Goal: Task Accomplishment & Management: Manage account settings

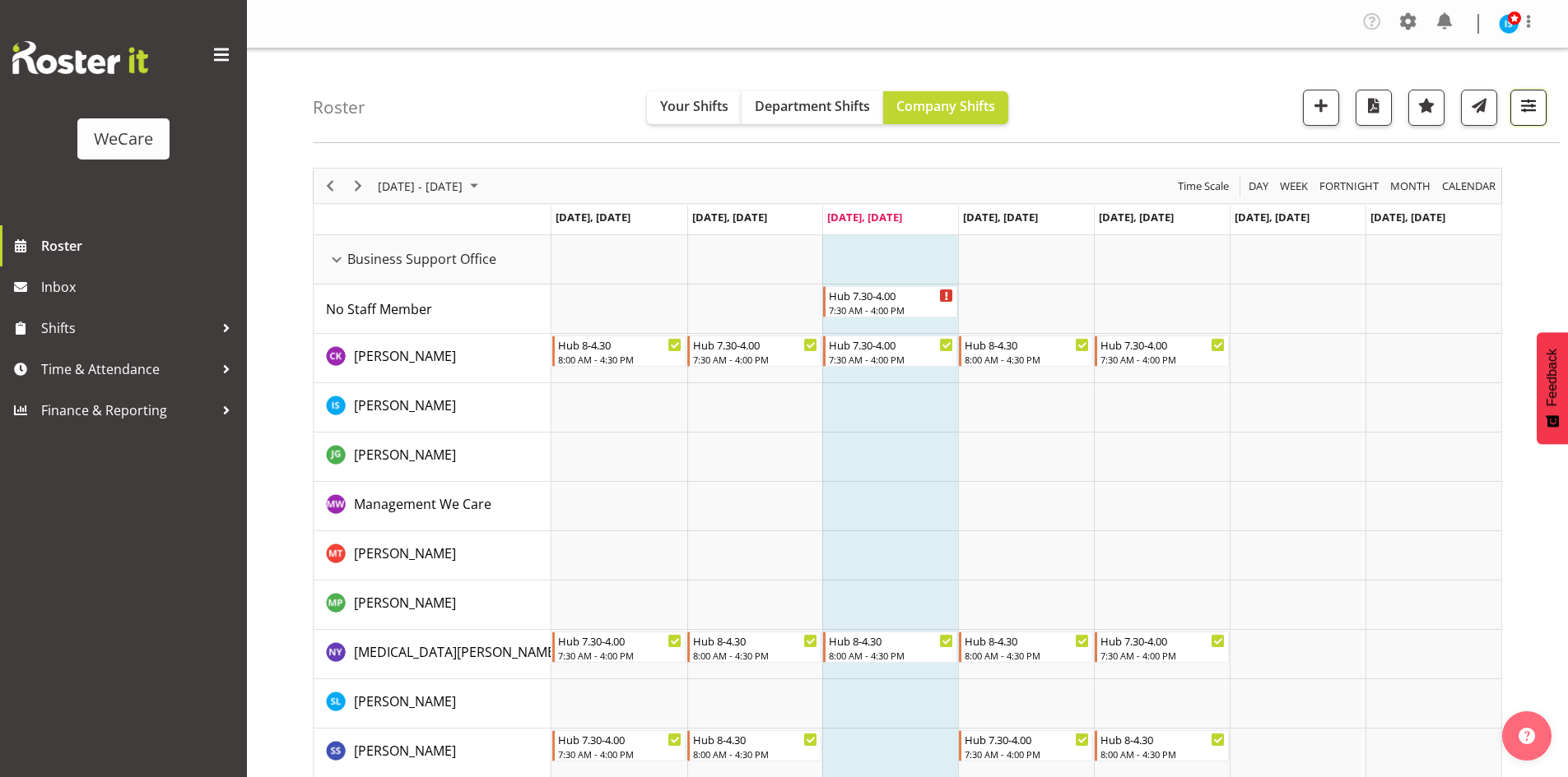
click at [1537, 119] on button "button" at bounding box center [1529, 108] width 36 height 36
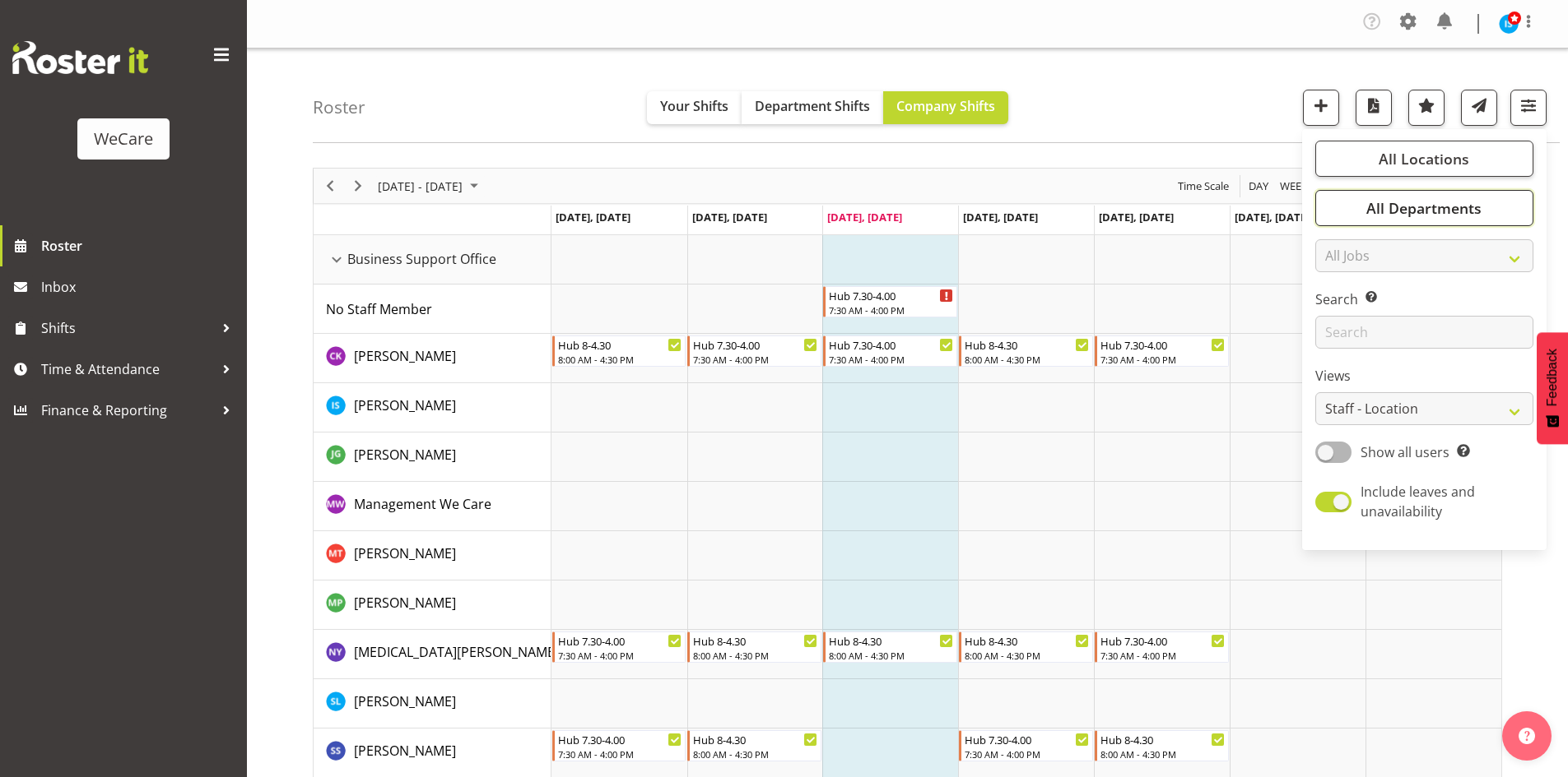
click at [1483, 220] on button "All Departments" at bounding box center [1424, 208] width 218 height 36
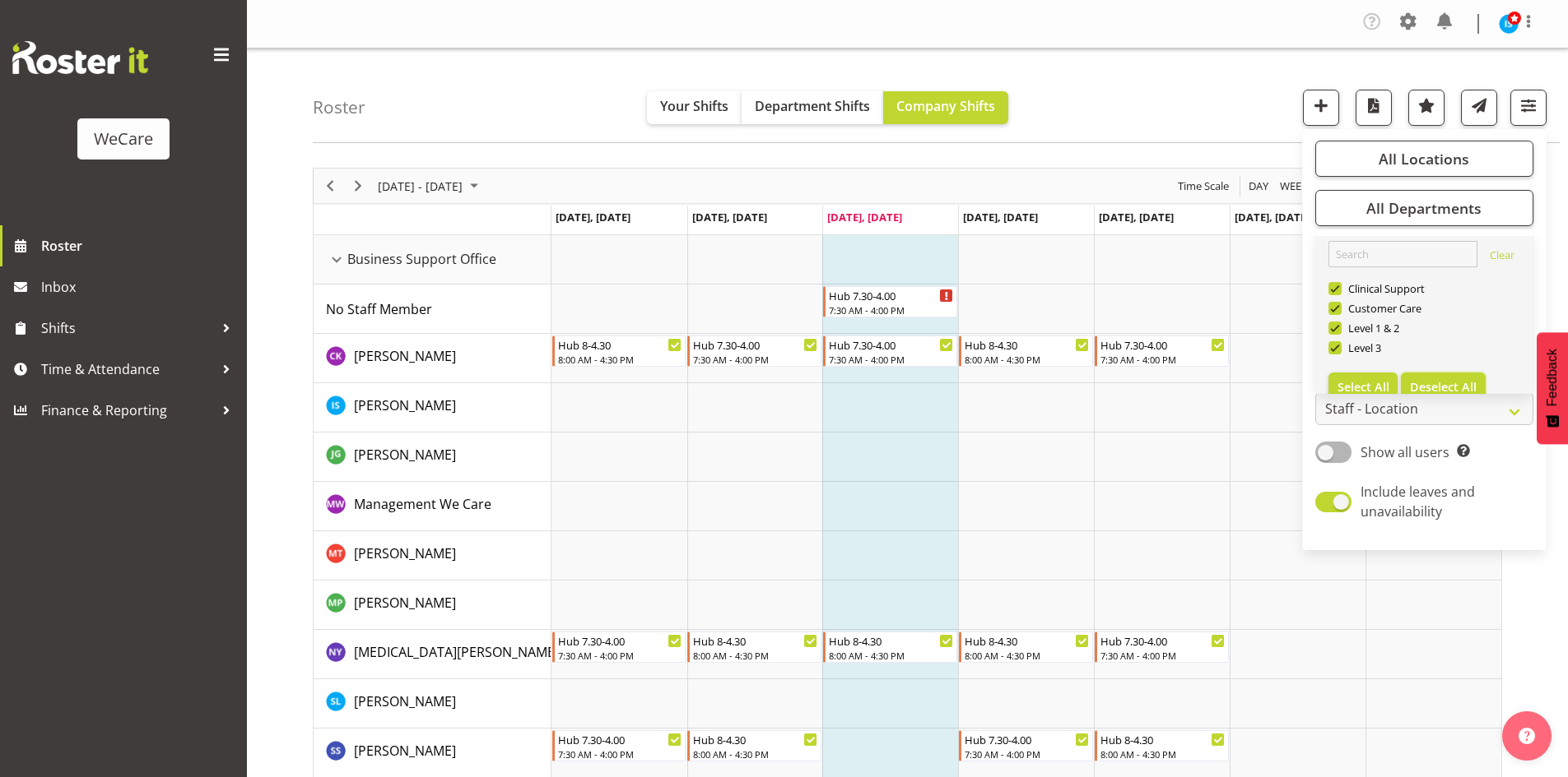
click at [1467, 379] on button "Deselect All" at bounding box center [1444, 387] width 85 height 30
checkbox input "false"
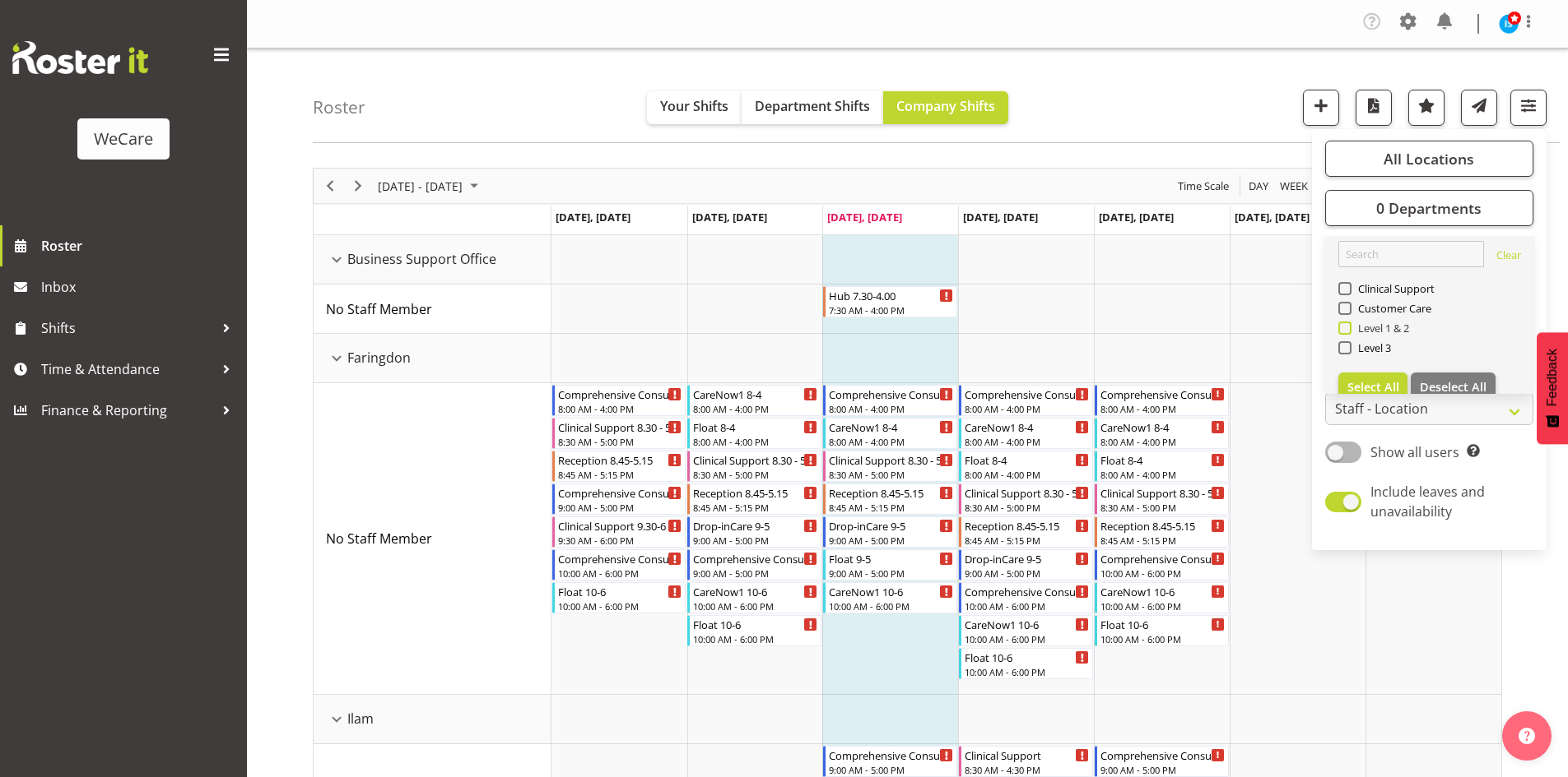
click at [1373, 333] on span "Level 1 & 2" at bounding box center [1380, 327] width 58 height 13
click at [1349, 333] on input "Level 1 & 2" at bounding box center [1344, 328] width 10 height 10
checkbox input "true"
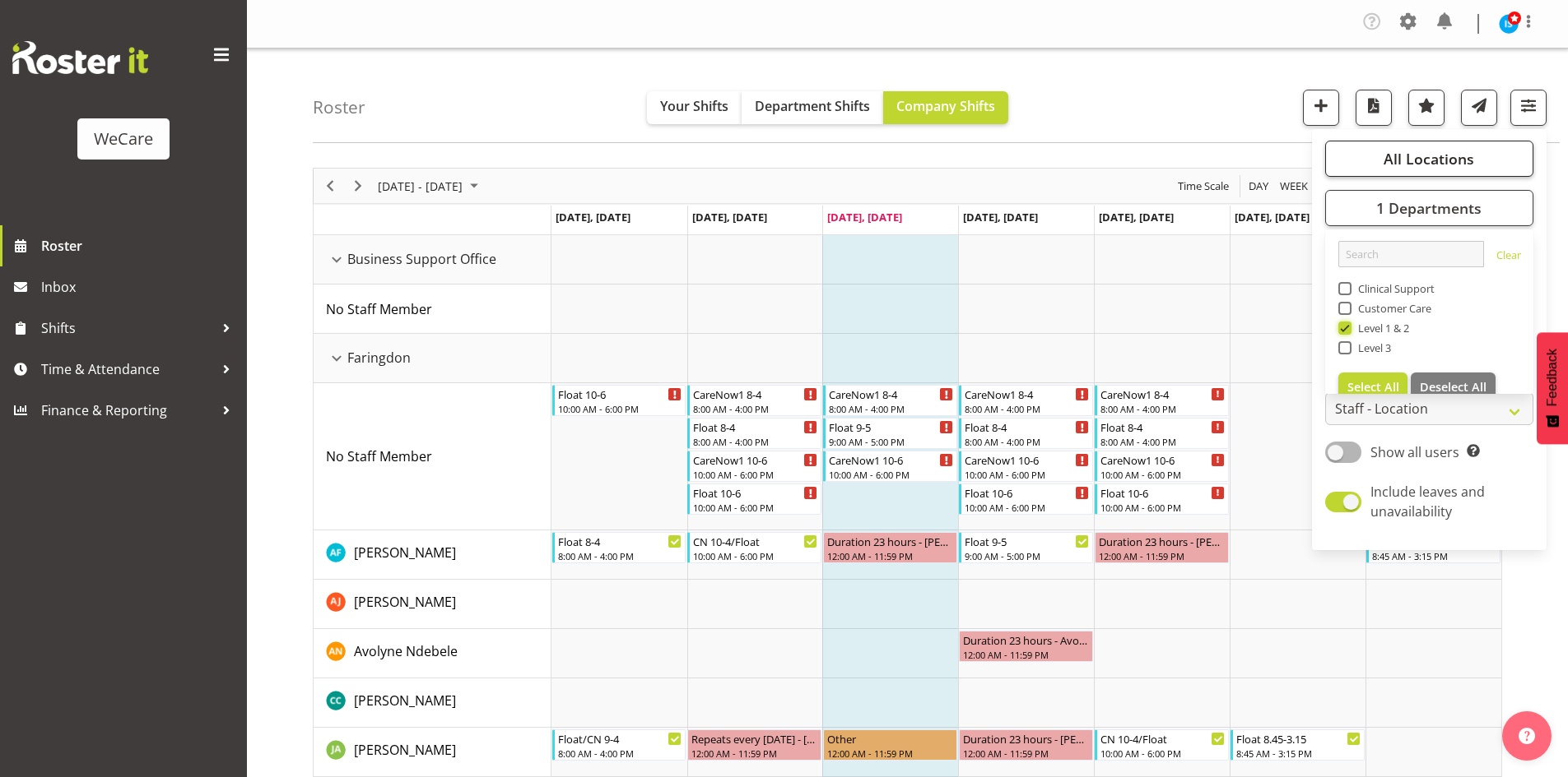
click at [1388, 143] on button "All Locations" at bounding box center [1430, 159] width 208 height 36
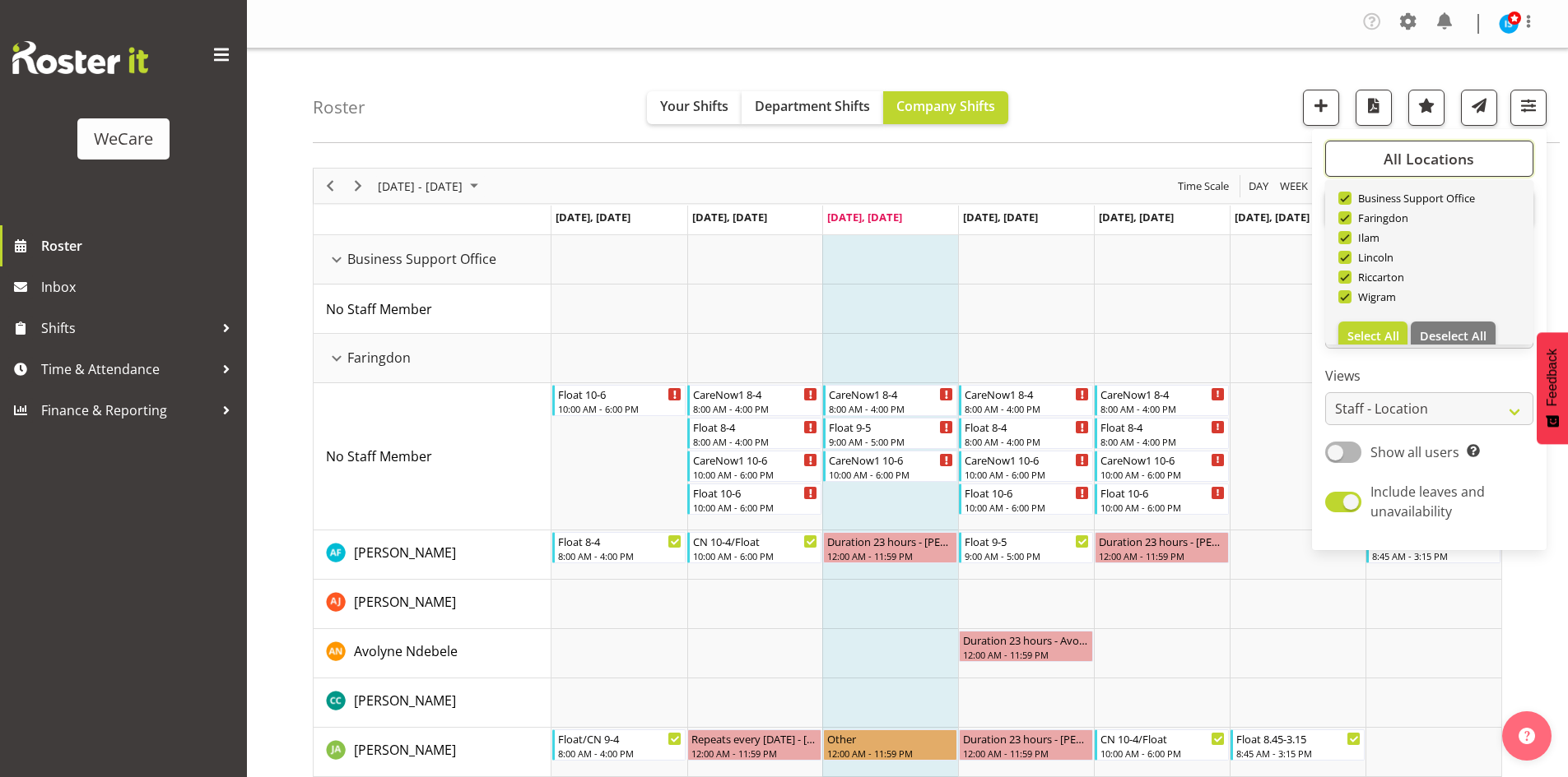
scroll to position [59, 0]
click at [1458, 318] on span "Deselect All" at bounding box center [1452, 318] width 67 height 16
checkbox input "false"
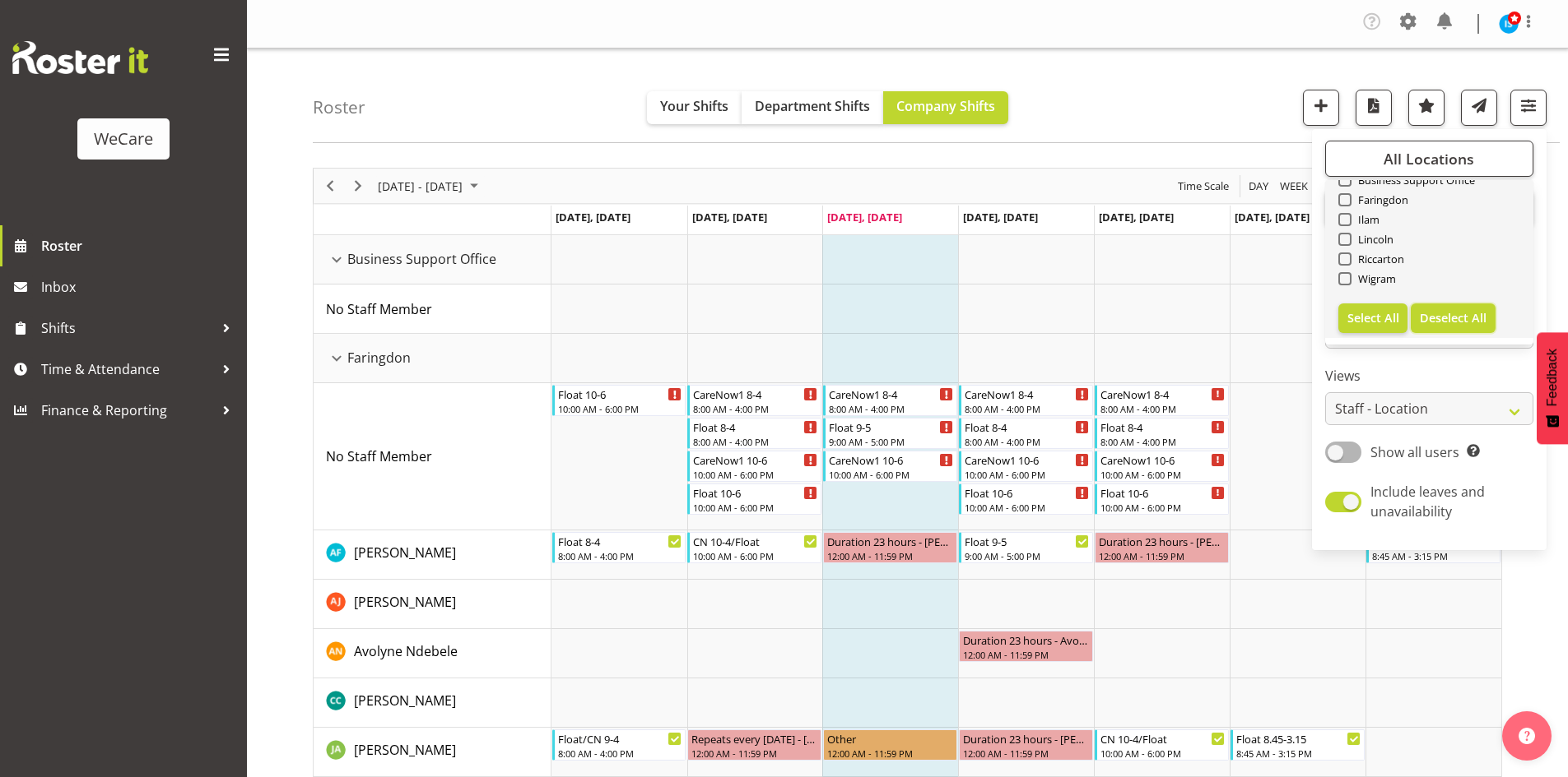
checkbox input "false"
click at [1359, 276] on span "Wigram" at bounding box center [1374, 279] width 45 height 13
click at [1349, 276] on input "Wigram" at bounding box center [1344, 280] width 10 height 10
checkbox input "true"
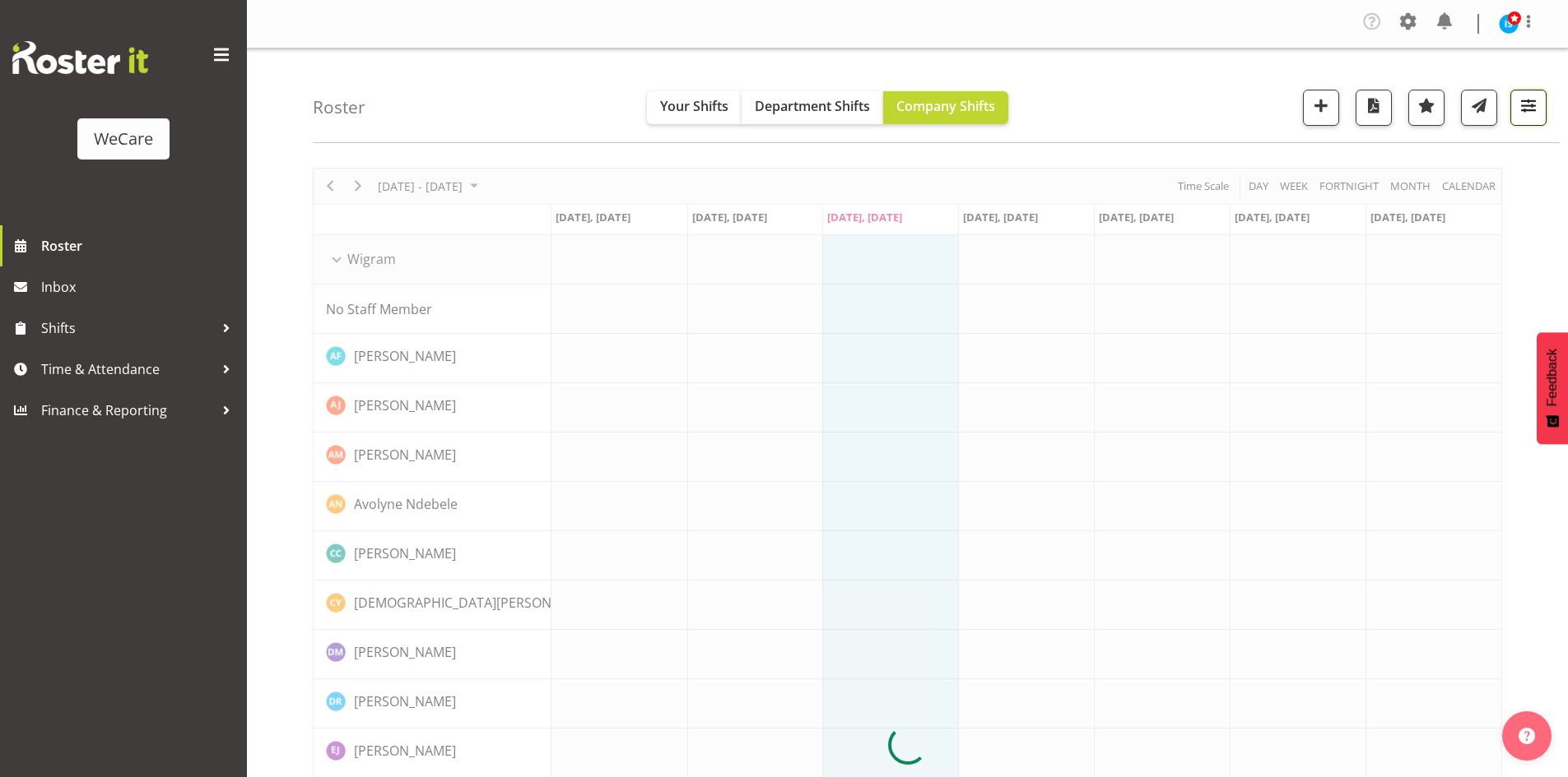
click at [1543, 90] on button "button" at bounding box center [1529, 108] width 36 height 36
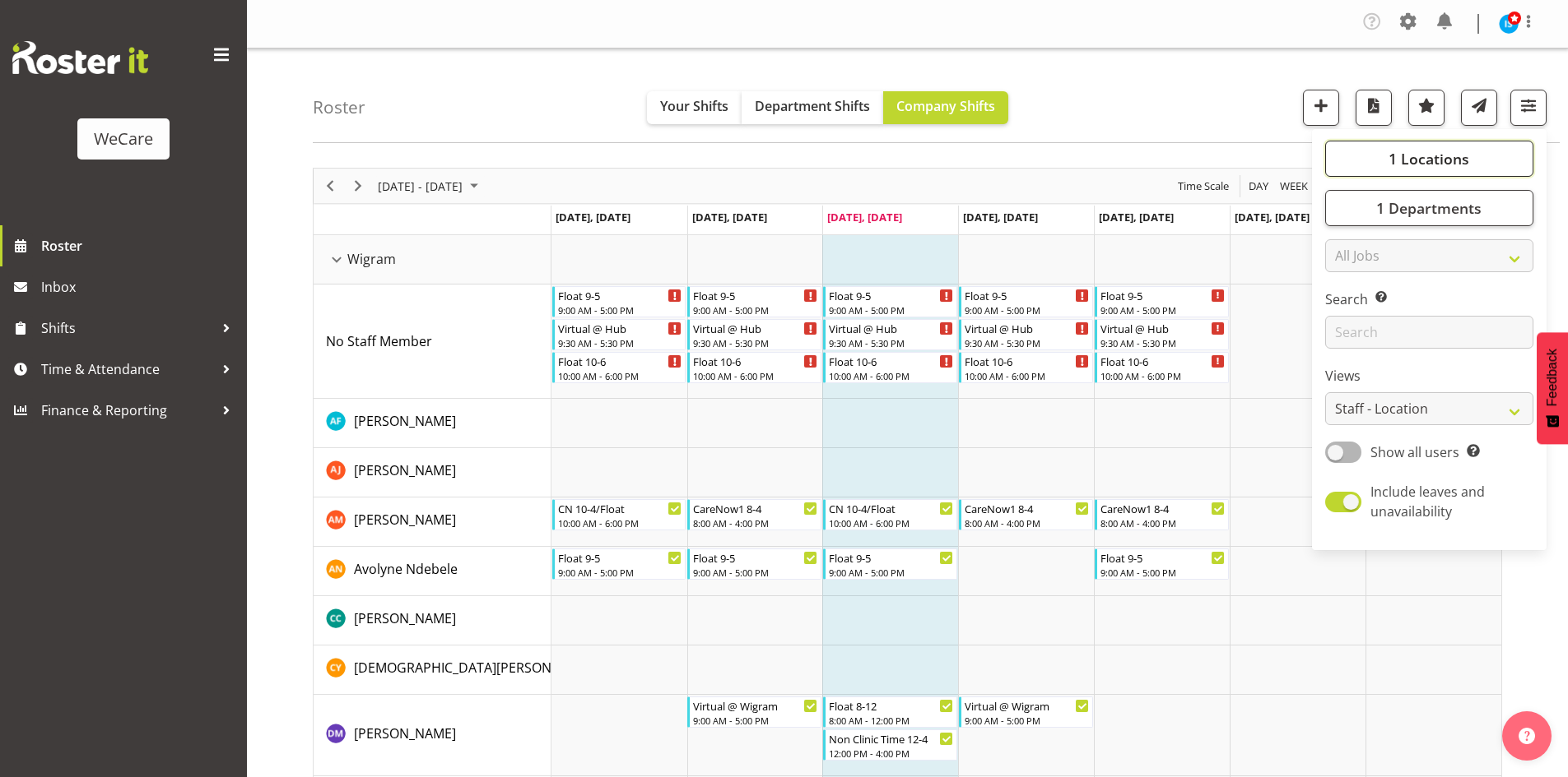
click at [1441, 150] on span "1 Locations" at bounding box center [1428, 159] width 81 height 20
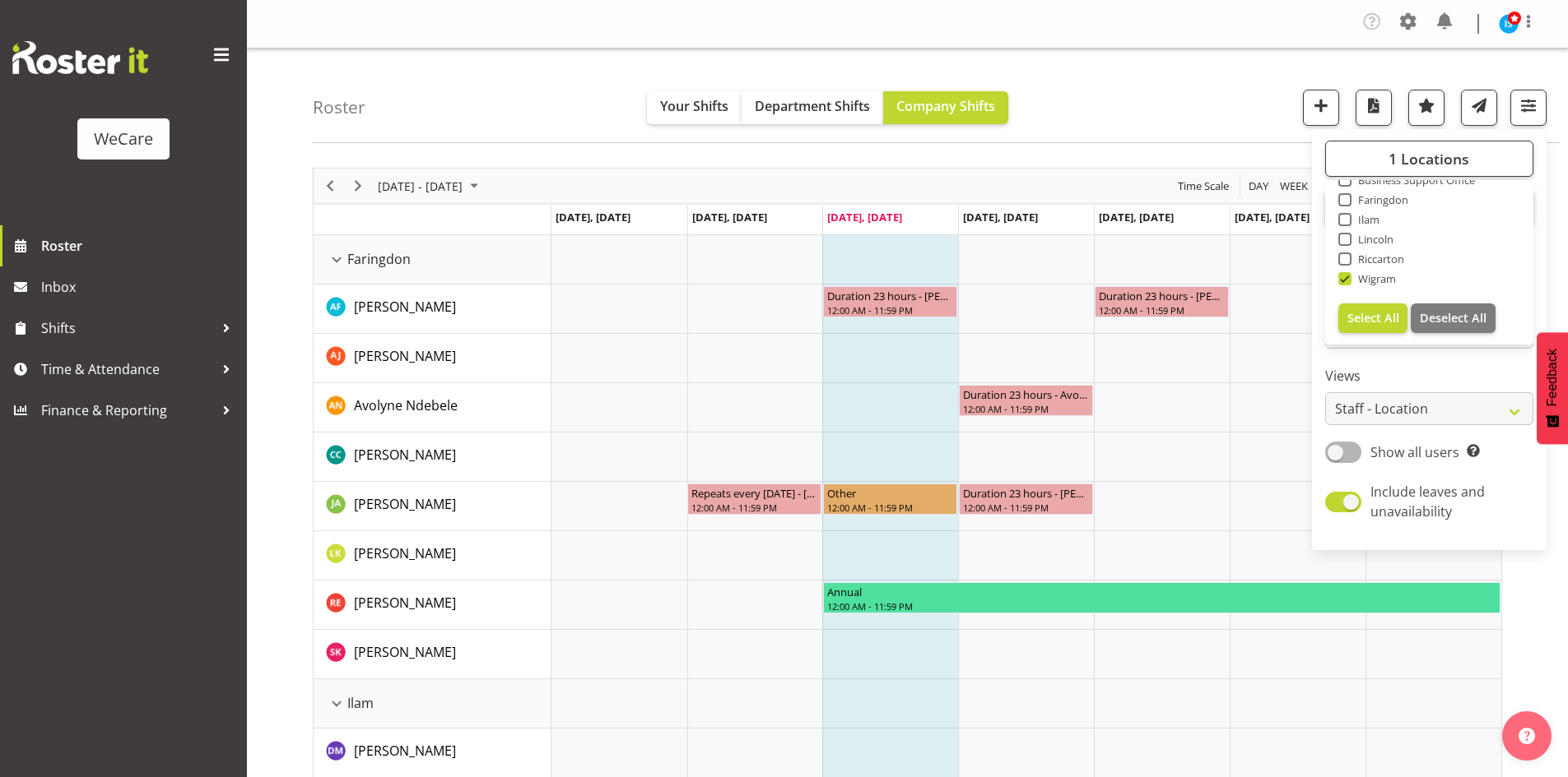
click at [1382, 201] on span "Faringdon" at bounding box center [1380, 200] width 57 height 13
click at [1349, 201] on input "Faringdon" at bounding box center [1344, 201] width 10 height 10
checkbox input "true"
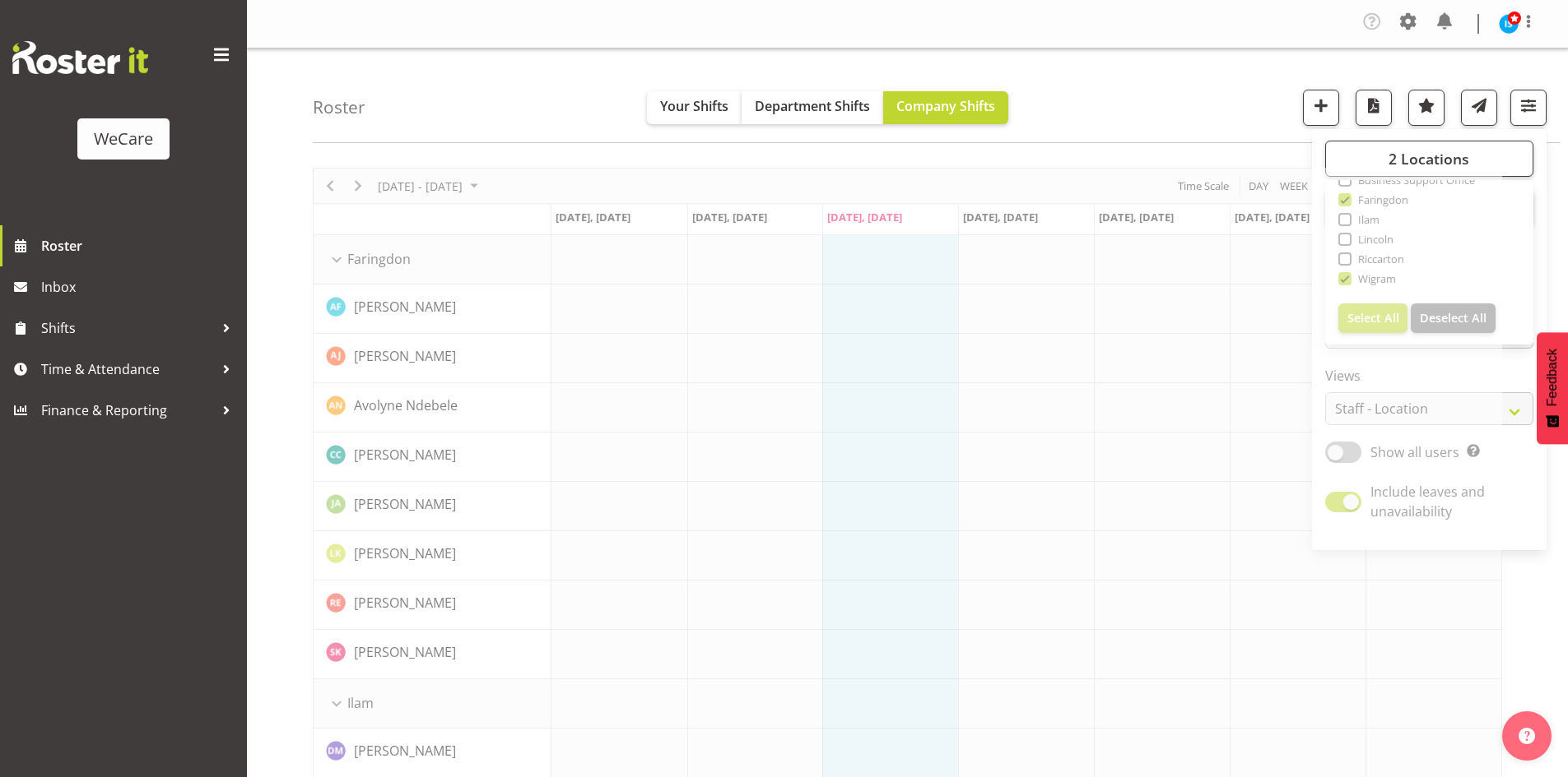
click at [1160, 89] on div "Roster Your Shifts Department Shifts Company Shifts 2 Locations Clear Business …" at bounding box center [936, 95] width 1247 height 95
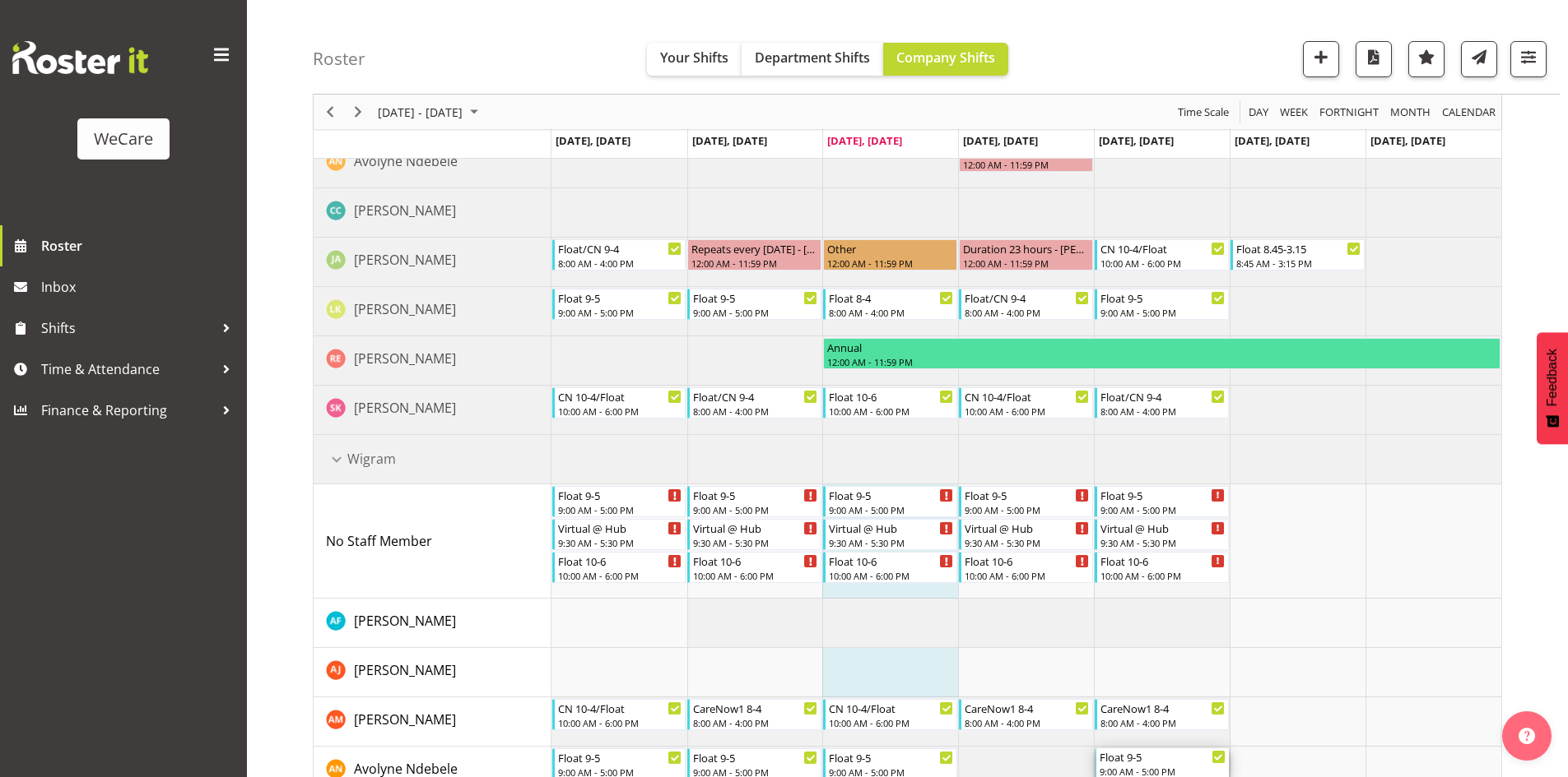
scroll to position [372, 0]
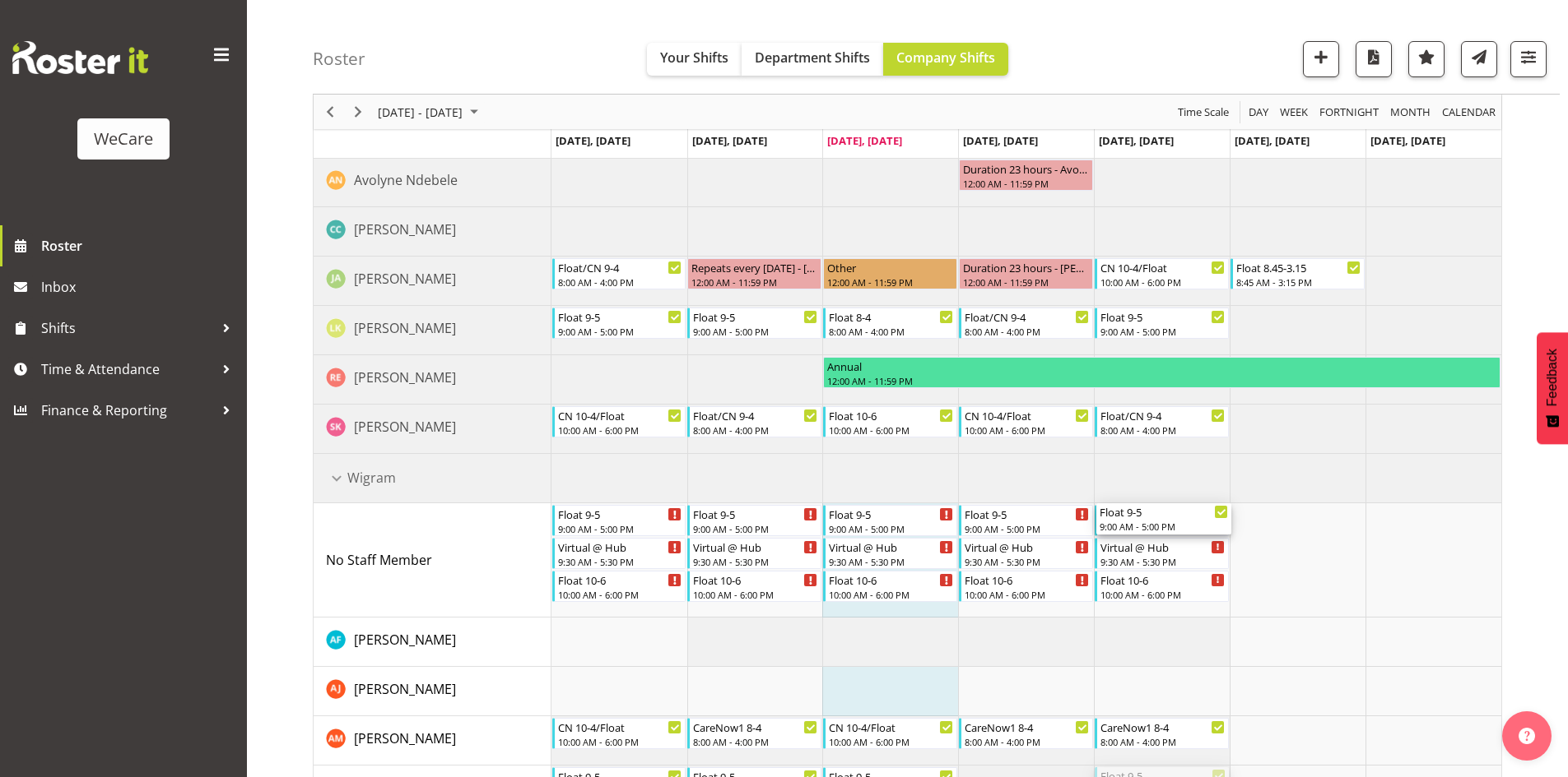
drag, startPoint x: 1142, startPoint y: 290, endPoint x: 1169, endPoint y: 510, distance: 221.7
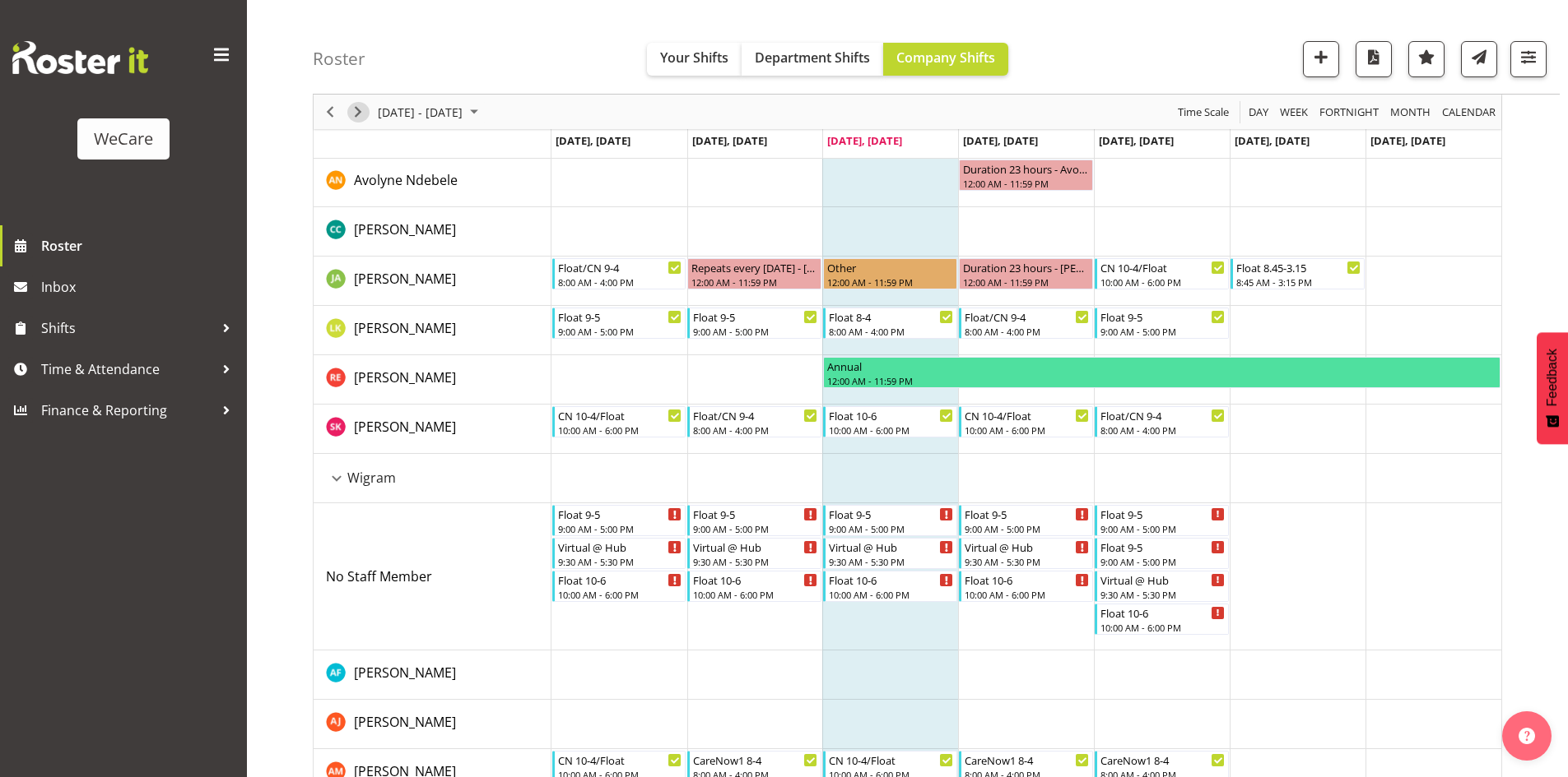
click at [351, 112] on span "Next" at bounding box center [358, 112] width 20 height 21
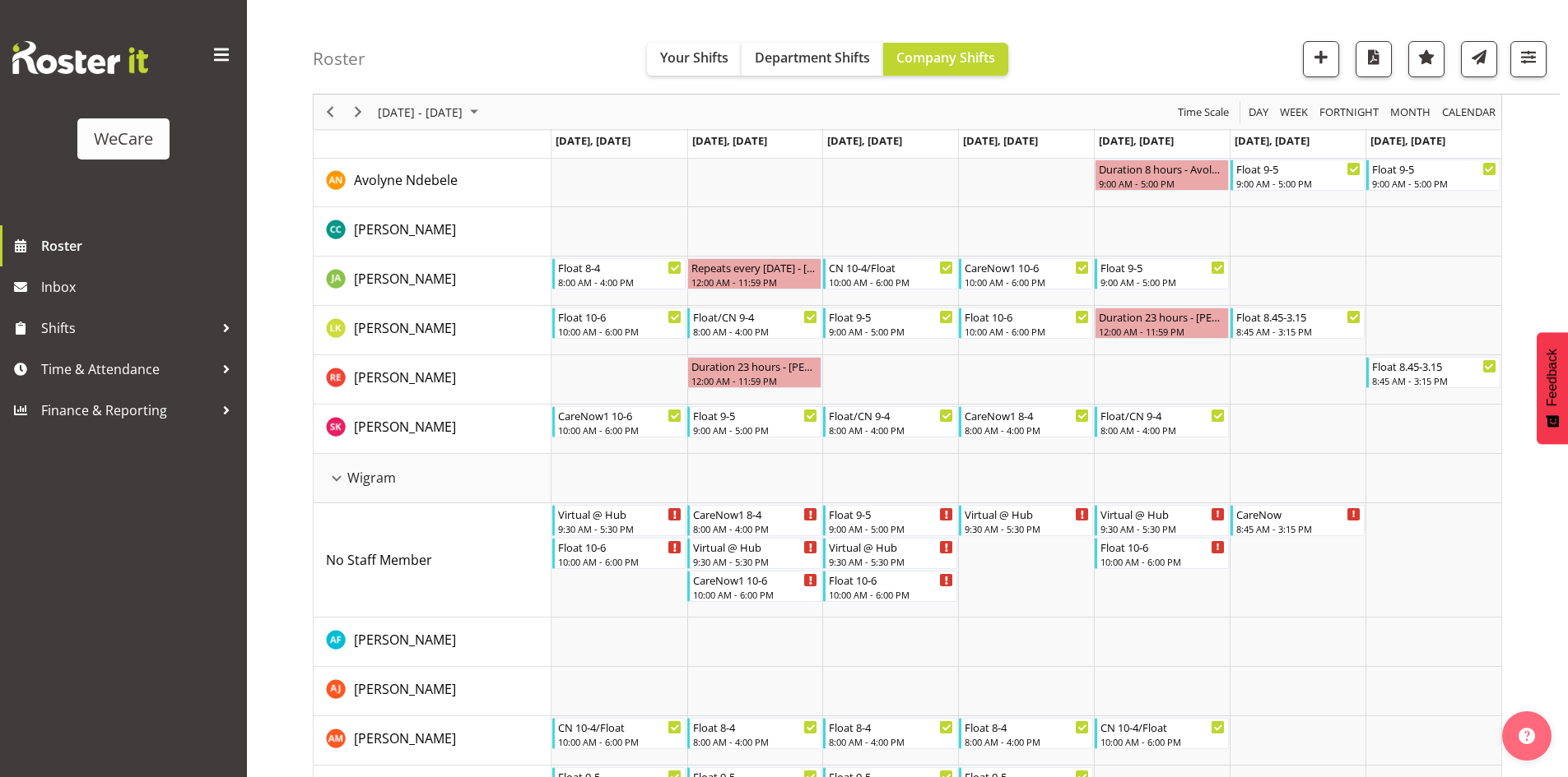
scroll to position [619, 0]
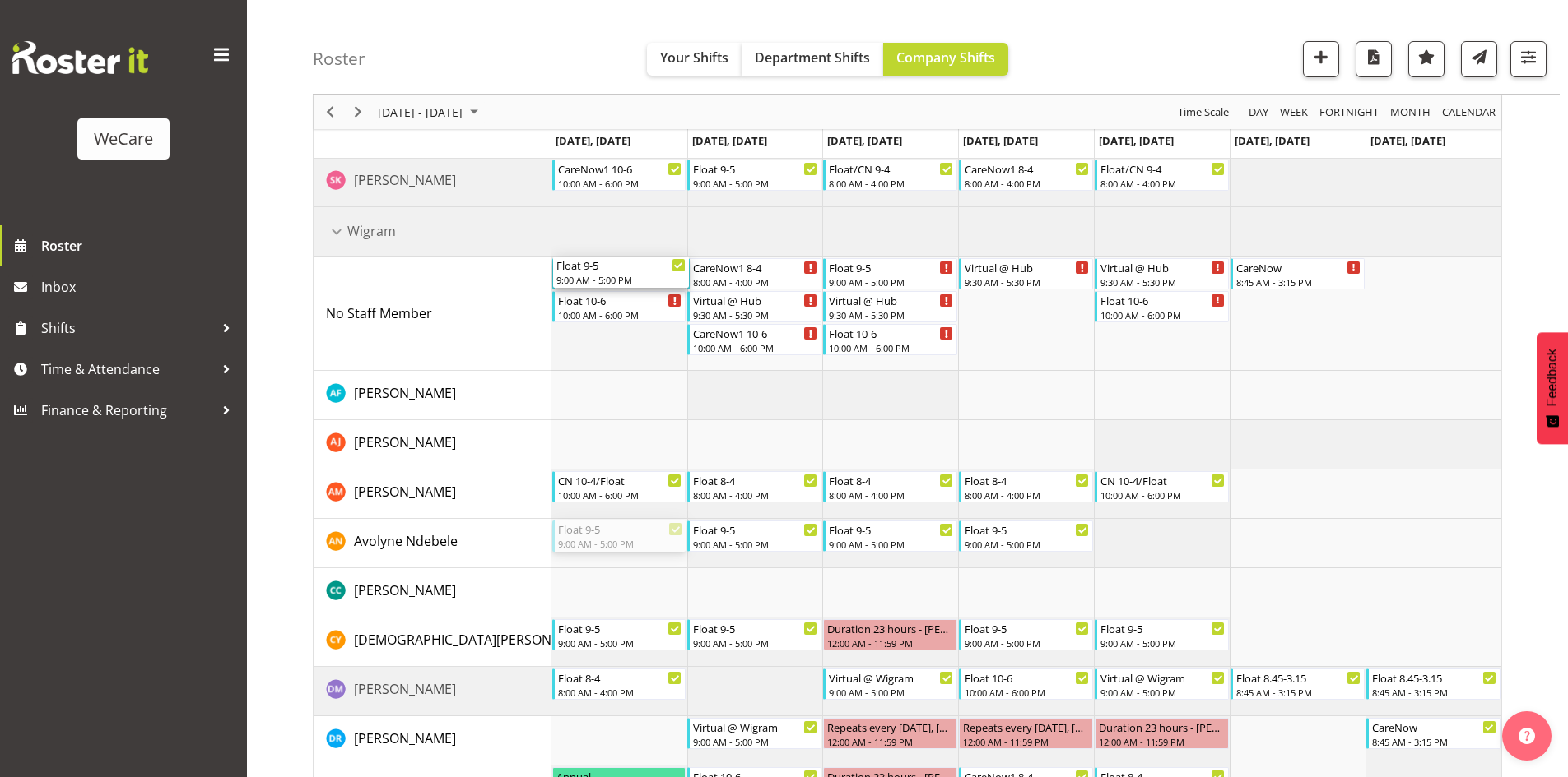
drag, startPoint x: 610, startPoint y: 534, endPoint x: 604, endPoint y: 346, distance: 188.1
click at [604, 346] on div "Float 9-5 9:00 AM - 5:00 PM Float 8-4 8:00 AM - 4:00 PM Float 10-6 10:00 AM - 6…" at bounding box center [1026, 487] width 949 height 1742
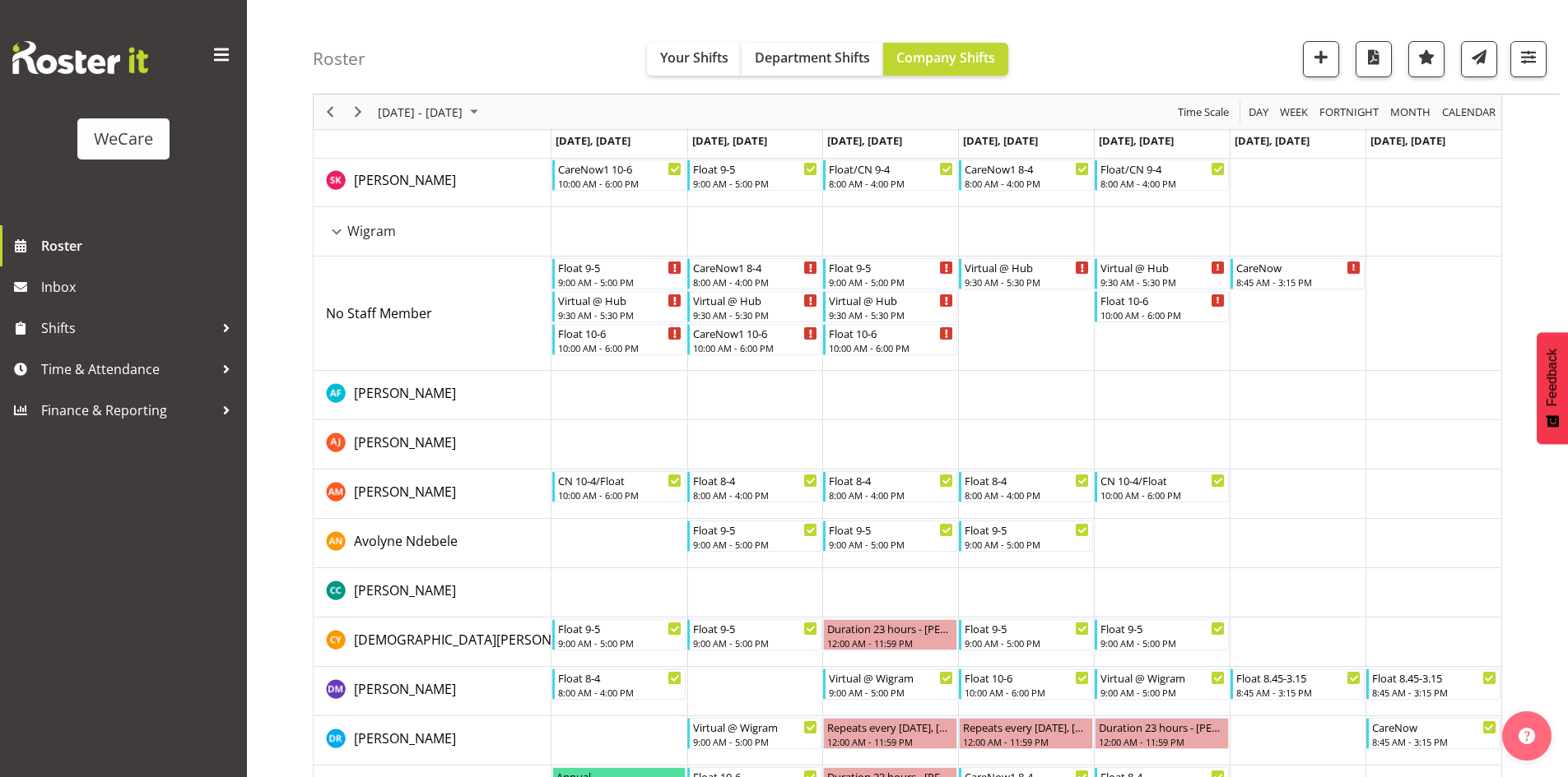
drag, startPoint x: 745, startPoint y: 535, endPoint x: 760, endPoint y: 279, distance: 256.4
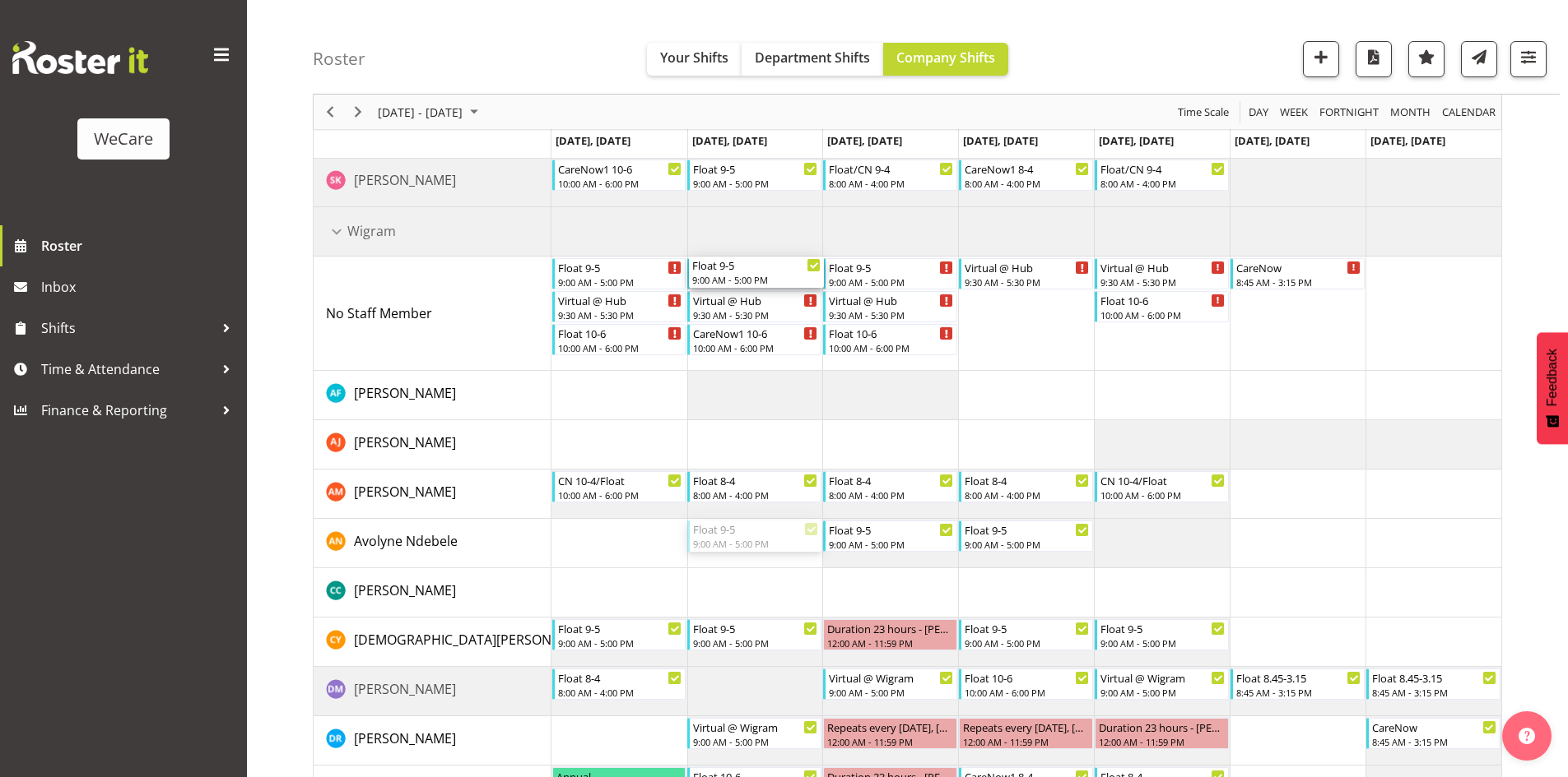
drag, startPoint x: 729, startPoint y: 539, endPoint x: 742, endPoint y: 313, distance: 226.4
click at [742, 313] on div "Float 9-5 9:00 AM - 5:00 PM Float 8-4 8:00 AM - 4:00 PM Float 10-6 10:00 AM - 6…" at bounding box center [1026, 487] width 949 height 1742
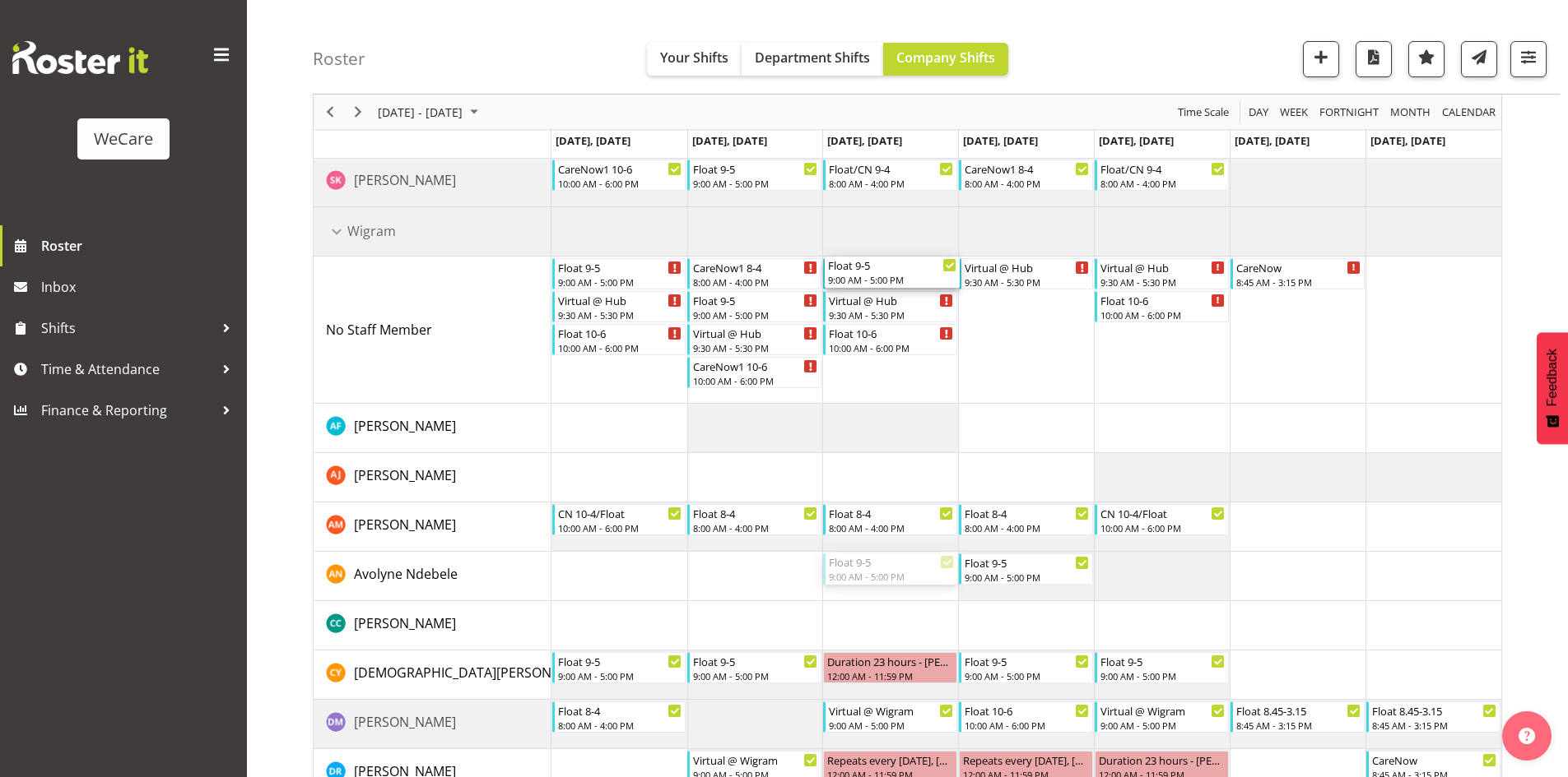
drag, startPoint x: 850, startPoint y: 570, endPoint x: 857, endPoint y: 321, distance: 249.1
click at [857, 321] on div "Float 9-5 9:00 AM - 5:00 PM Float 8-4 8:00 AM - 4:00 PM Float 10-6 10:00 AM - 6…" at bounding box center [1026, 504] width 949 height 1775
drag, startPoint x: 1004, startPoint y: 556, endPoint x: 1014, endPoint y: 288, distance: 268.2
click at [1014, 288] on div "Float 9-5 9:00 AM - 5:00 PM Float 8-4 8:00 AM - 4:00 PM Float 10-6 10:00 AM - 6…" at bounding box center [1026, 504] width 949 height 1775
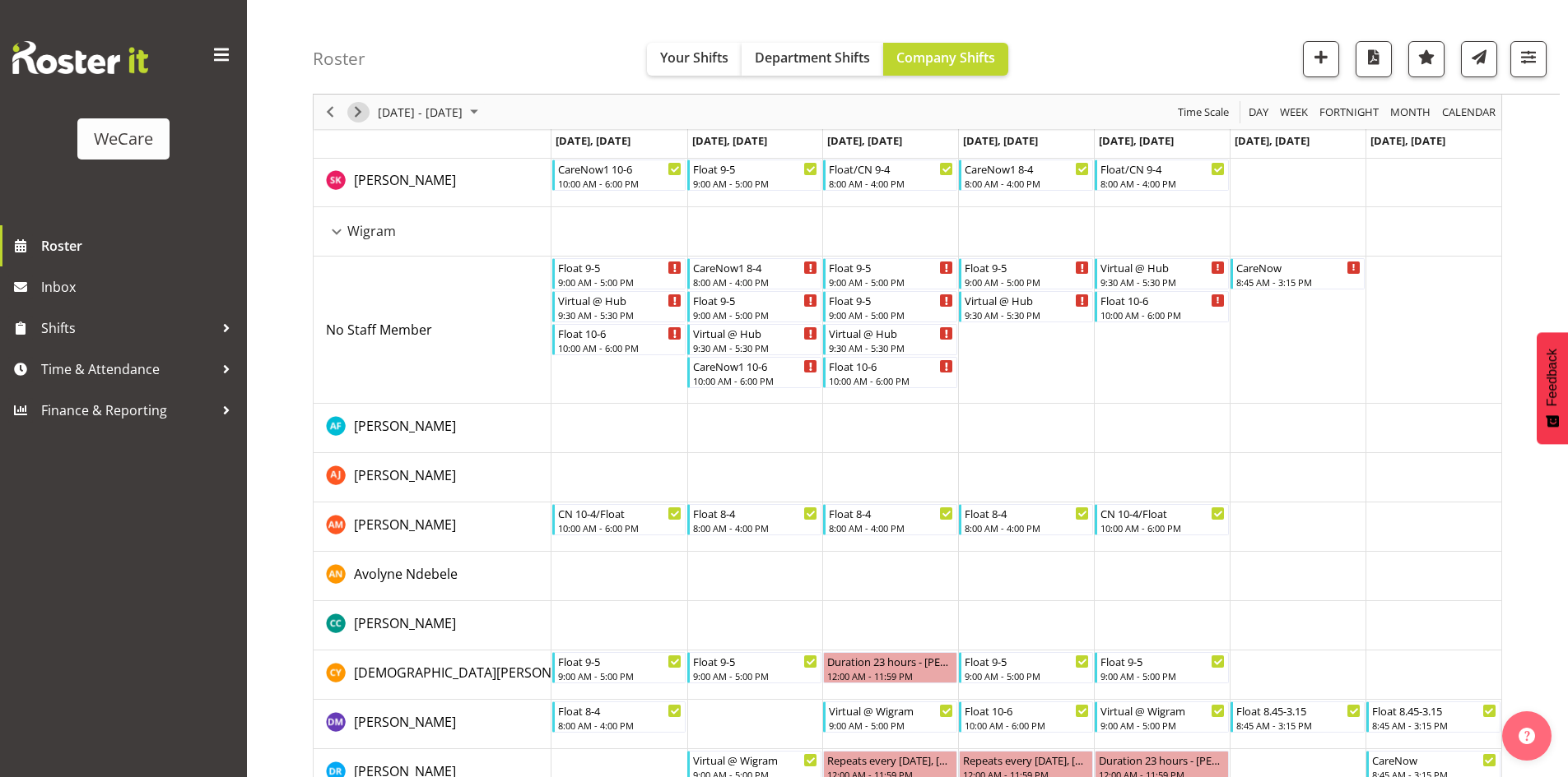
click at [360, 107] on span "Next" at bounding box center [358, 112] width 20 height 21
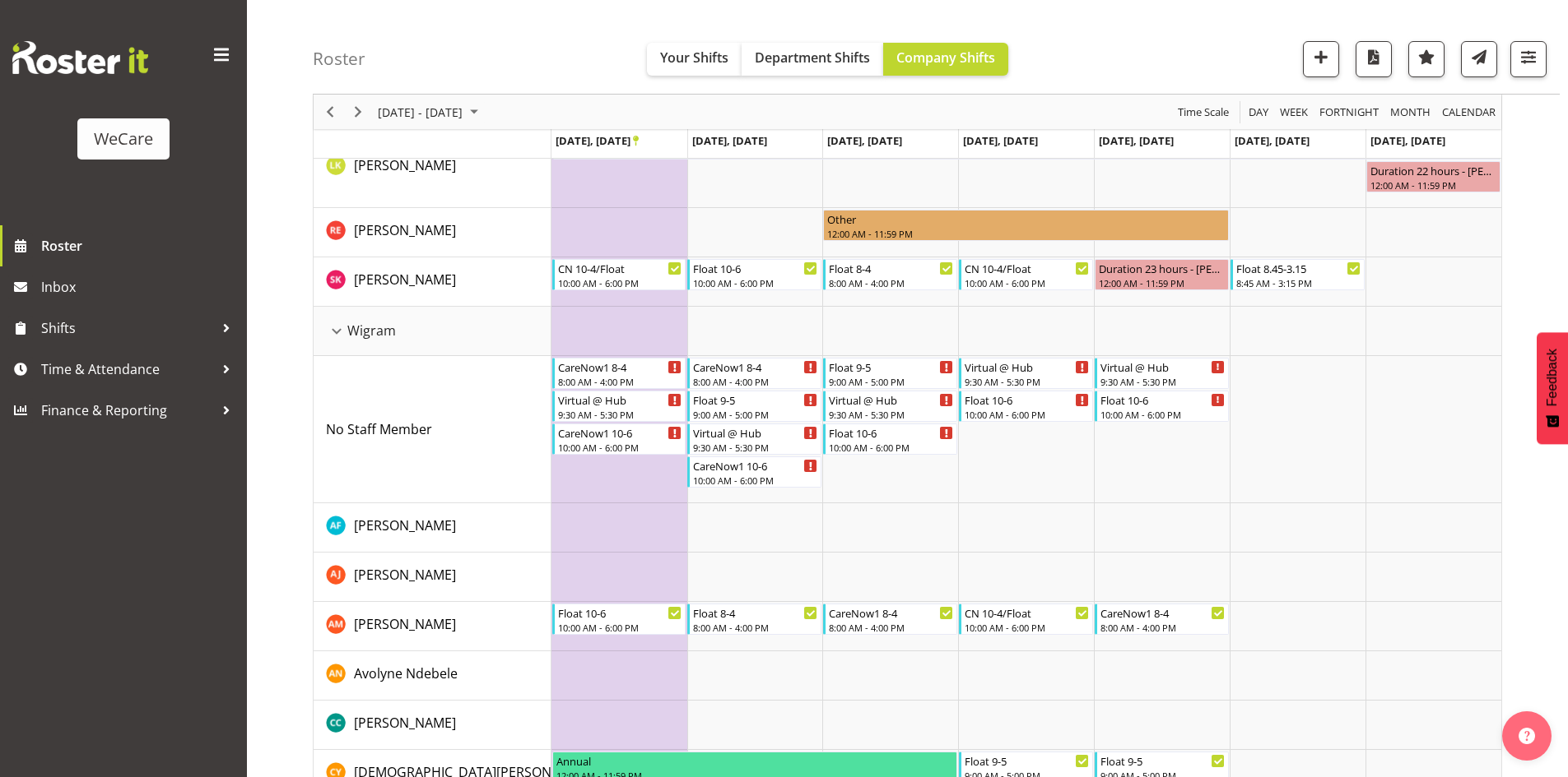
scroll to position [537, 0]
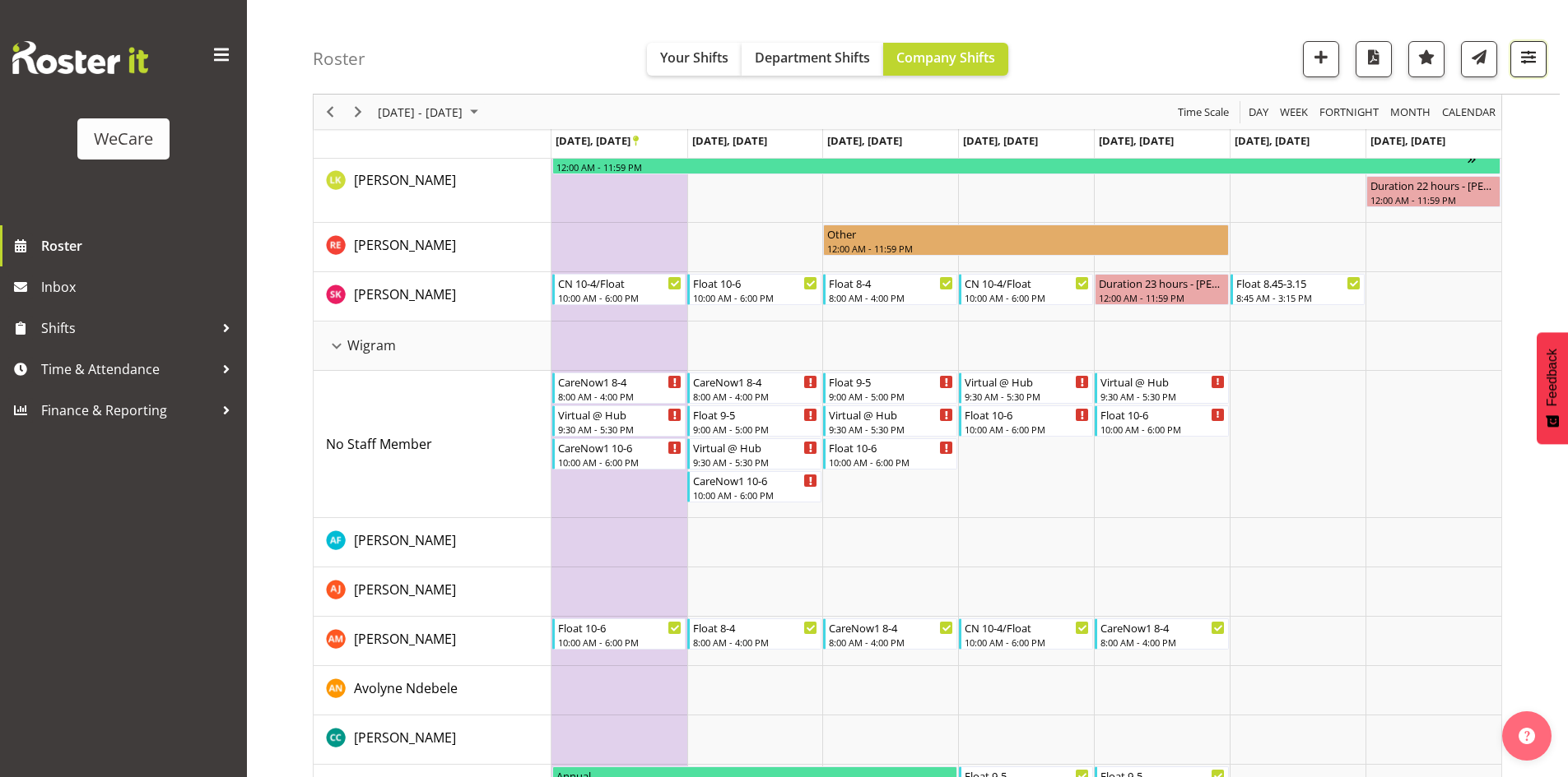
click at [1530, 57] on span "button" at bounding box center [1528, 56] width 22 height 22
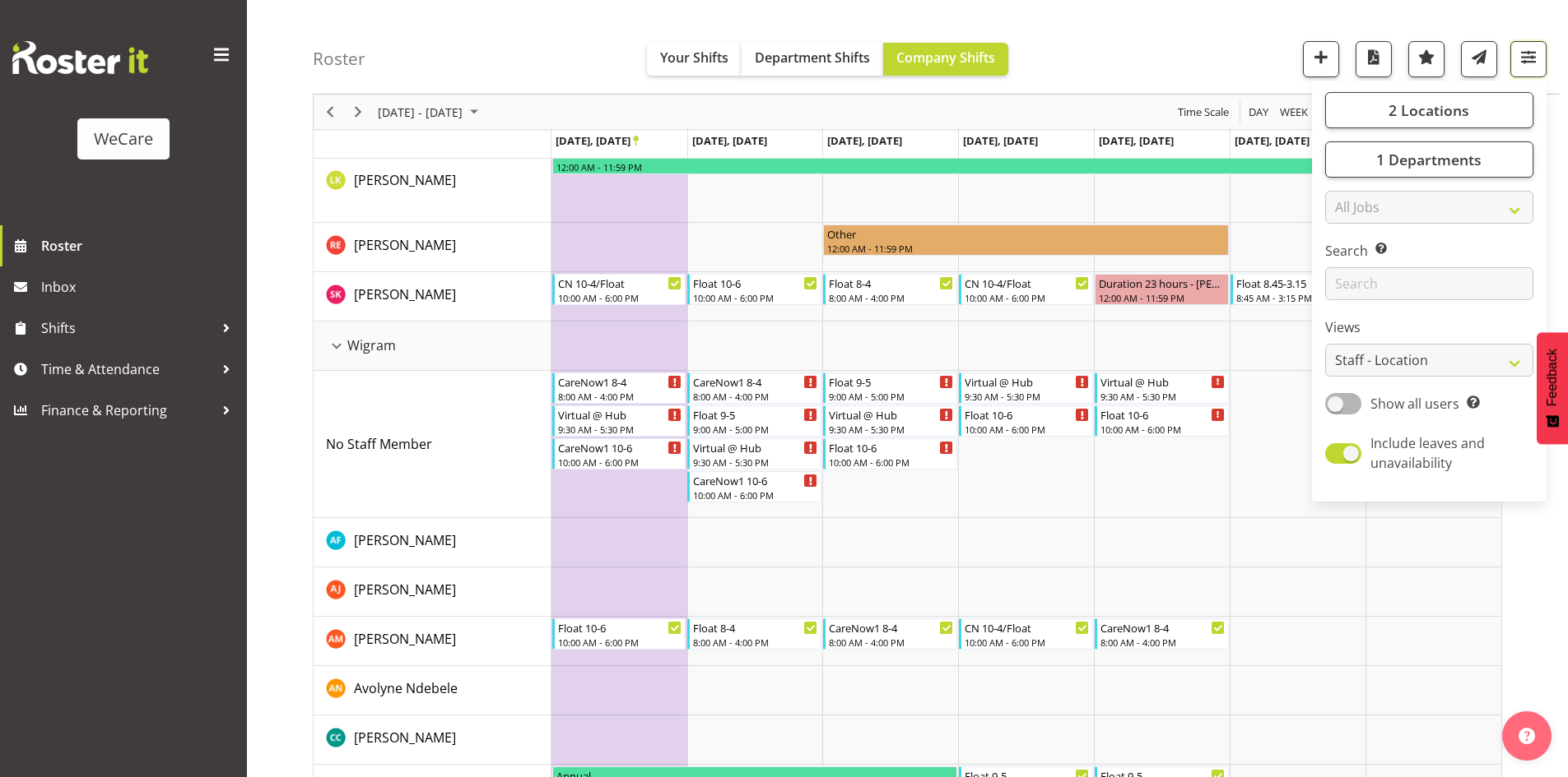
scroll to position [0, 0]
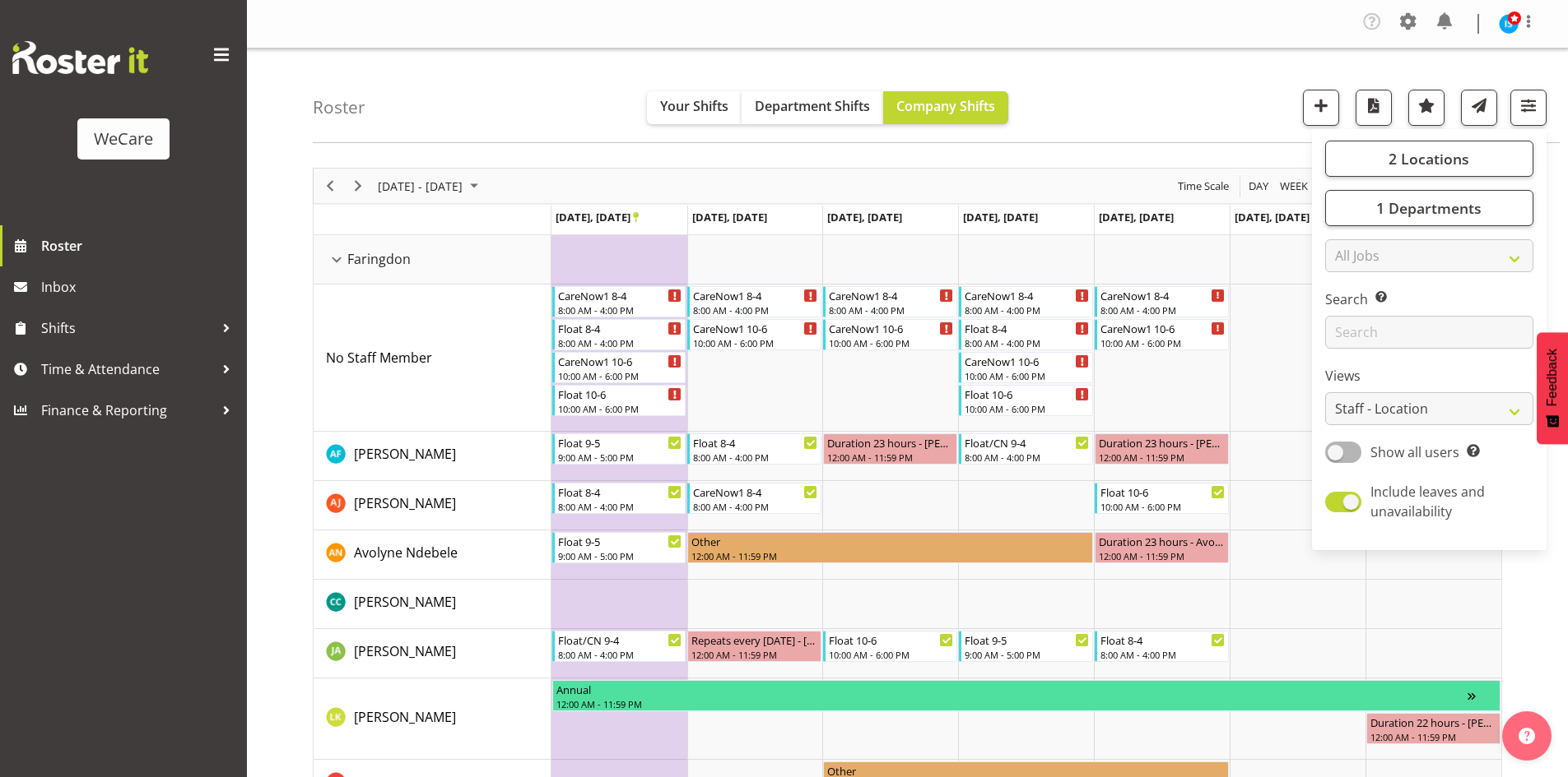
click at [588, 80] on div "Roster Your Shifts Department Shifts Company Shifts 2 Locations Clear Business …" at bounding box center [936, 95] width 1247 height 95
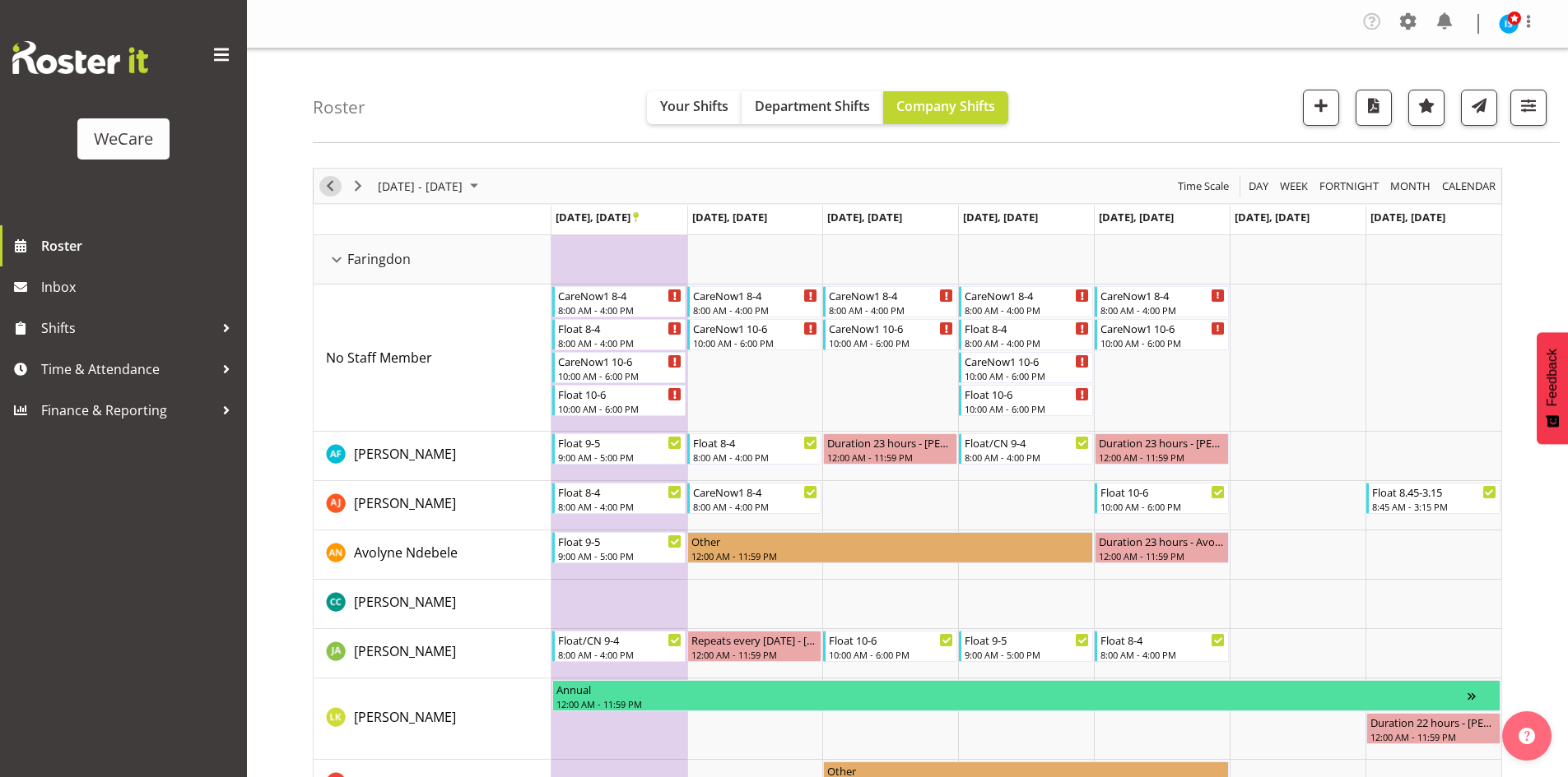
click at [328, 194] on span "Previous" at bounding box center [330, 187] width 20 height 21
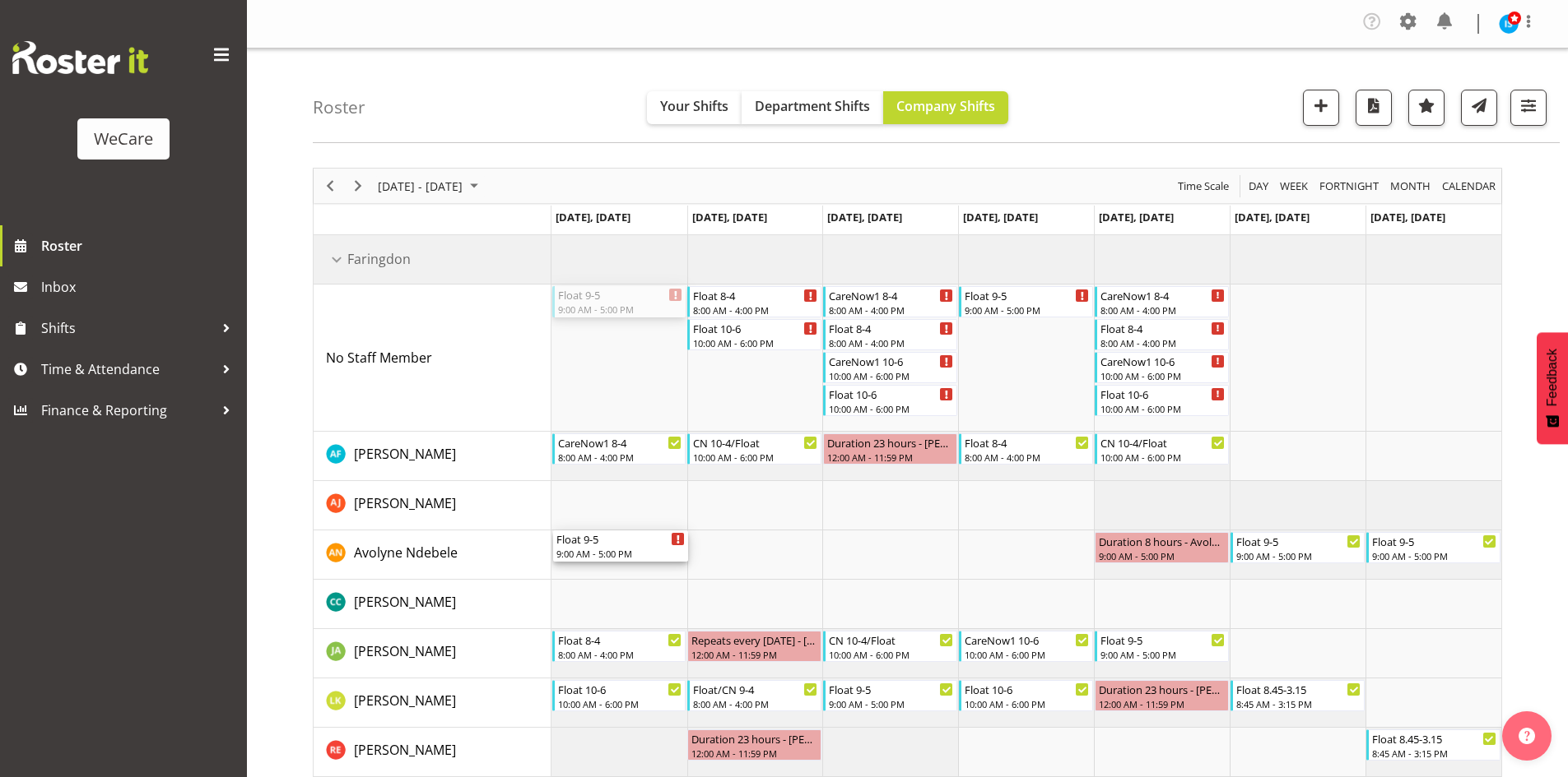
drag, startPoint x: 601, startPoint y: 302, endPoint x: 638, endPoint y: 536, distance: 236.9
drag, startPoint x: 1040, startPoint y: 299, endPoint x: 731, endPoint y: 564, distance: 407.1
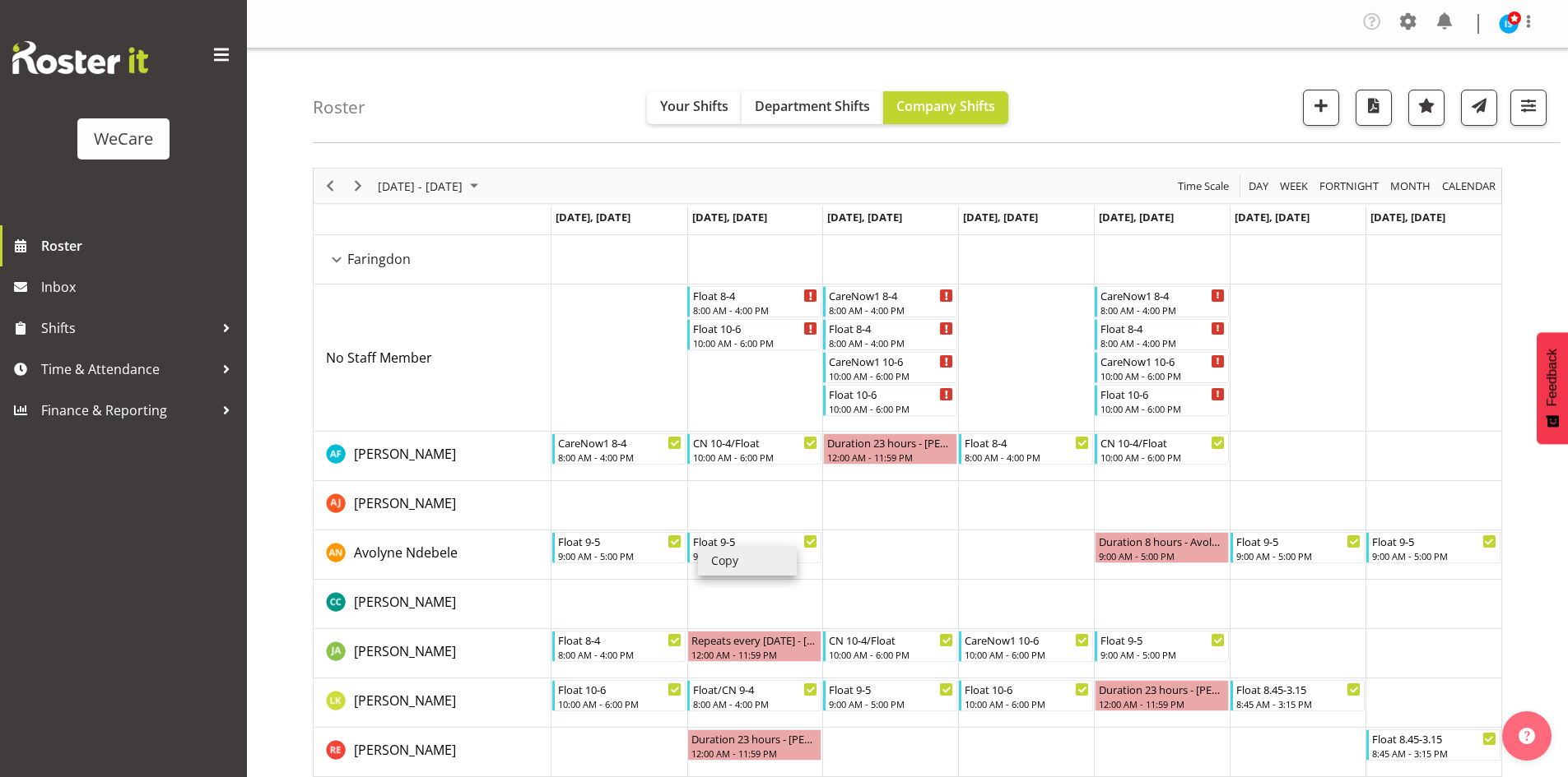
click at [715, 556] on li "Copy" at bounding box center [748, 561] width 99 height 30
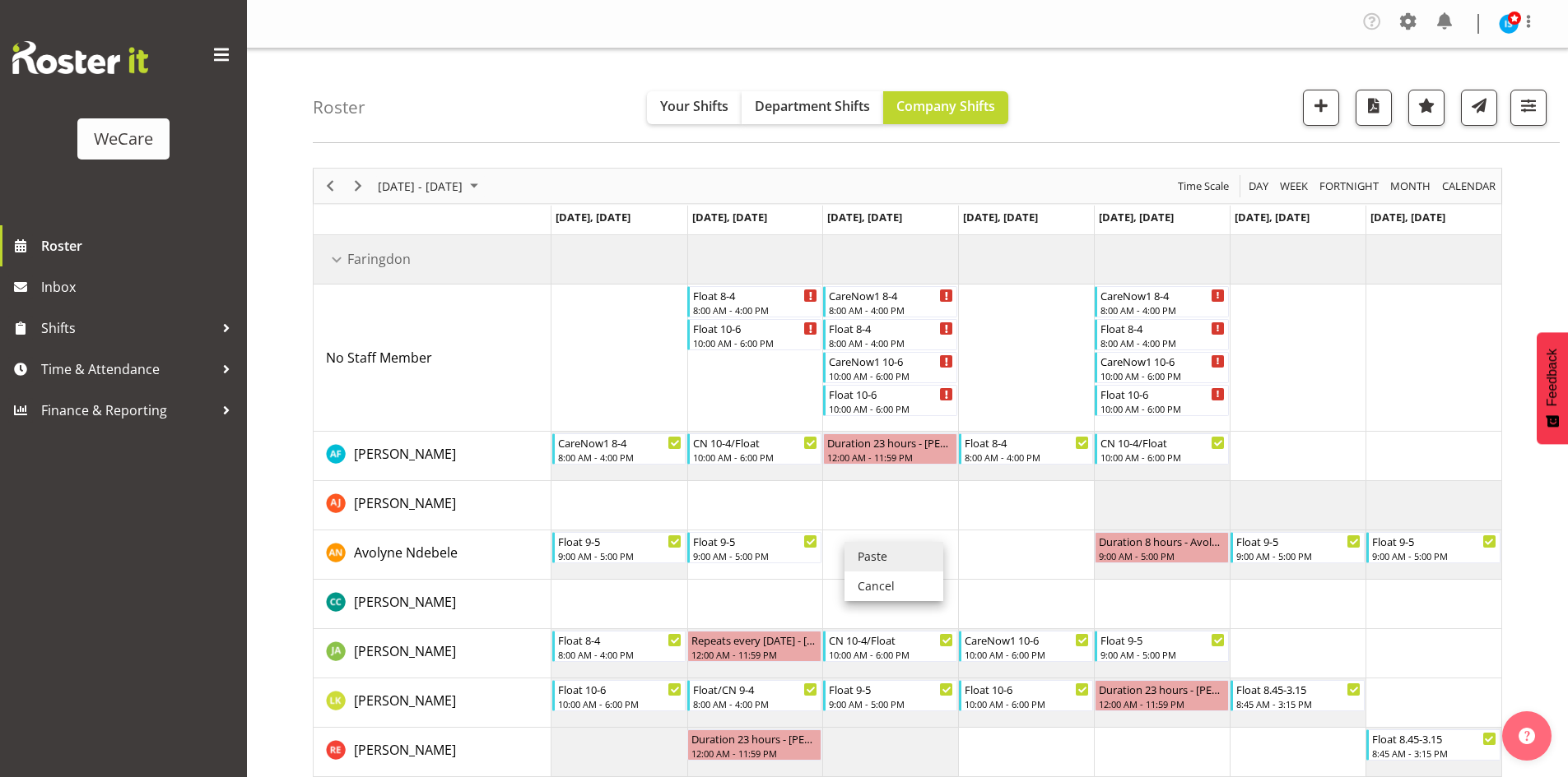
click at [857, 550] on li "Paste" at bounding box center [894, 556] width 99 height 30
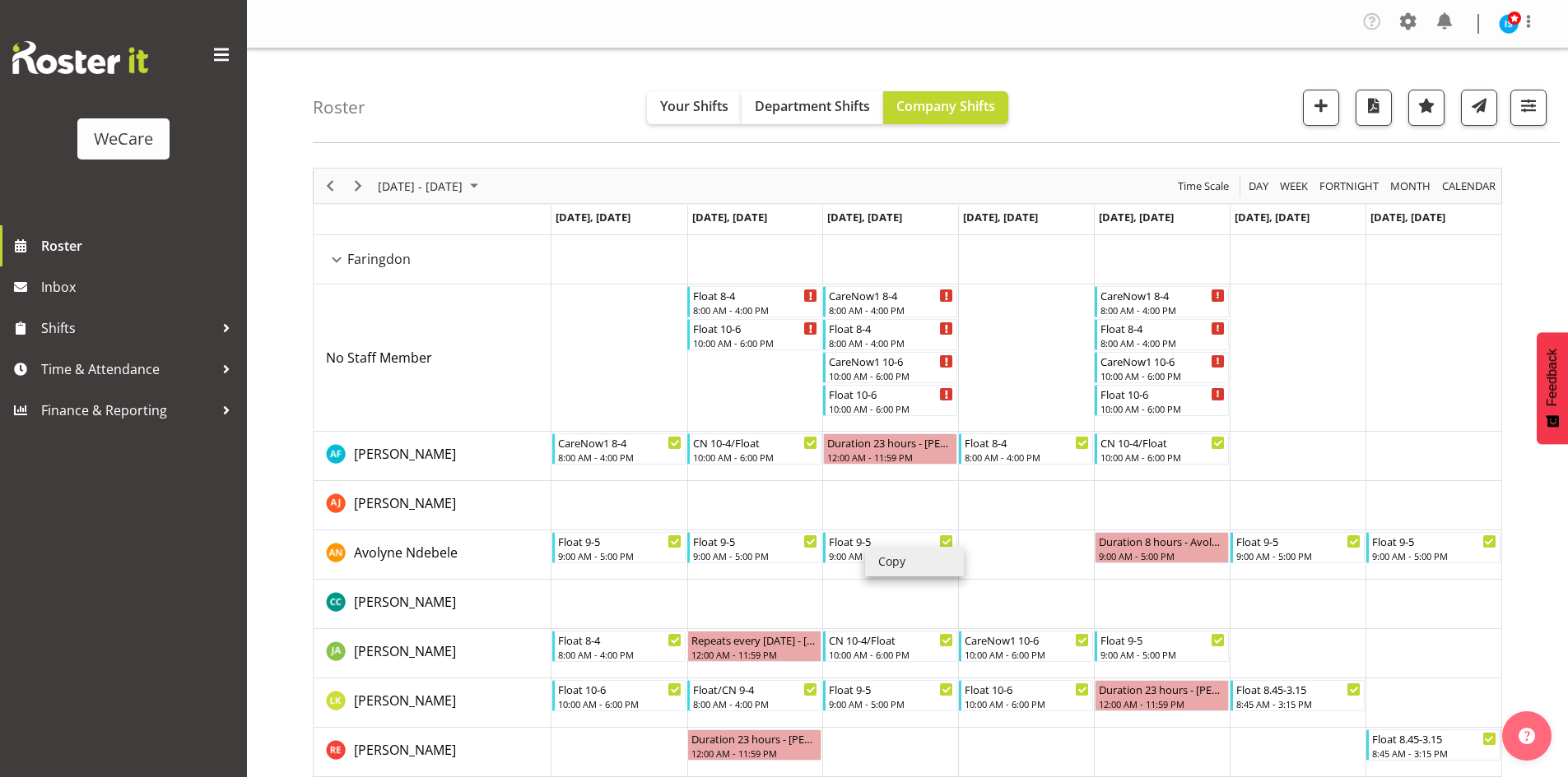
click at [885, 559] on li "Copy" at bounding box center [915, 562] width 99 height 30
click at [854, 556] on li "Copy" at bounding box center [883, 559] width 99 height 30
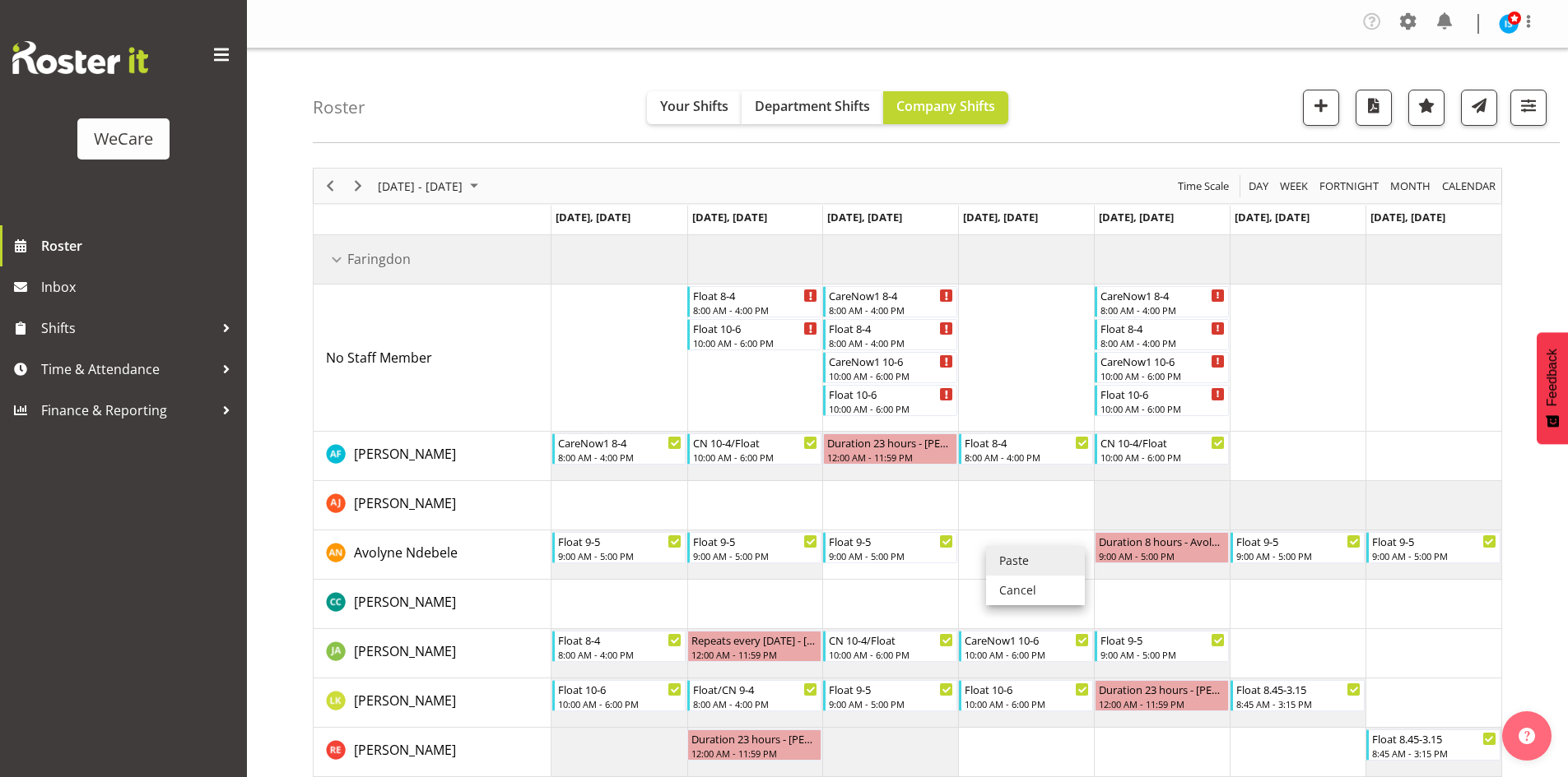
click at [1006, 554] on li "Paste" at bounding box center [1035, 561] width 99 height 30
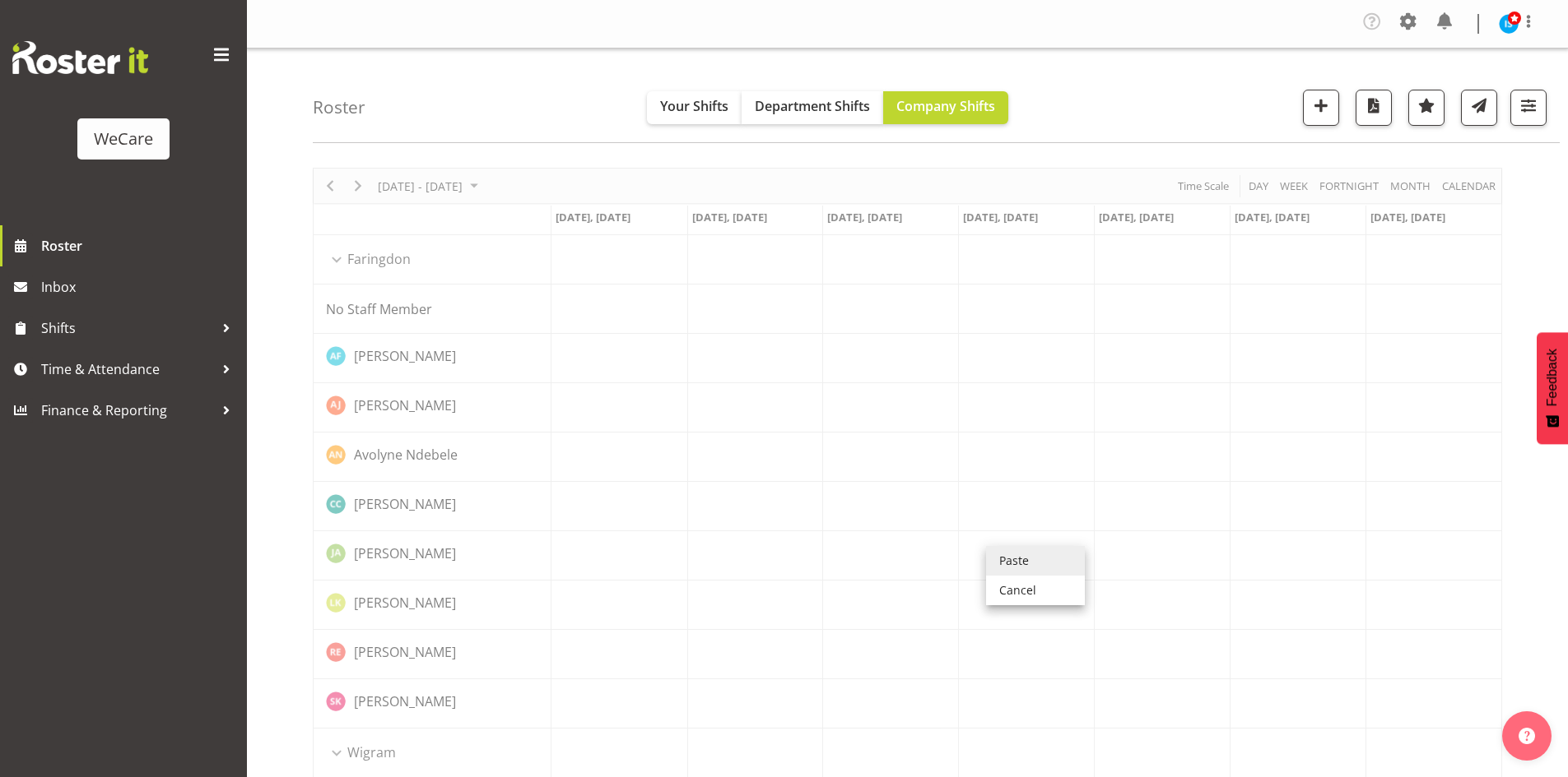
click at [1121, 126] on div "Roster Your Shifts Department Shifts Company Shifts 2 Locations Clear Business …" at bounding box center [936, 95] width 1247 height 95
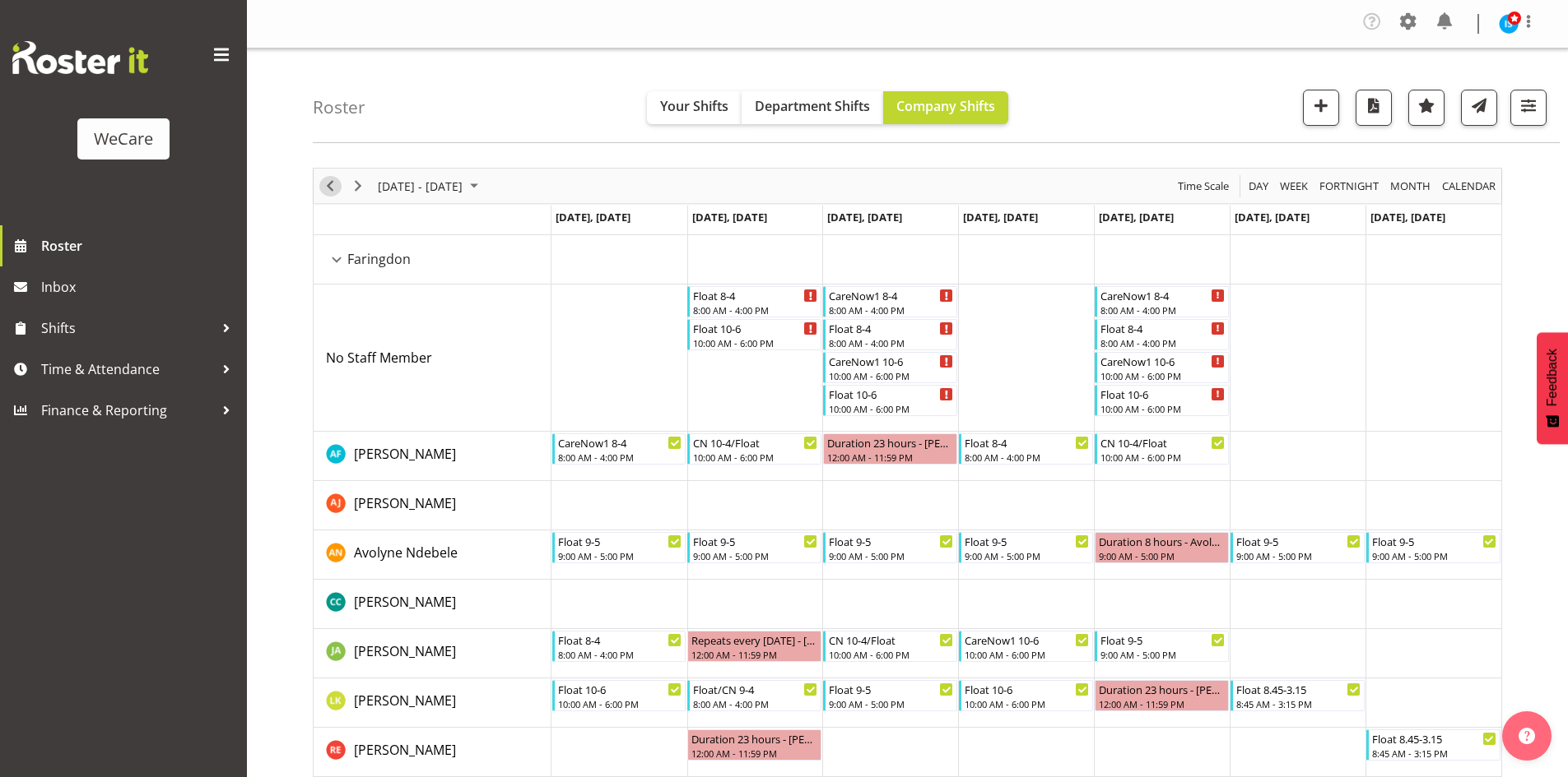
click at [328, 194] on span "Previous" at bounding box center [330, 187] width 20 height 21
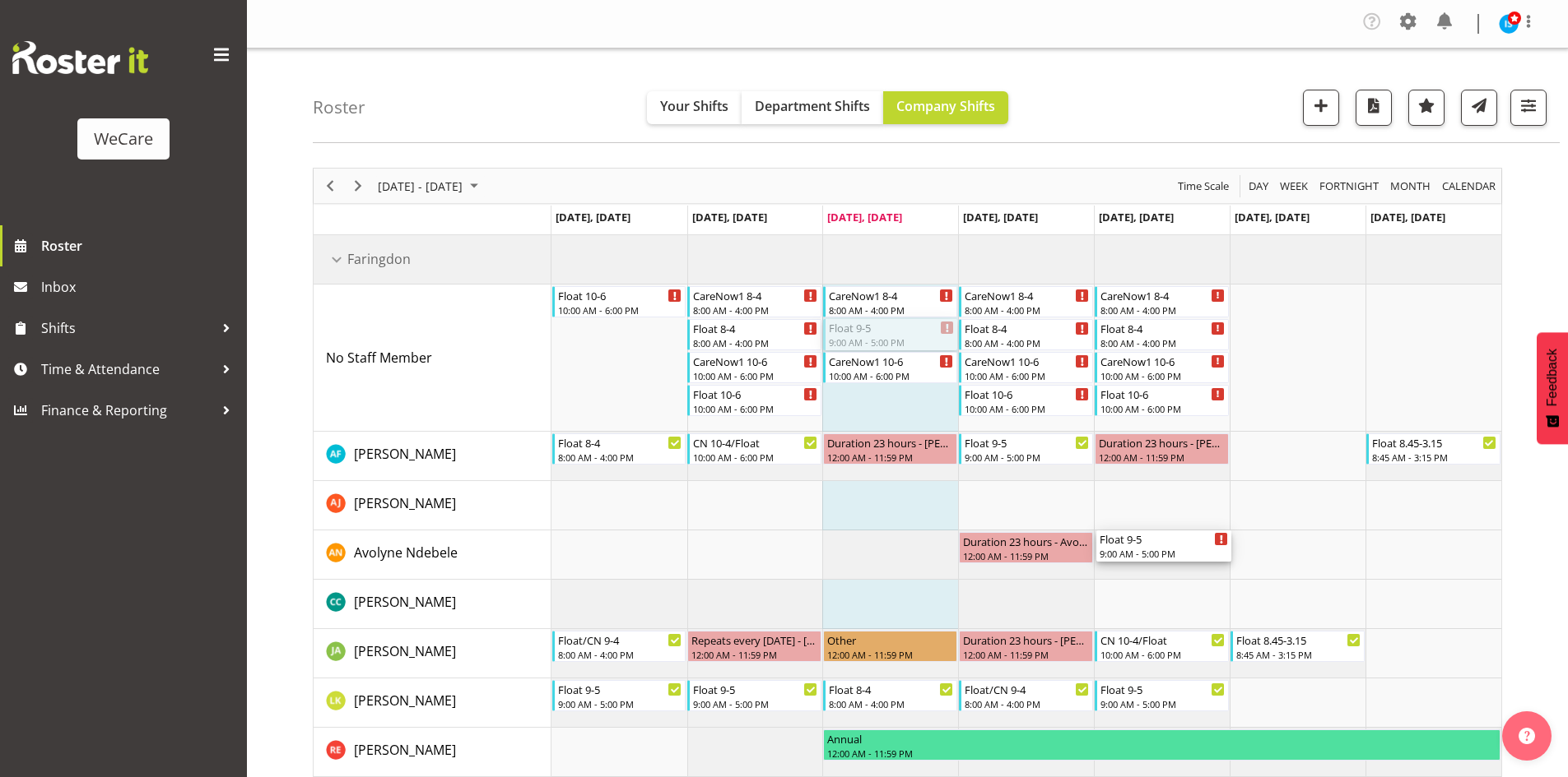
drag, startPoint x: 870, startPoint y: 337, endPoint x: 1153, endPoint y: 556, distance: 357.8
drag, startPoint x: 902, startPoint y: 328, endPoint x: 1152, endPoint y: 362, distance: 252.3
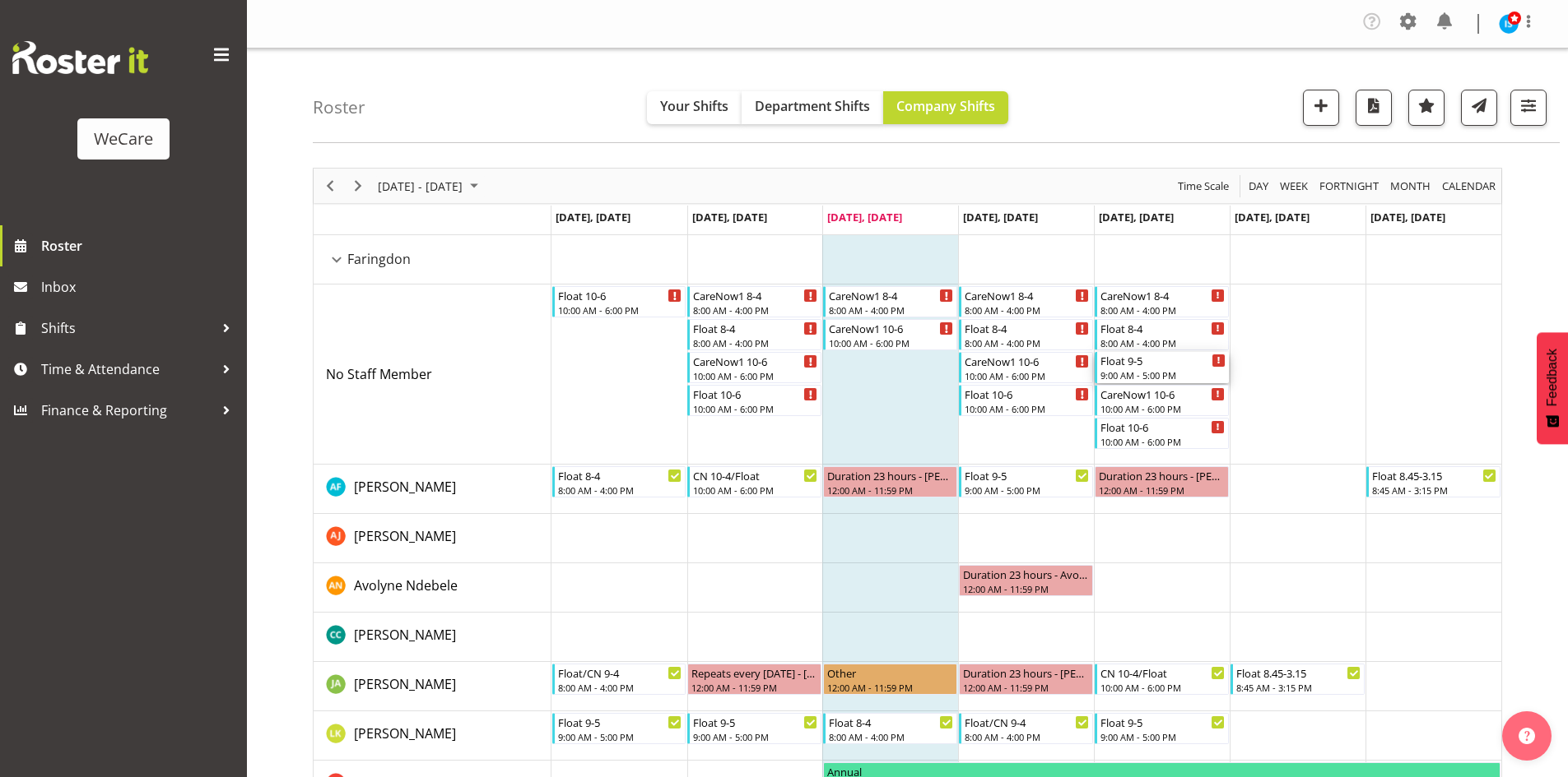
click at [1168, 372] on div "9:00 AM - 5:00 PM" at bounding box center [1163, 374] width 125 height 13
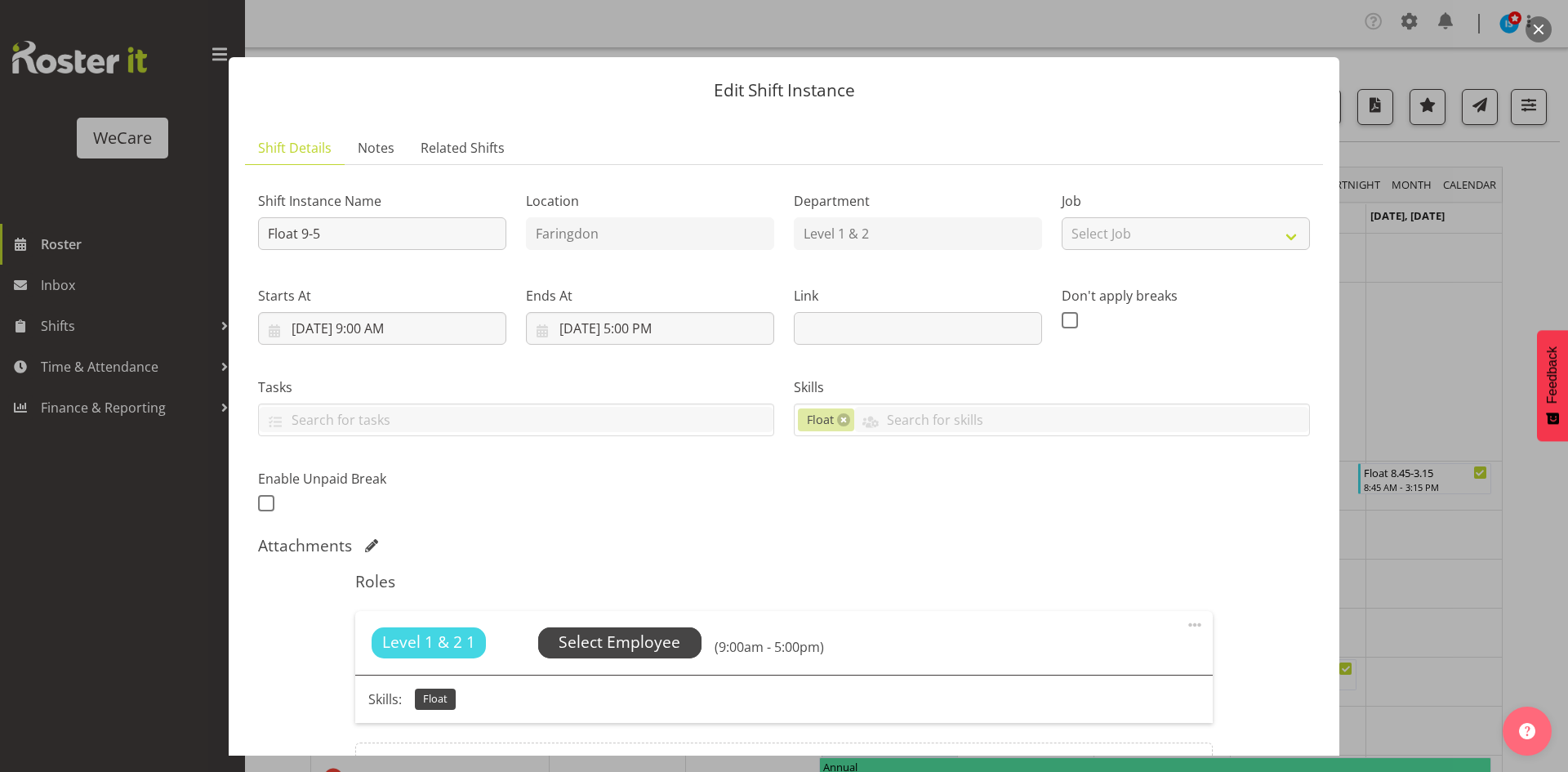
click at [603, 637] on span "Select Employee" at bounding box center [619, 642] width 122 height 23
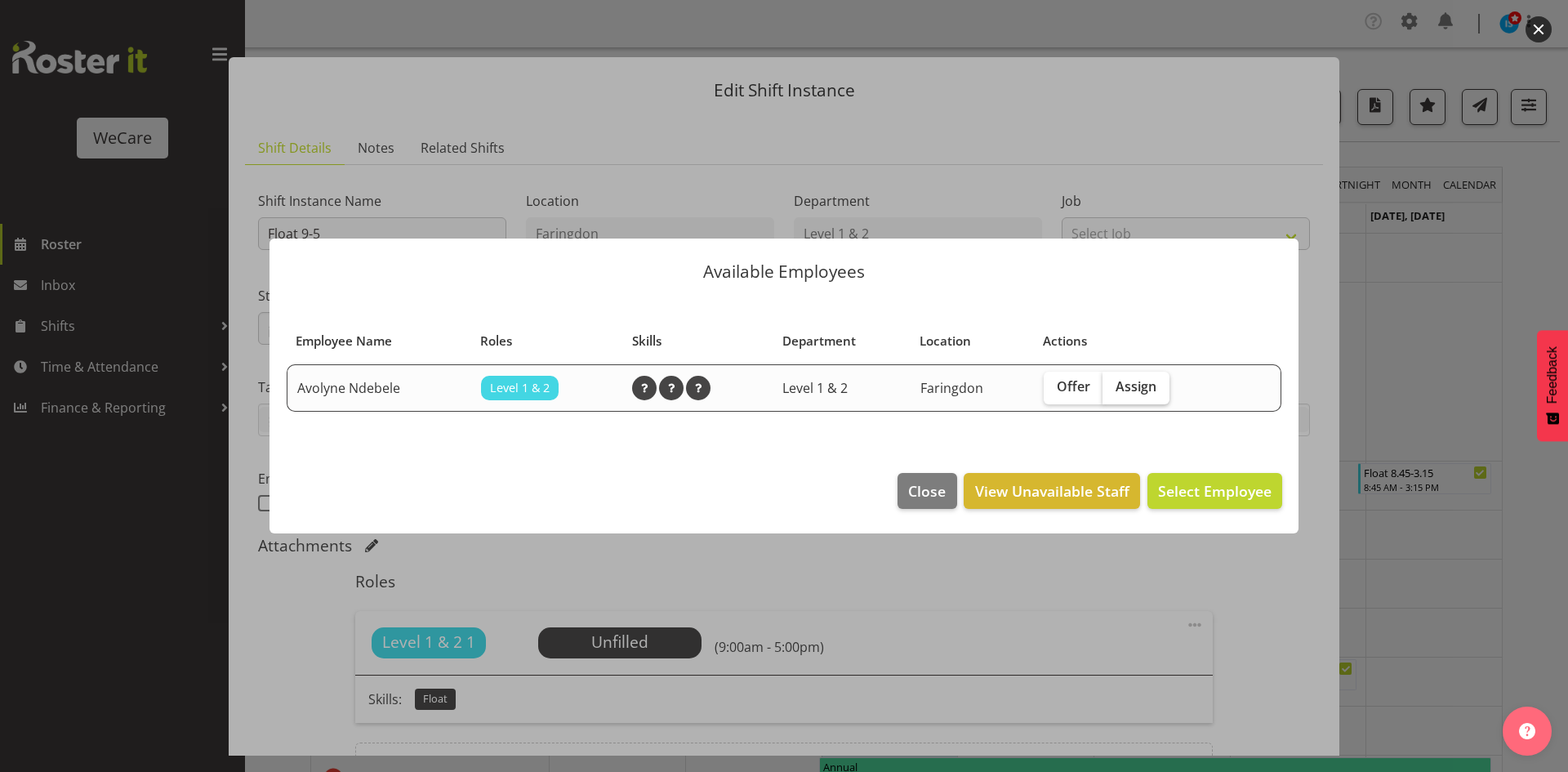
click at [1141, 380] on span "Assign" at bounding box center [1135, 386] width 41 height 16
click at [1113, 381] on input "Assign" at bounding box center [1108, 386] width 10 height 10
checkbox input "true"
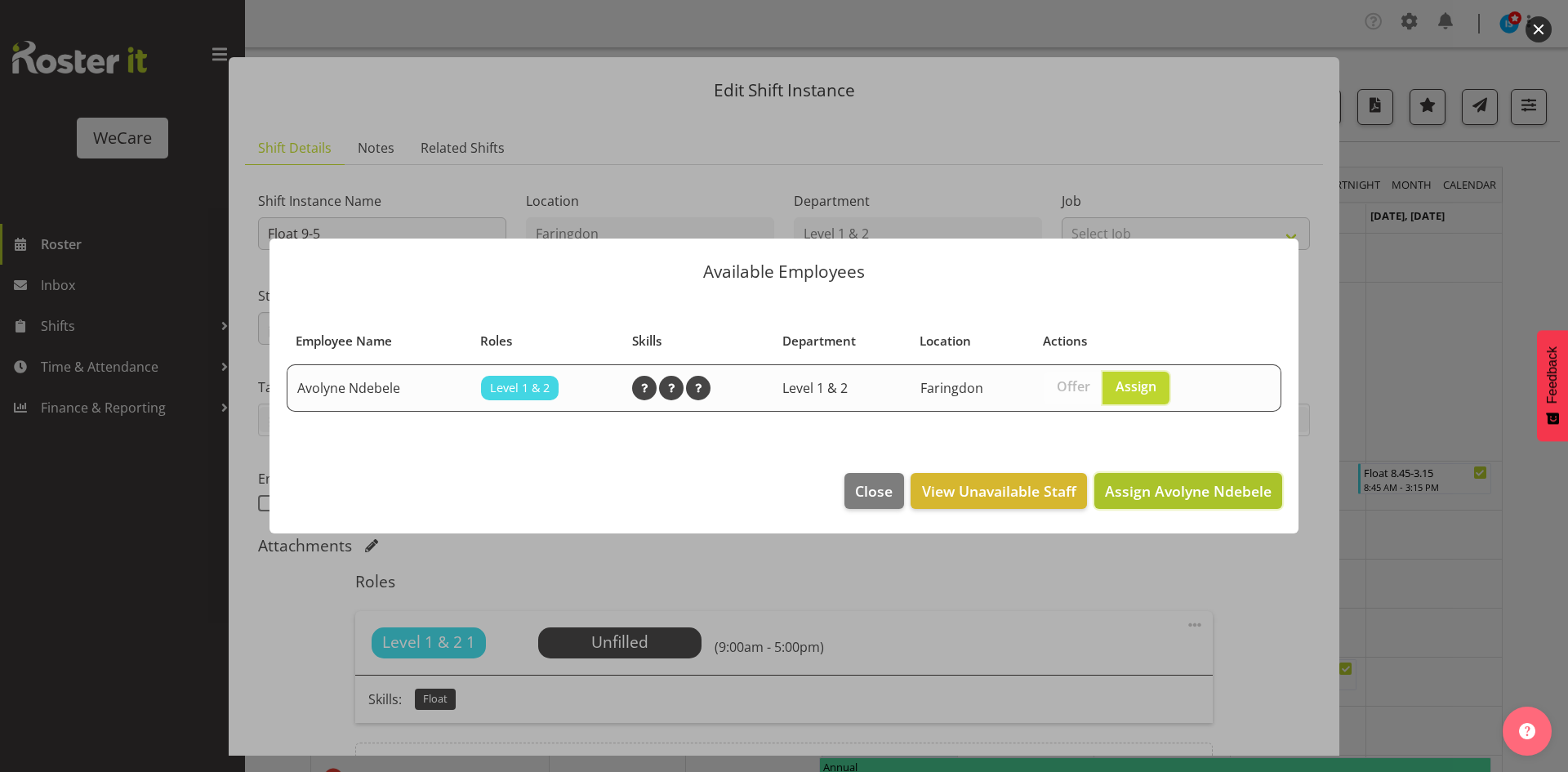
click at [1208, 507] on button "Assign Avolyne Ndebele" at bounding box center [1189, 492] width 188 height 36
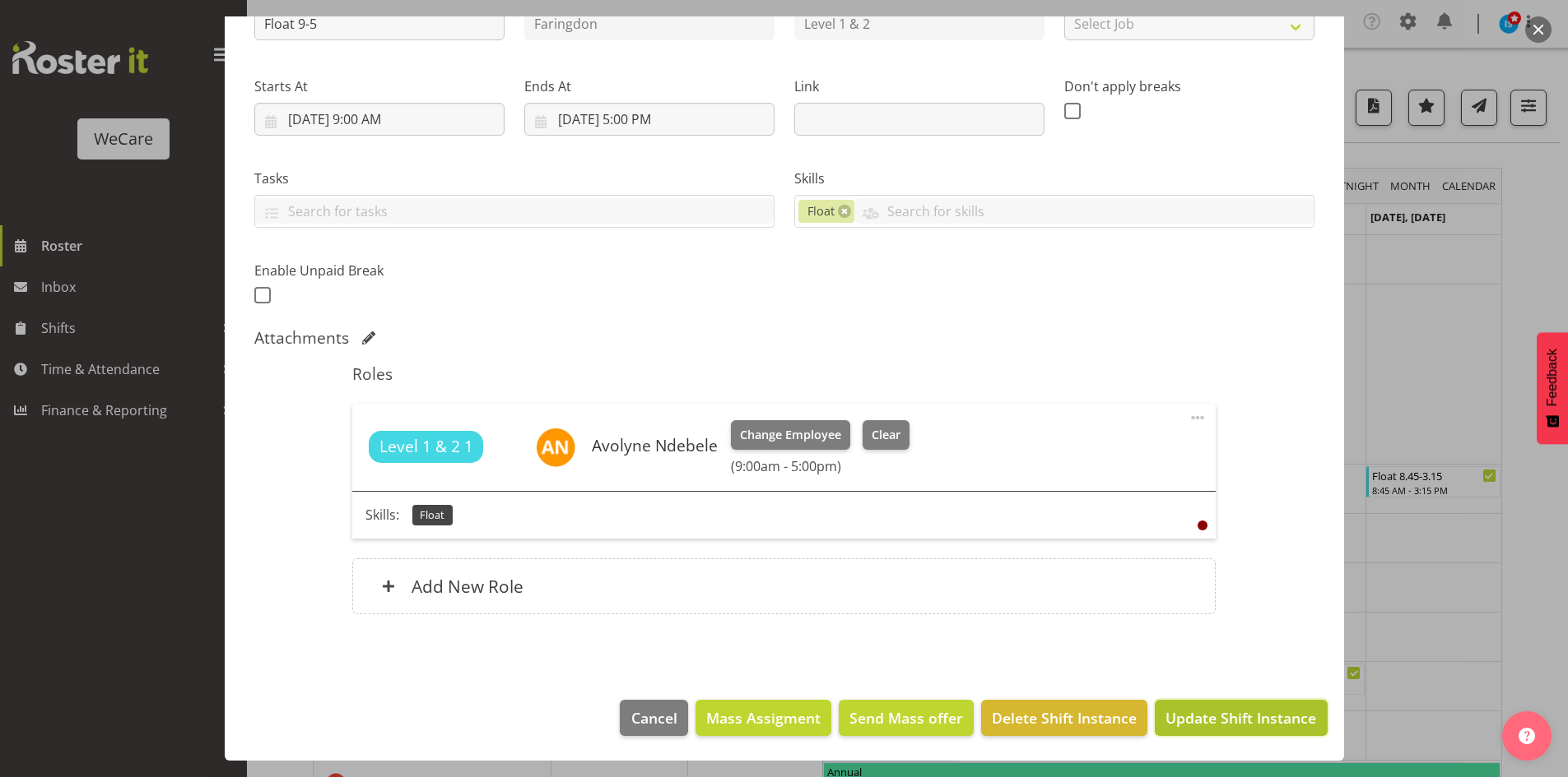
click at [1218, 720] on span "Update Shift Instance" at bounding box center [1241, 718] width 150 height 22
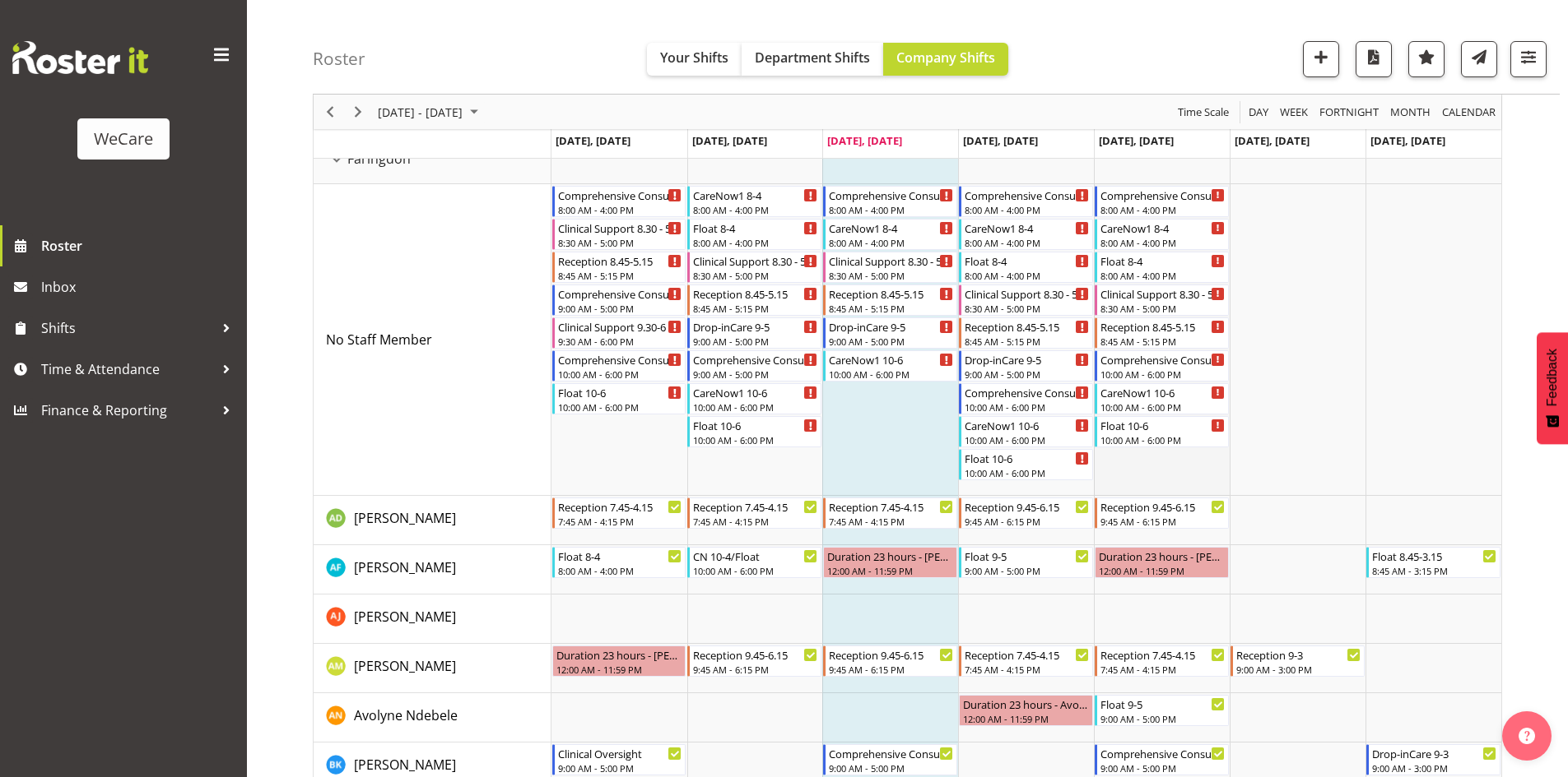
scroll to position [823, 0]
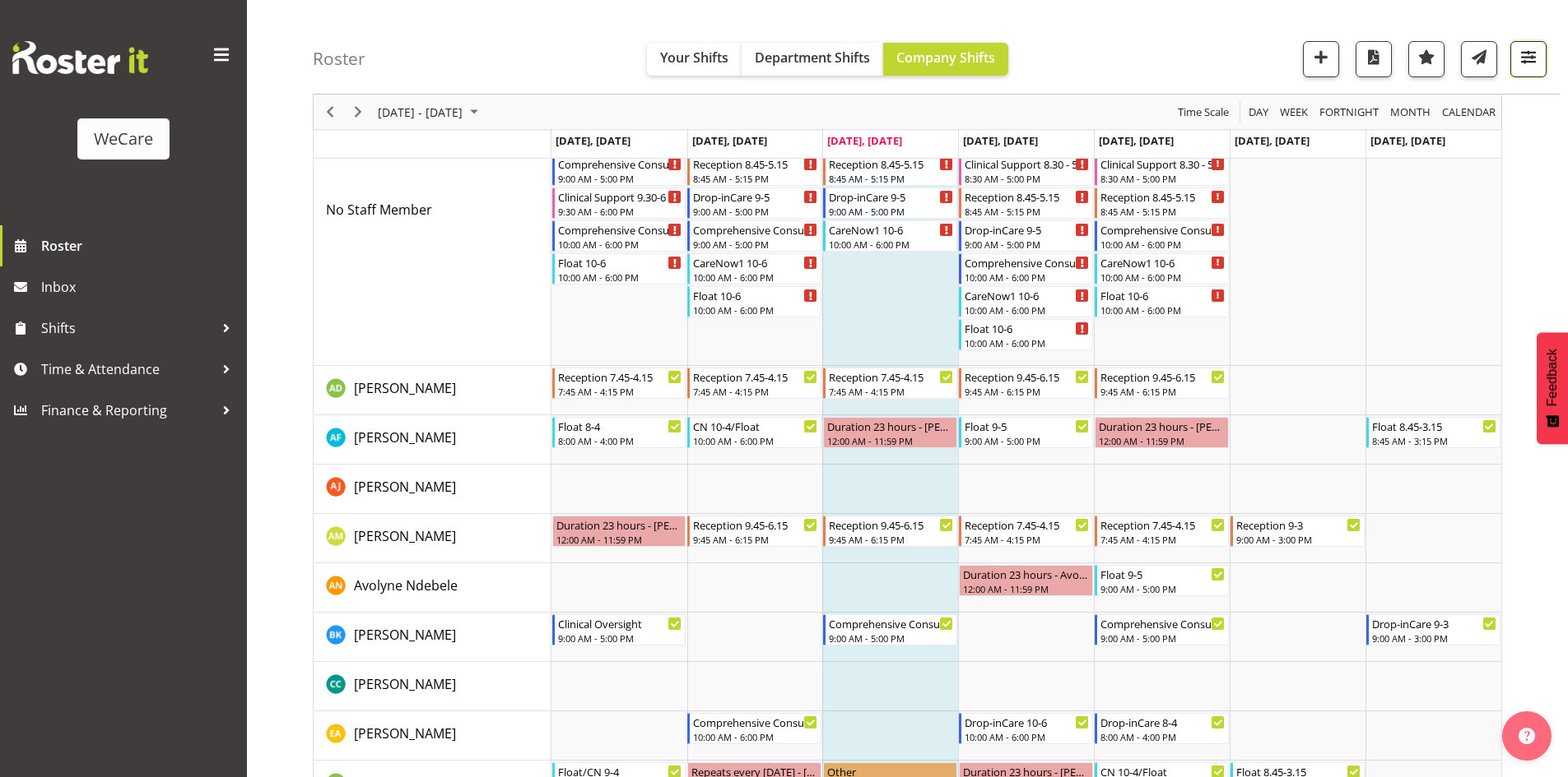
click at [1531, 66] on span "button" at bounding box center [1528, 56] width 22 height 22
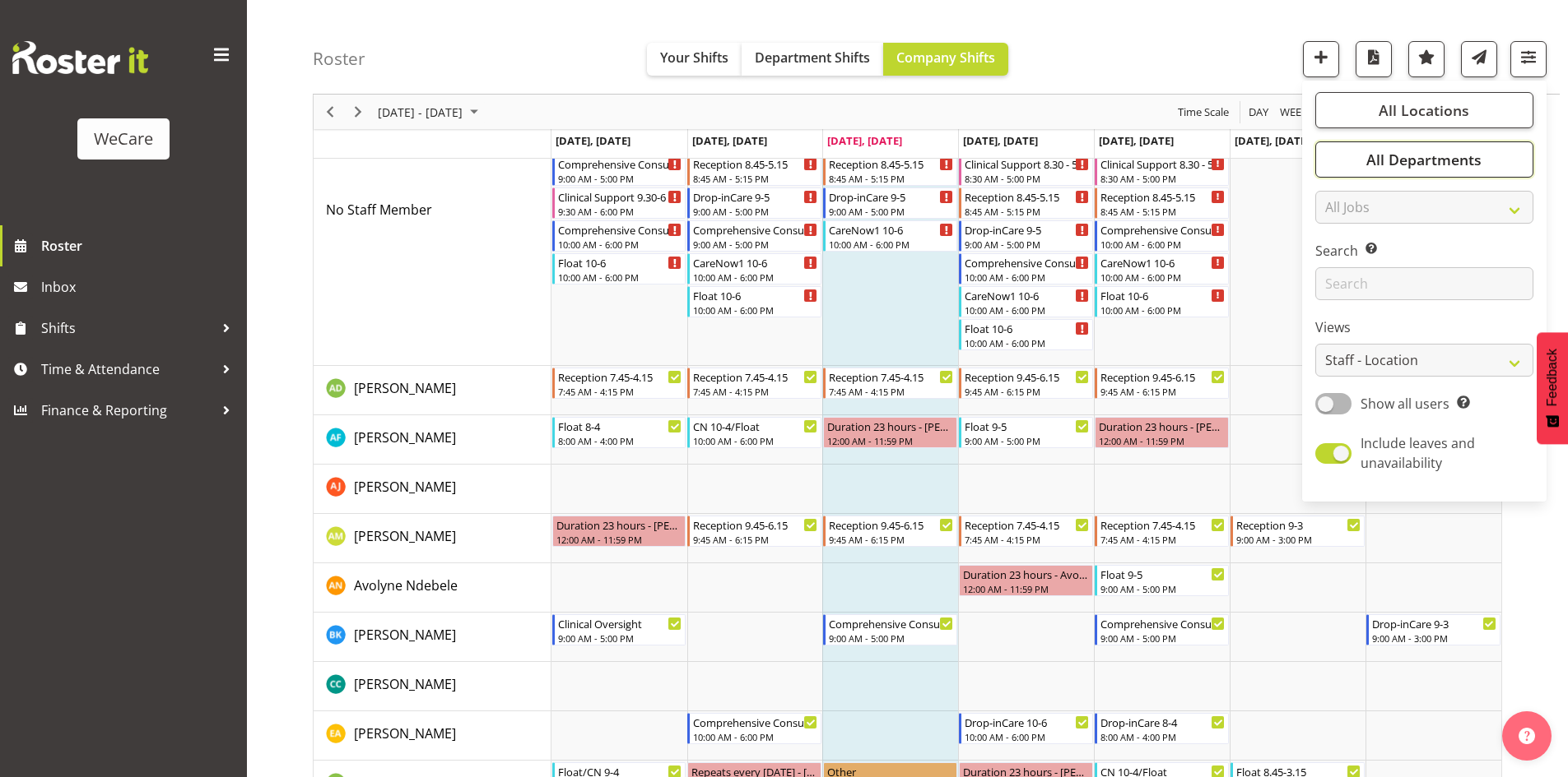
click at [1426, 168] on span "All Departments" at bounding box center [1424, 159] width 116 height 20
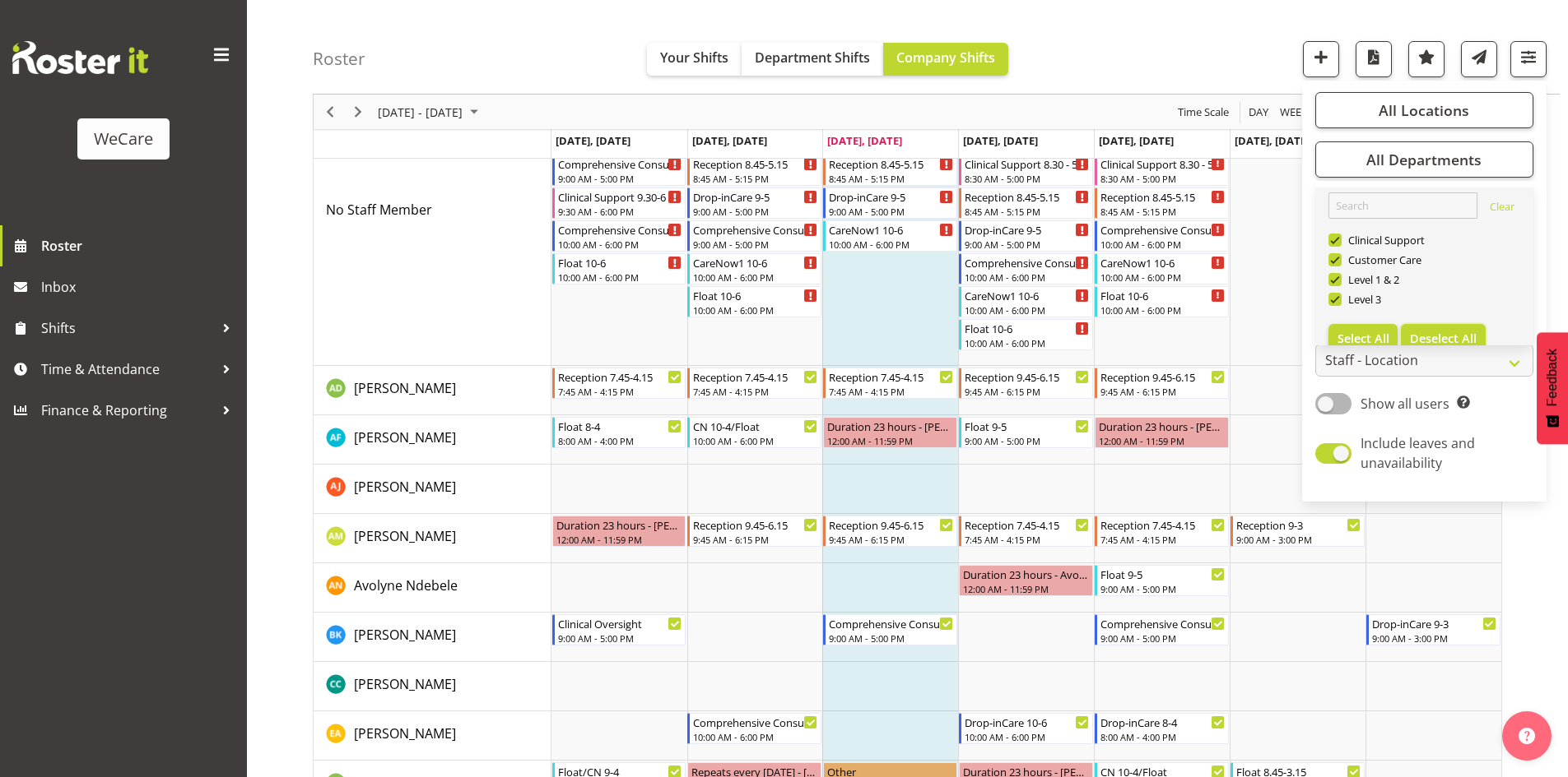
click at [1457, 328] on button "Deselect All" at bounding box center [1444, 339] width 85 height 30
checkbox input "false"
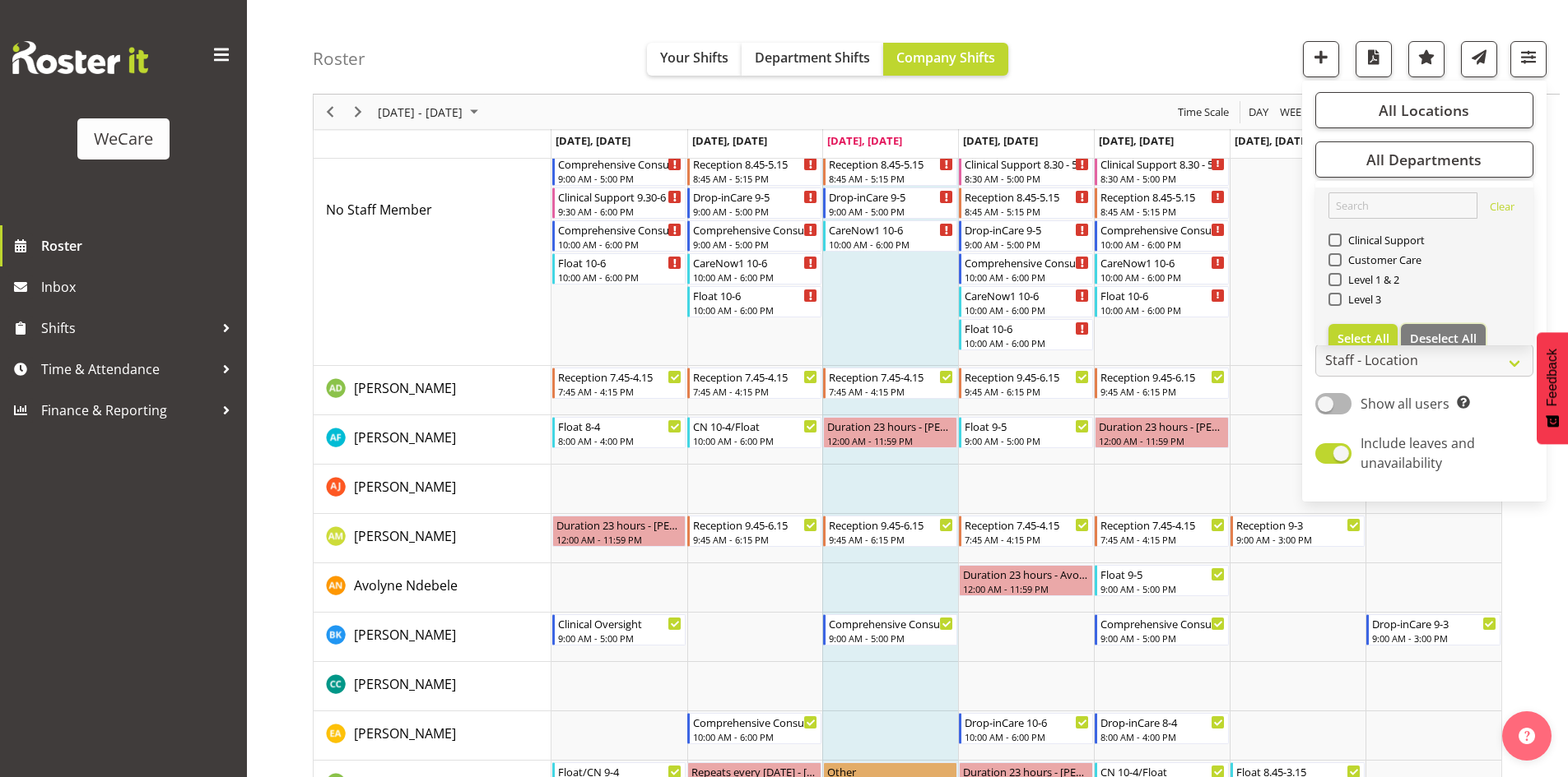
scroll to position [686, 0]
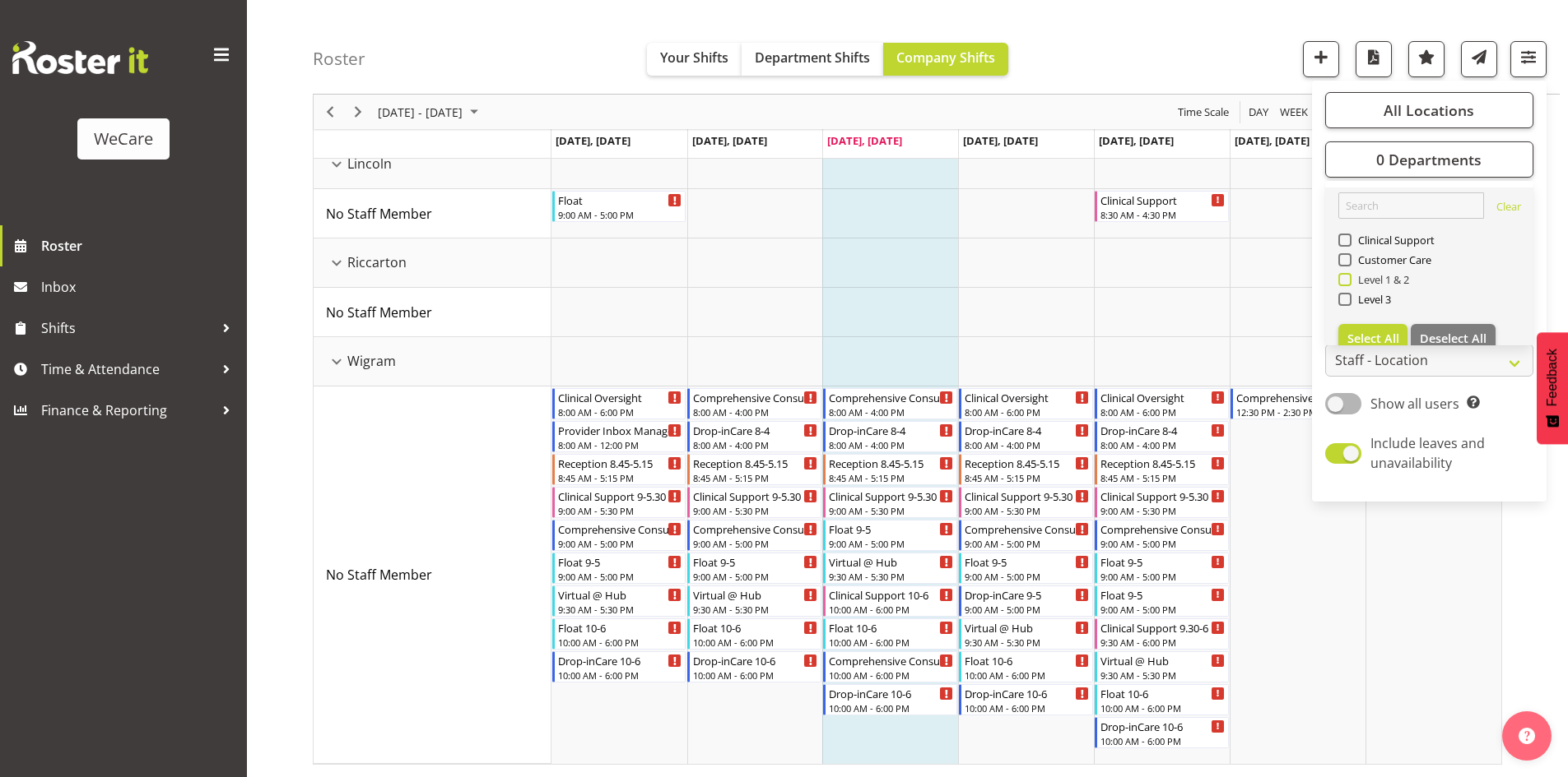
click at [1361, 281] on span "Level 1 & 2" at bounding box center [1380, 280] width 58 height 13
click at [1349, 281] on input "Level 1 & 2" at bounding box center [1344, 280] width 10 height 10
checkbox input "true"
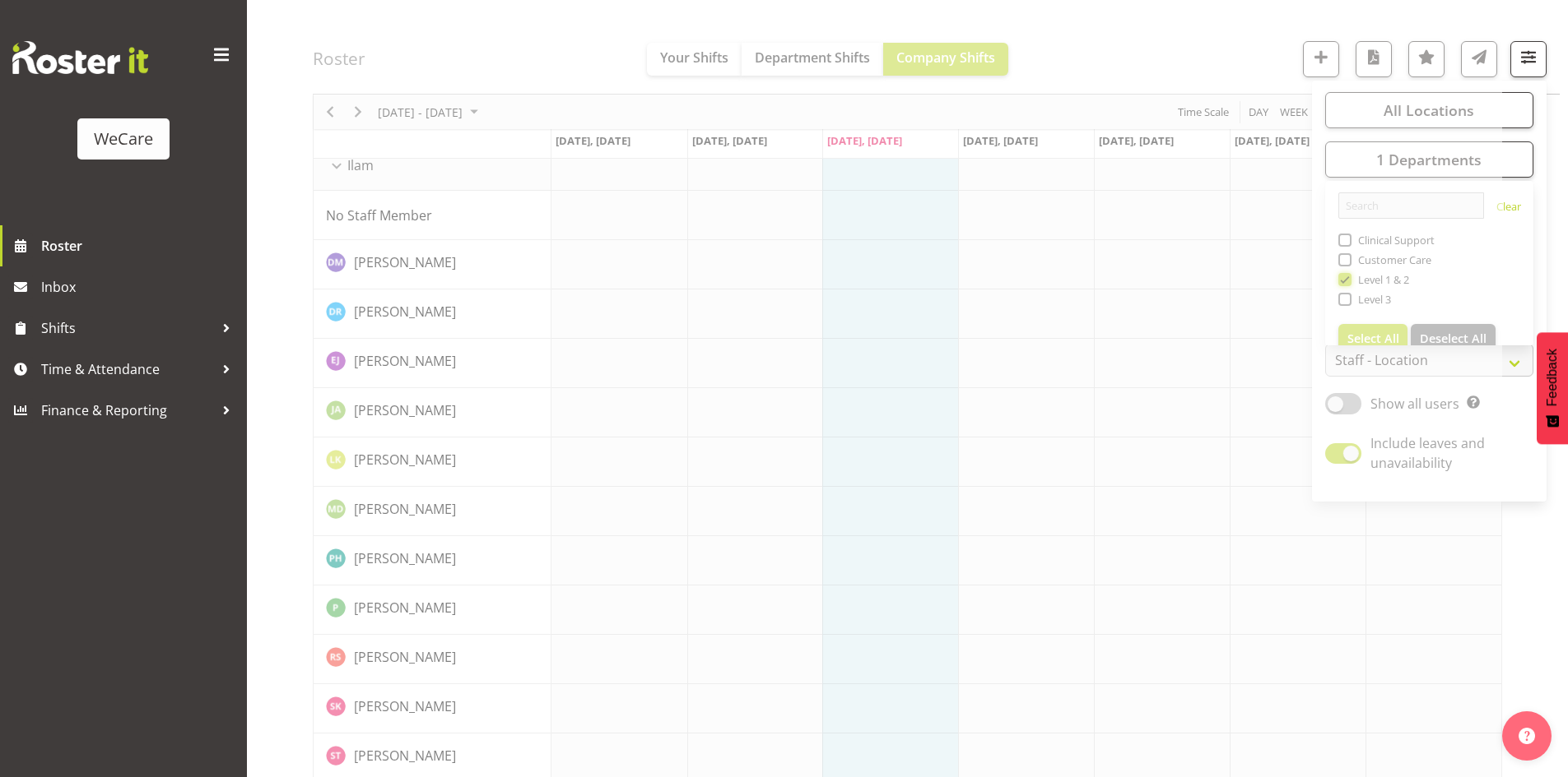
scroll to position [1781, 0]
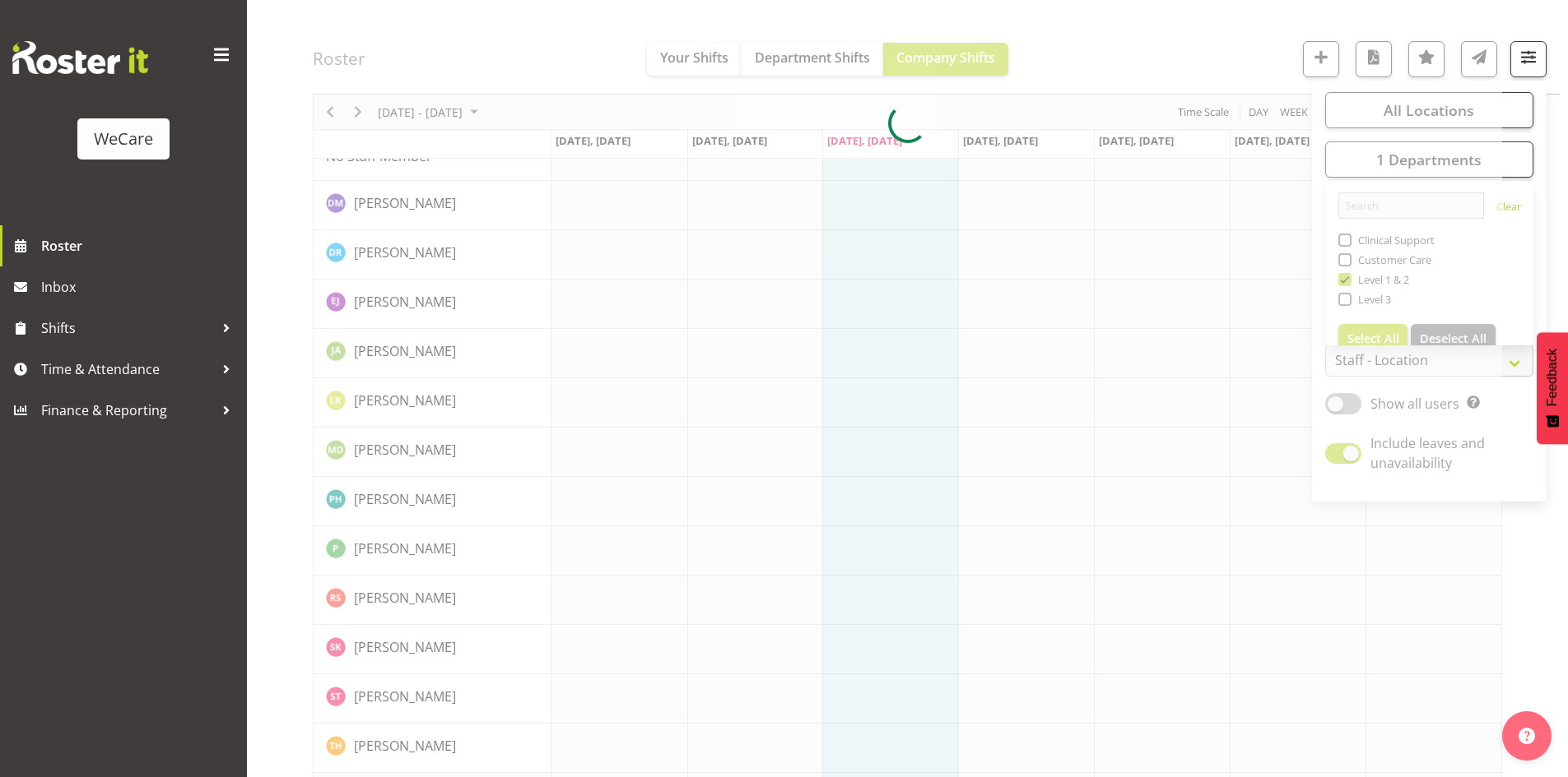
click at [1165, 33] on div at bounding box center [907, 122] width 1189 height 3473
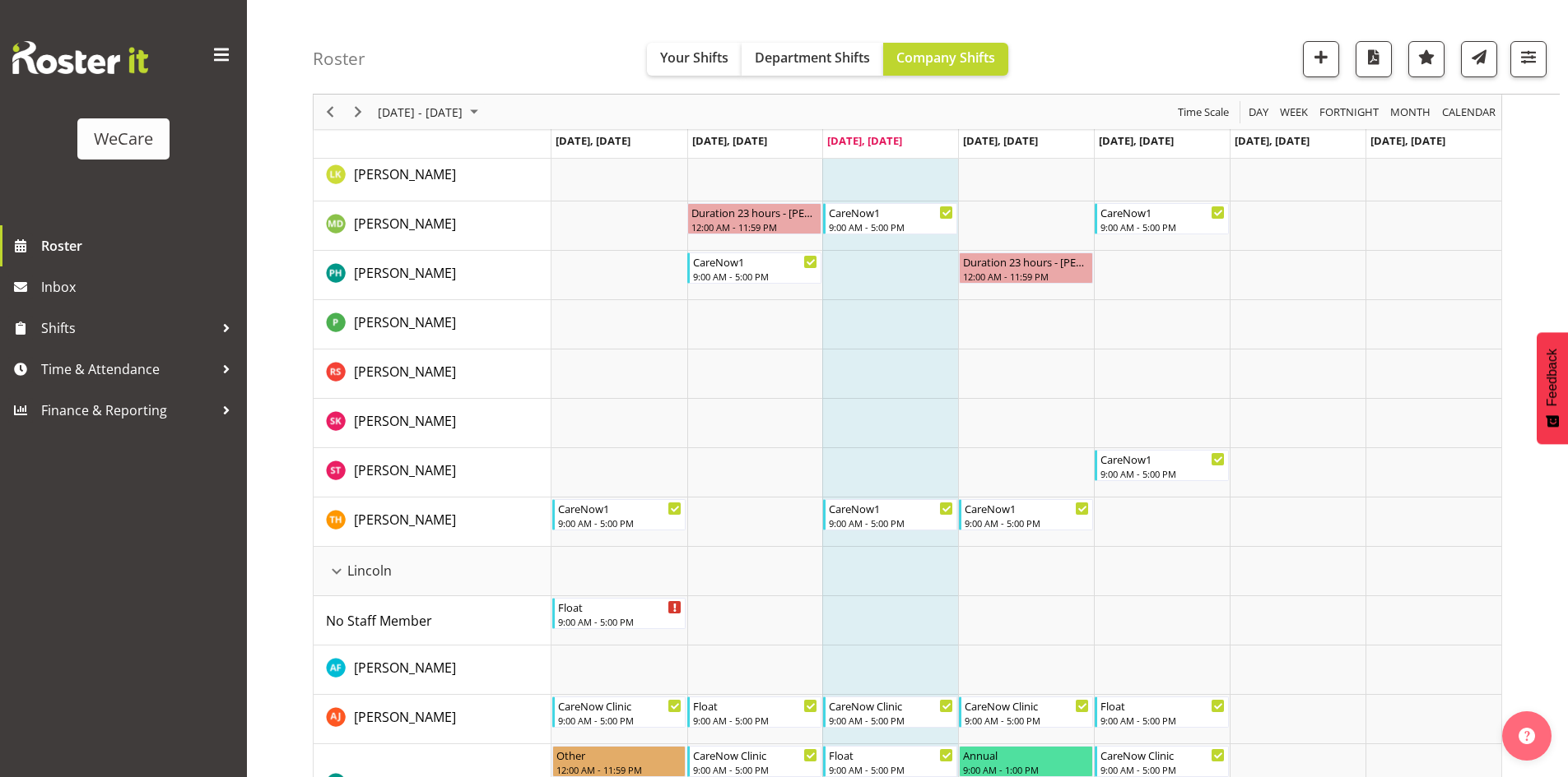
scroll to position [866, 0]
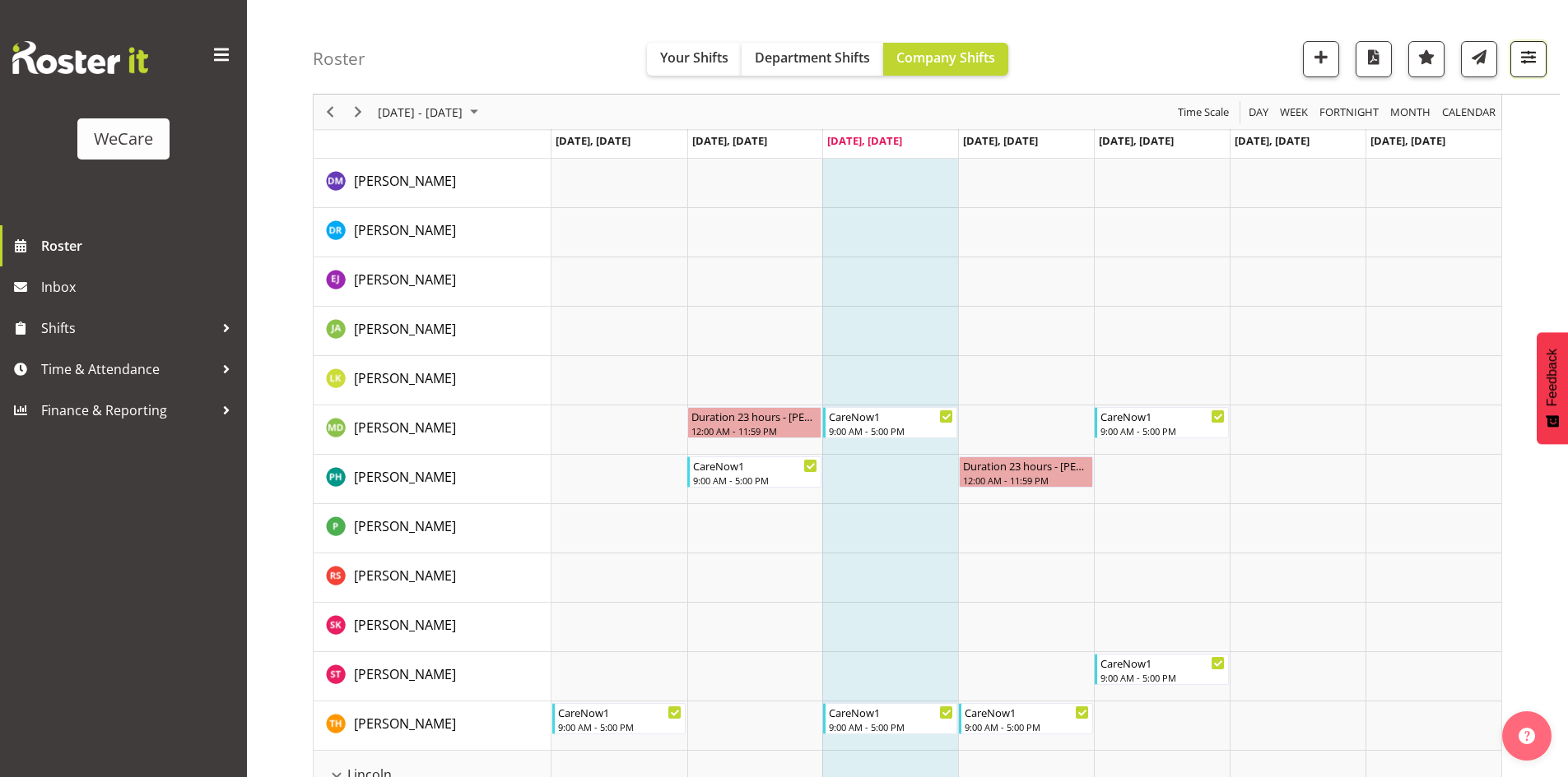
click at [1530, 56] on span "button" at bounding box center [1528, 56] width 22 height 22
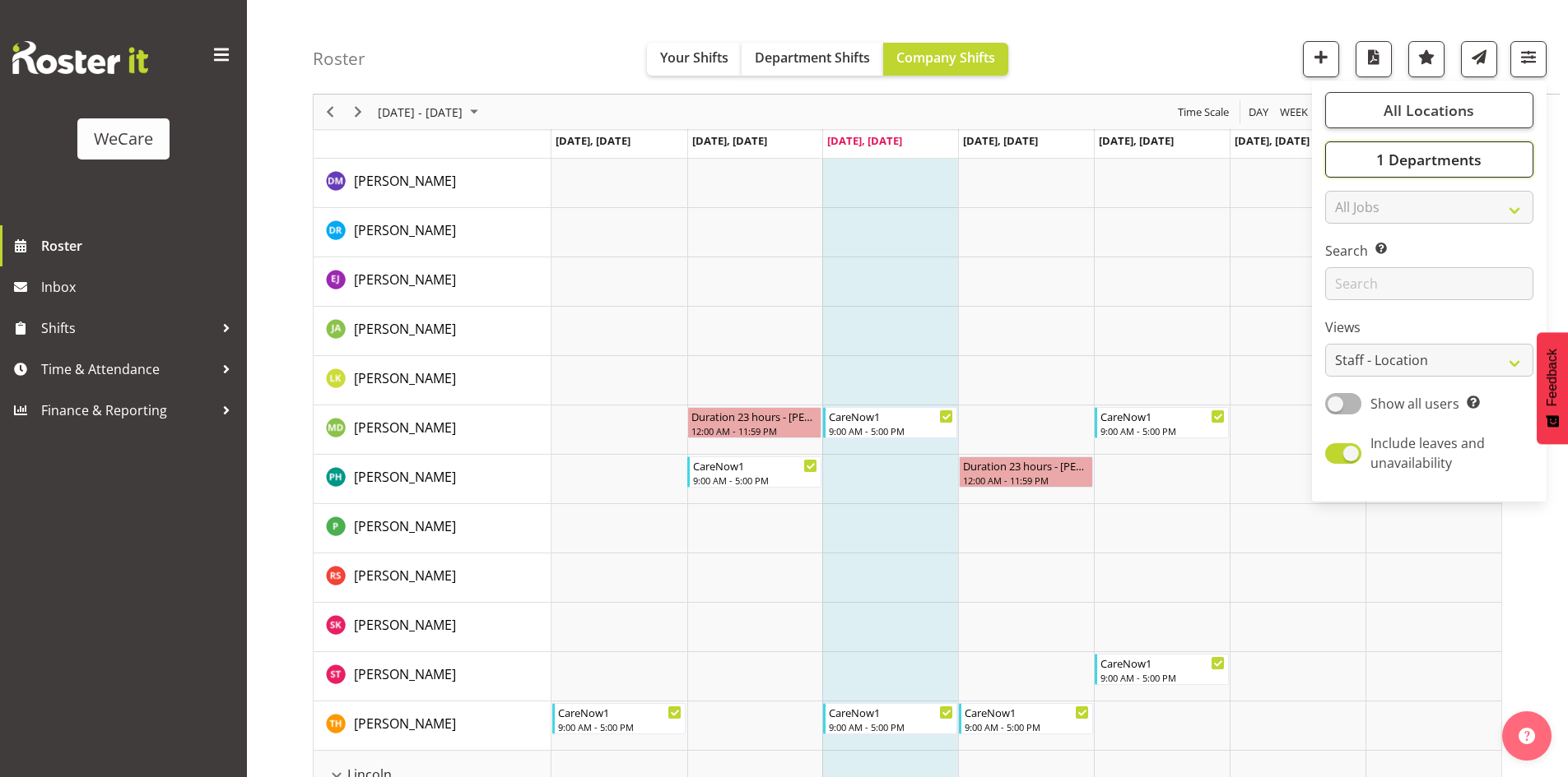
click at [1346, 168] on button "1 Departments" at bounding box center [1430, 160] width 208 height 36
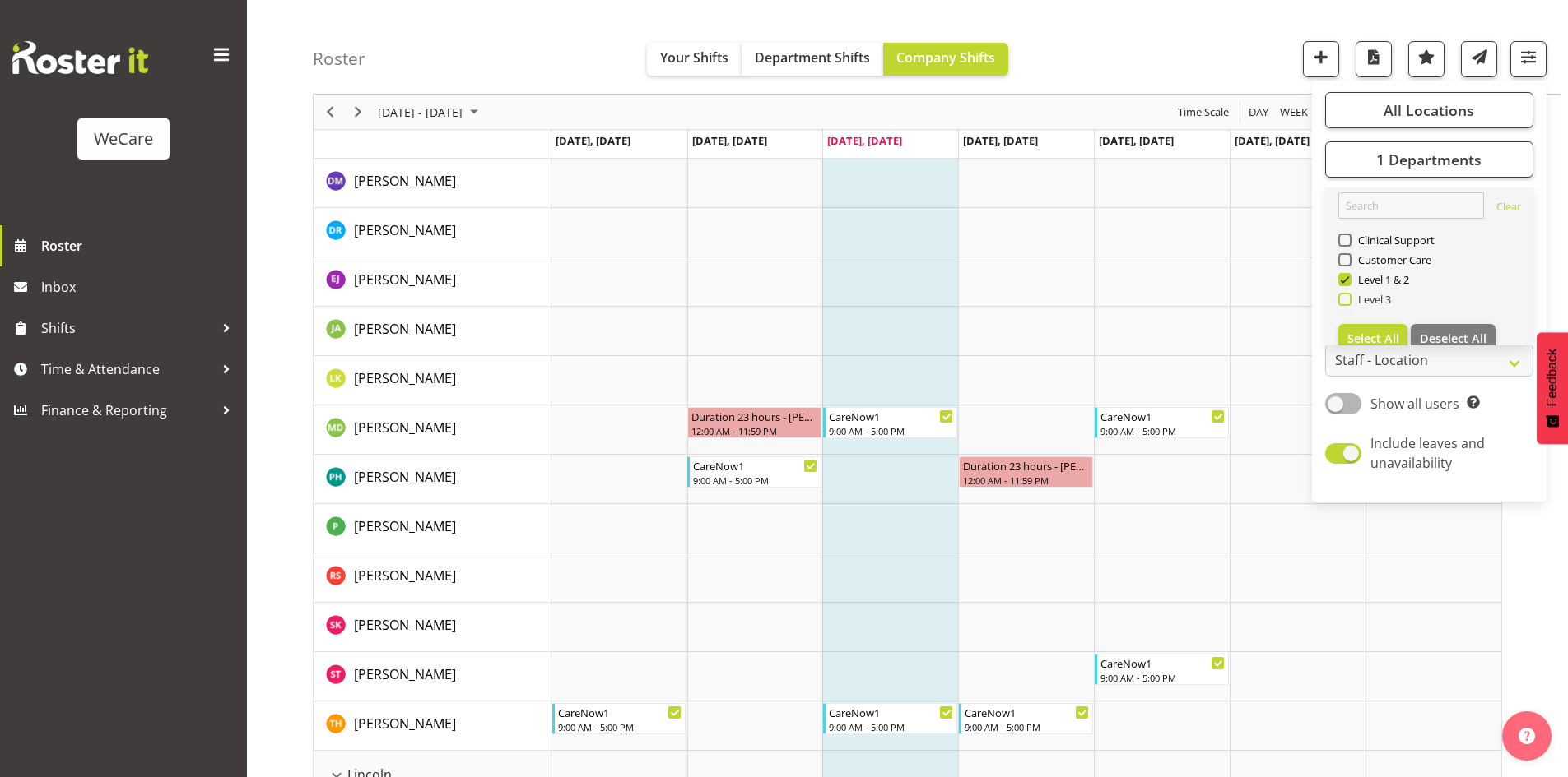
click at [1386, 296] on span "Level 3" at bounding box center [1372, 299] width 40 height 13
click at [1349, 296] on input "Level 3" at bounding box center [1344, 300] width 10 height 10
checkbox input "true"
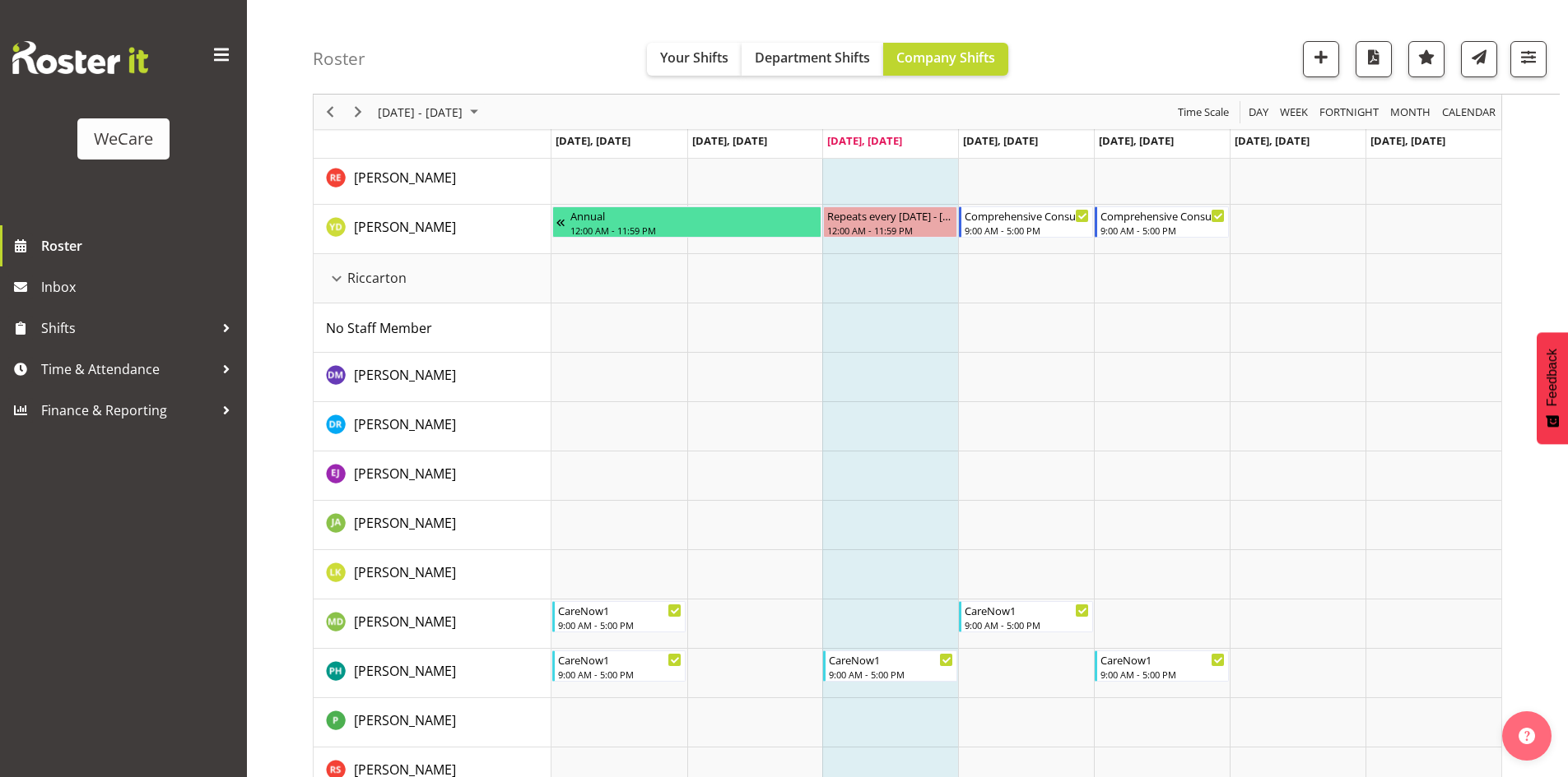
scroll to position [3044, 0]
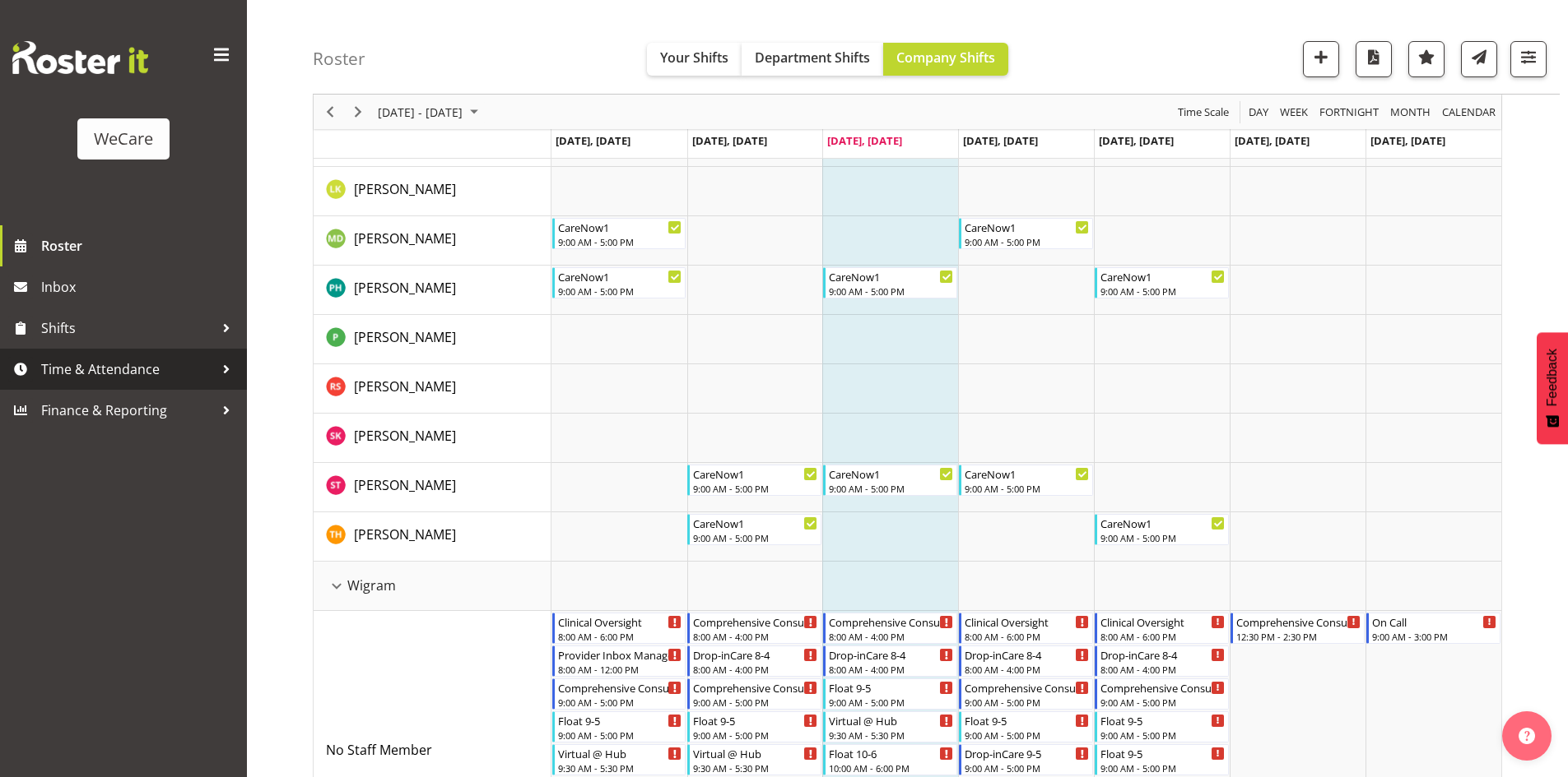
click at [152, 371] on span "Time & Attendance" at bounding box center [127, 369] width 173 height 24
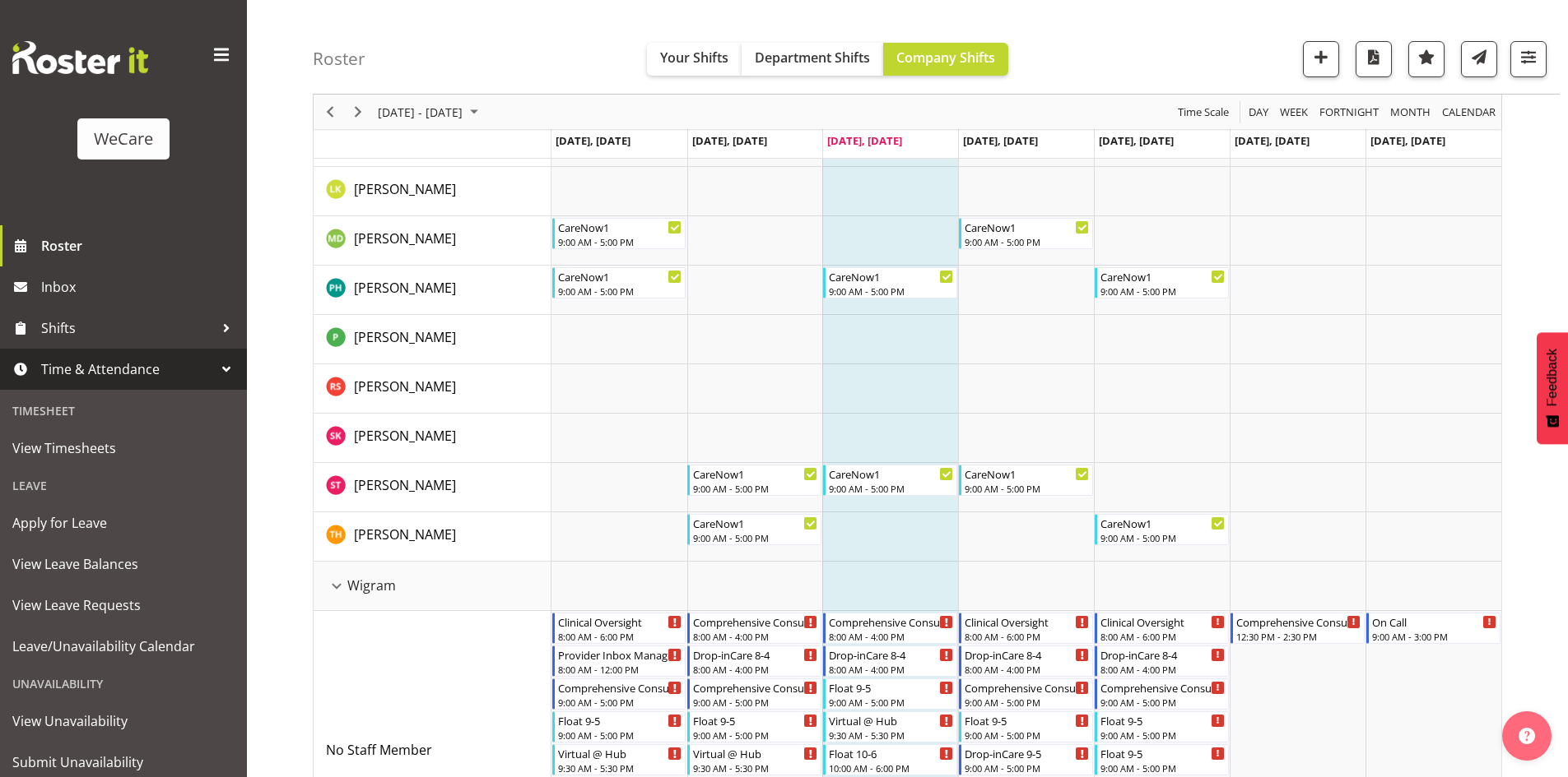
scroll to position [51, 0]
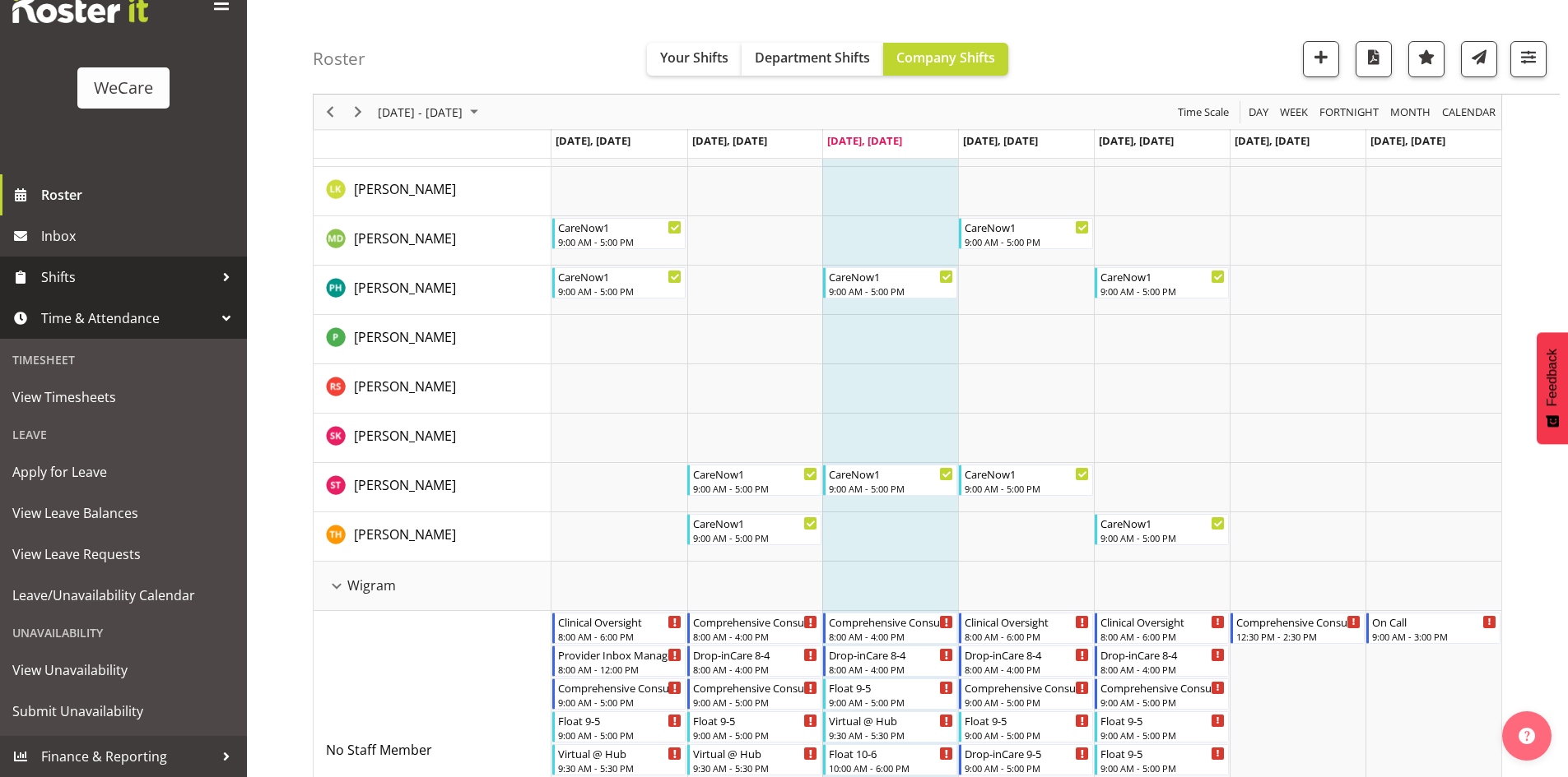
click at [83, 286] on span "Shifts" at bounding box center [127, 277] width 173 height 24
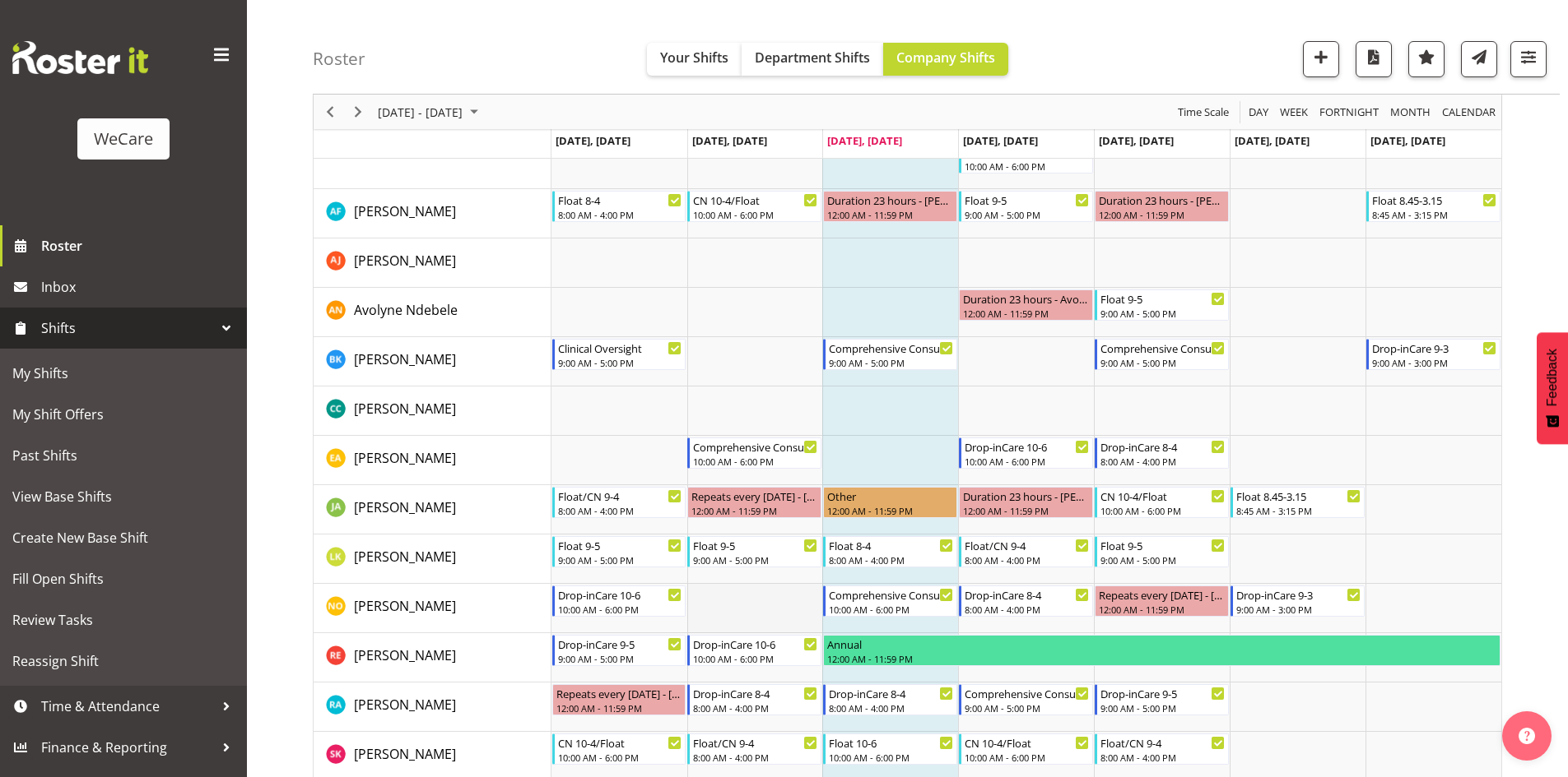
scroll to position [412, 0]
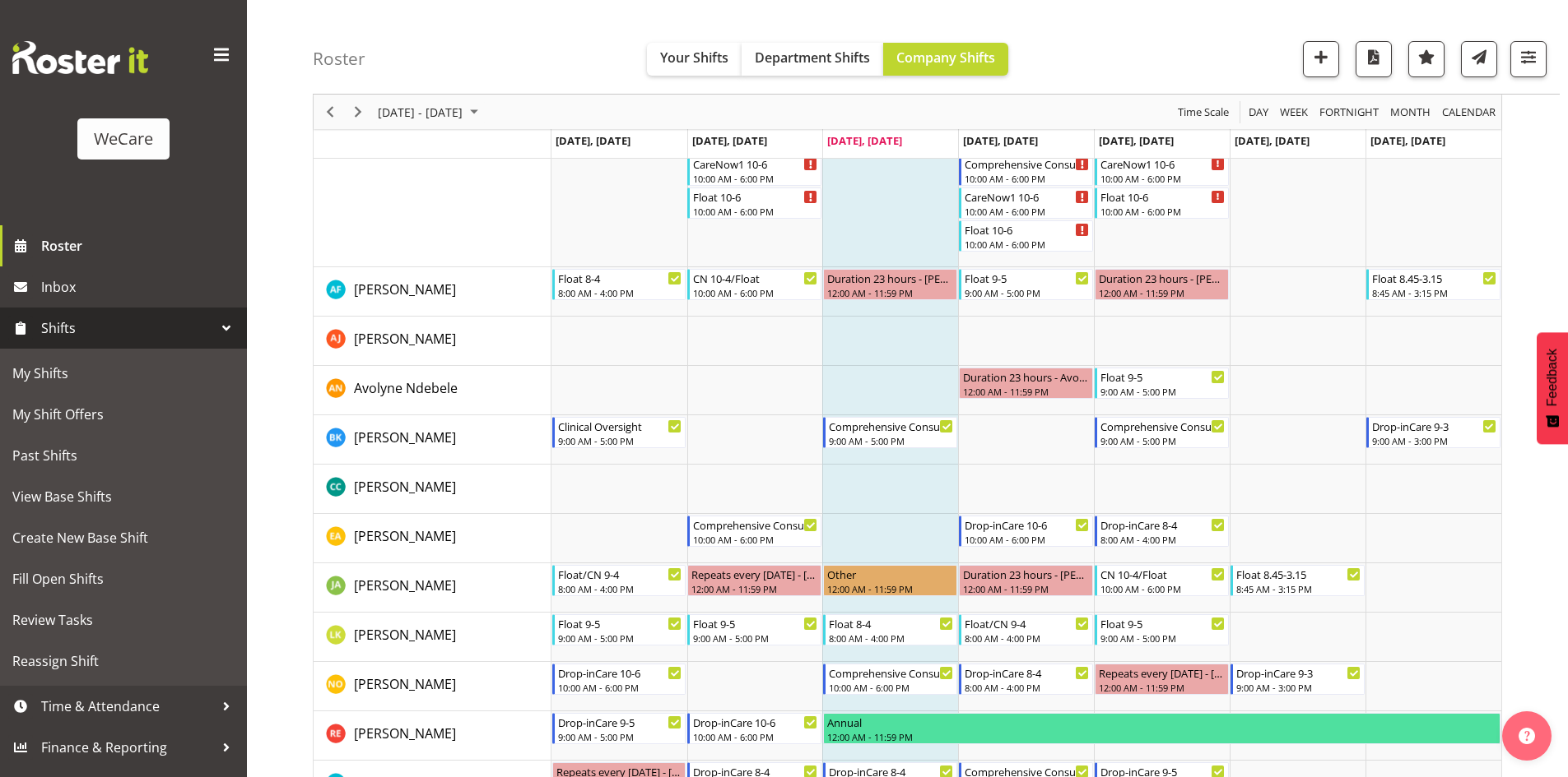
click at [1088, 45] on div "Roster Your Shifts Department Shifts Company Shifts All Locations Clear Busines…" at bounding box center [936, 47] width 1247 height 95
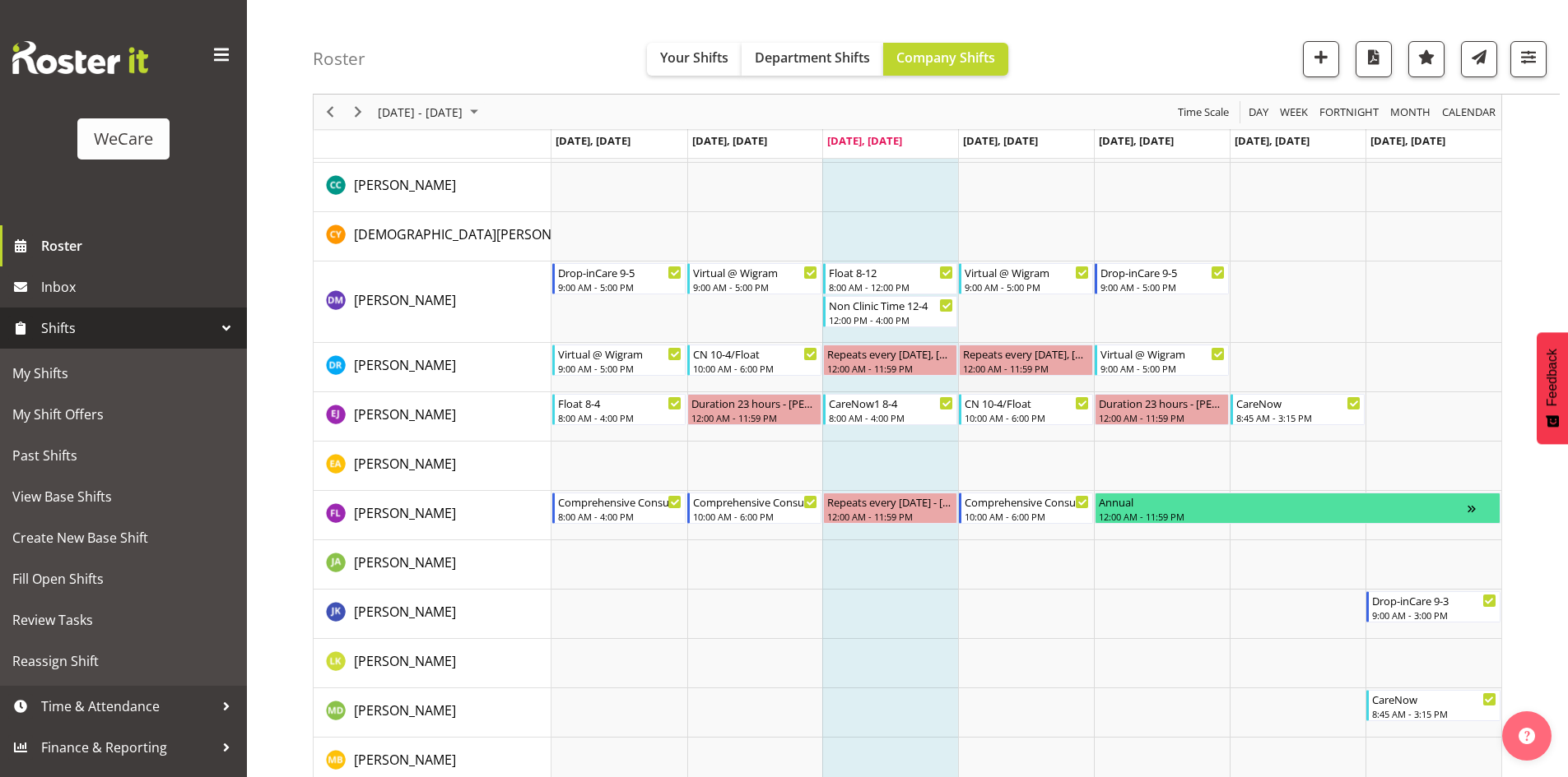
scroll to position [4139, 0]
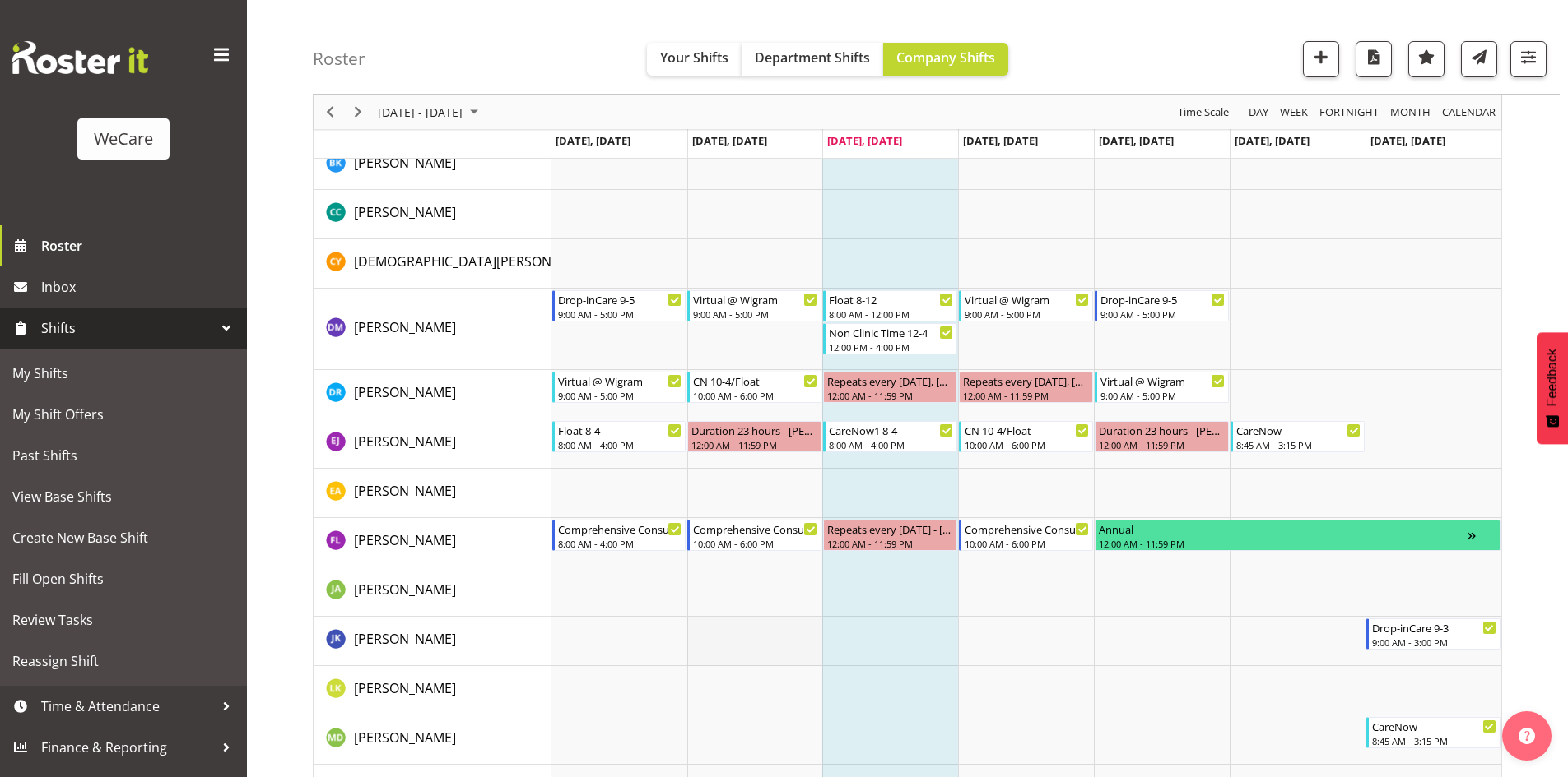
click at [714, 650] on td "Timeline Week of September 10, 2025" at bounding box center [755, 642] width 136 height 49
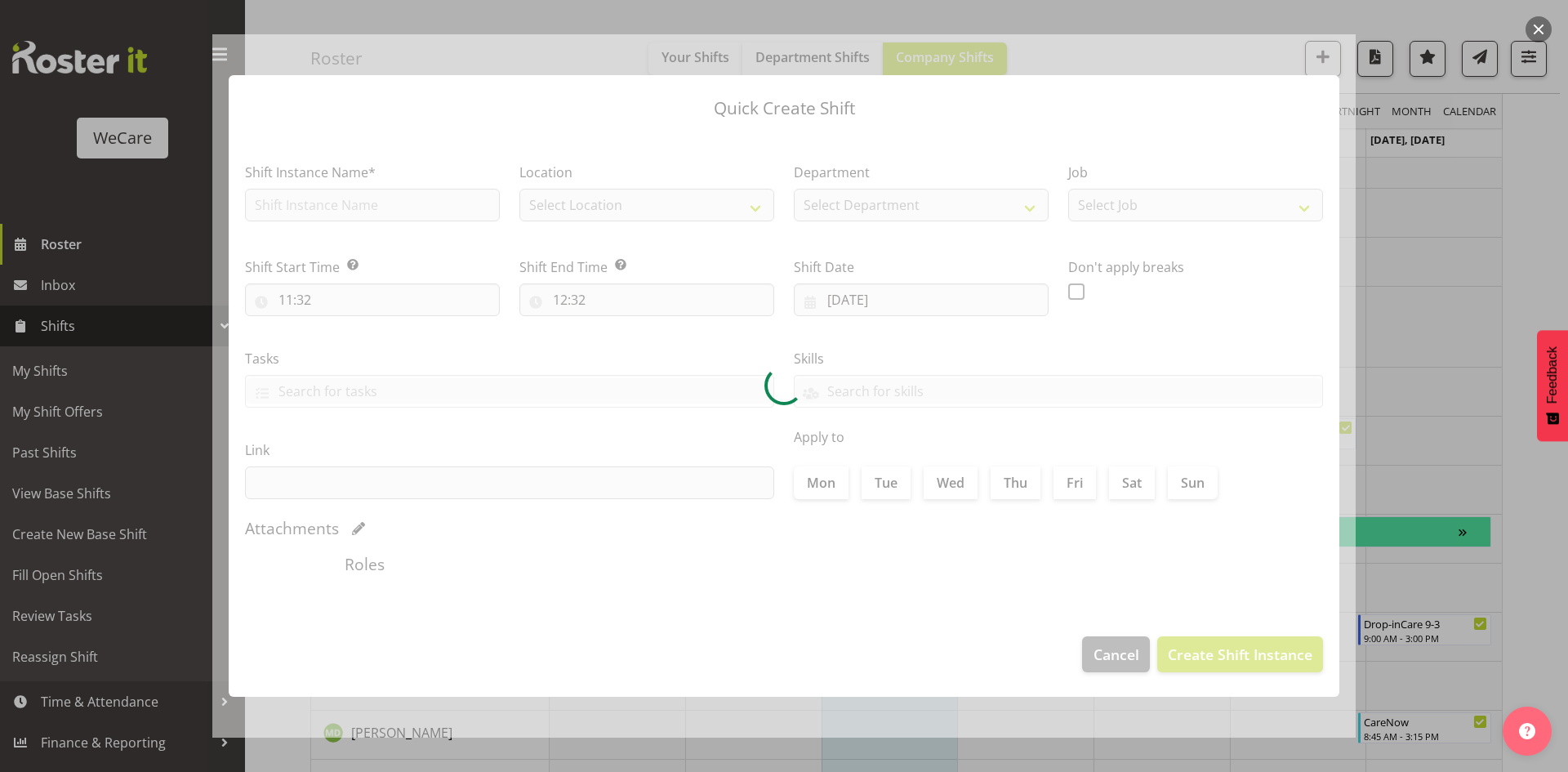
click at [1428, 322] on div at bounding box center [784, 386] width 1568 height 772
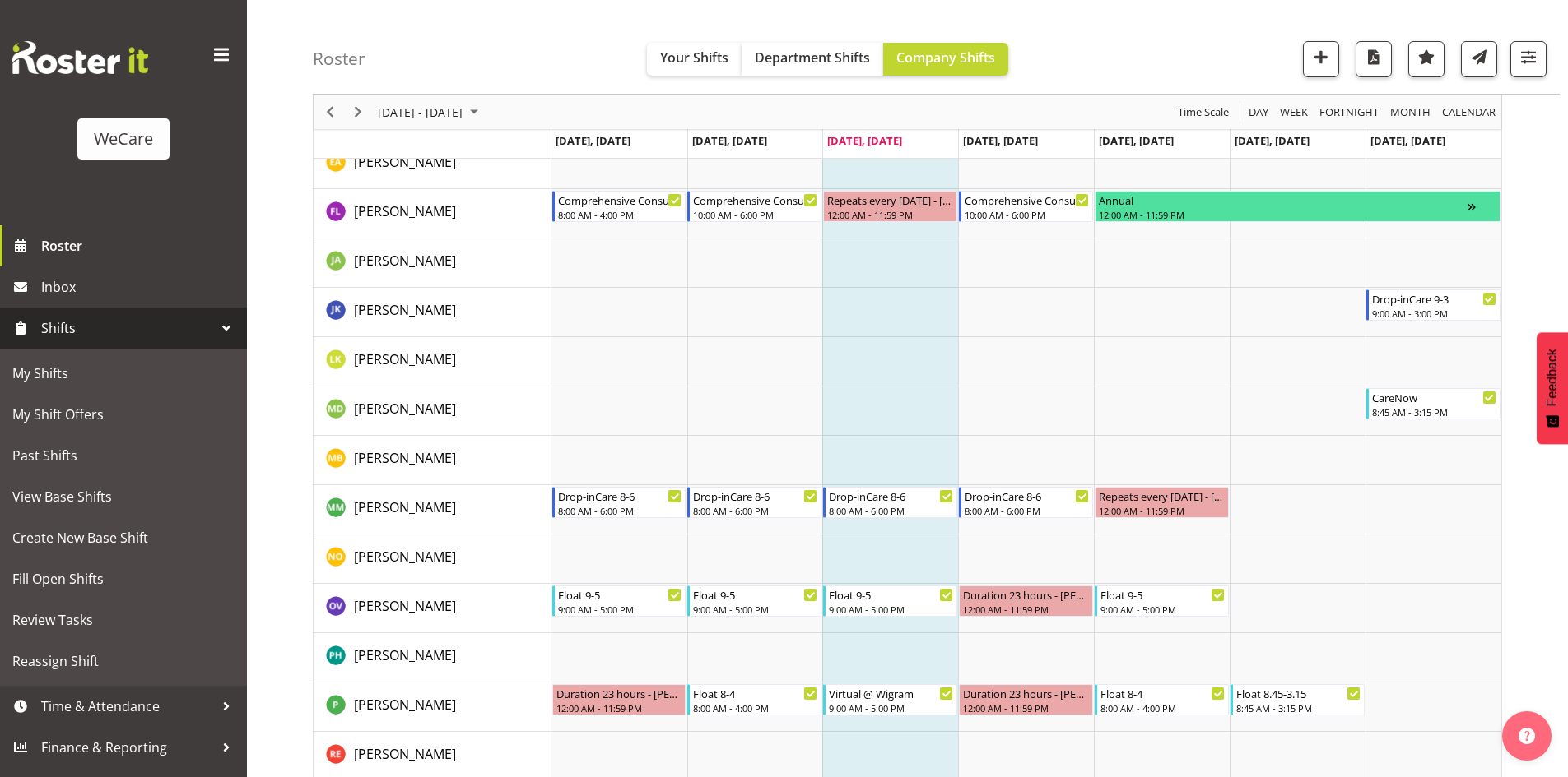
scroll to position [4550, 0]
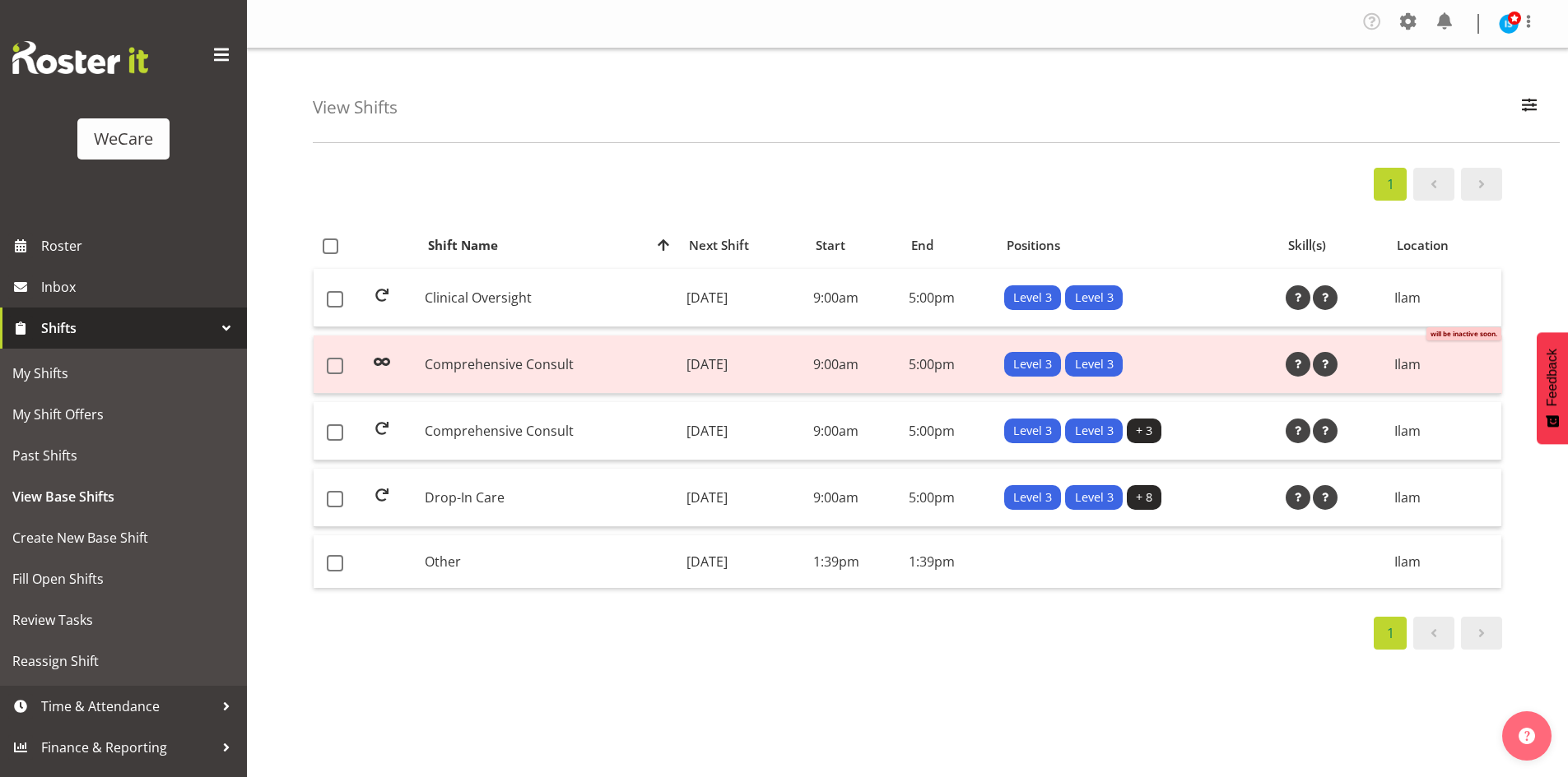
select select "1204"
click at [1544, 108] on button "button" at bounding box center [1530, 108] width 35 height 36
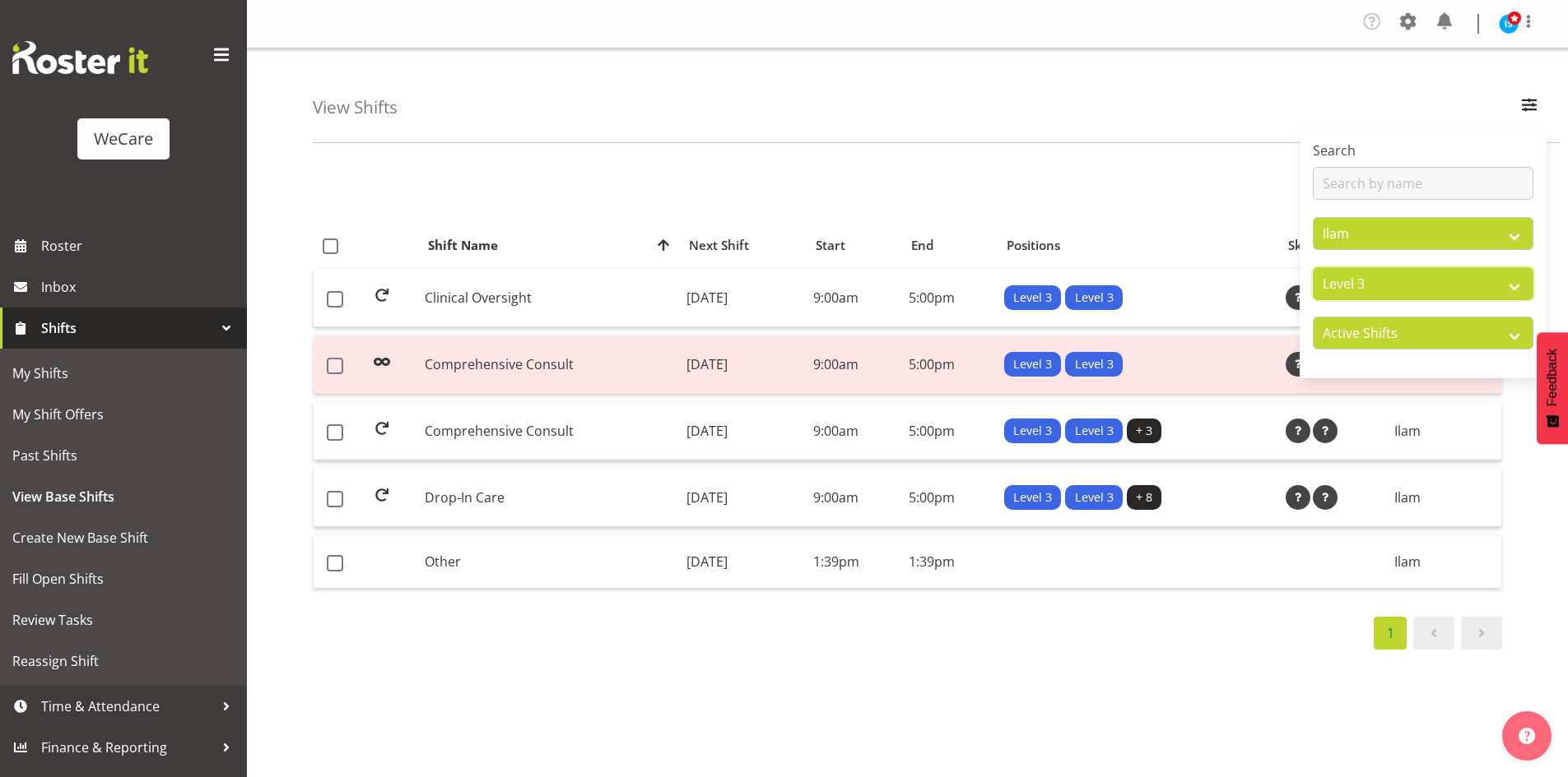
click at [1411, 277] on select "All Departments Clinical Support Customer Care Level 1 & 2 Level 3" at bounding box center [1423, 284] width 221 height 33
select select "867"
click at [1313, 267] on select "All Departments Clinical Support Customer Care Level 1 & 2 Level 3" at bounding box center [1423, 284] width 221 height 33
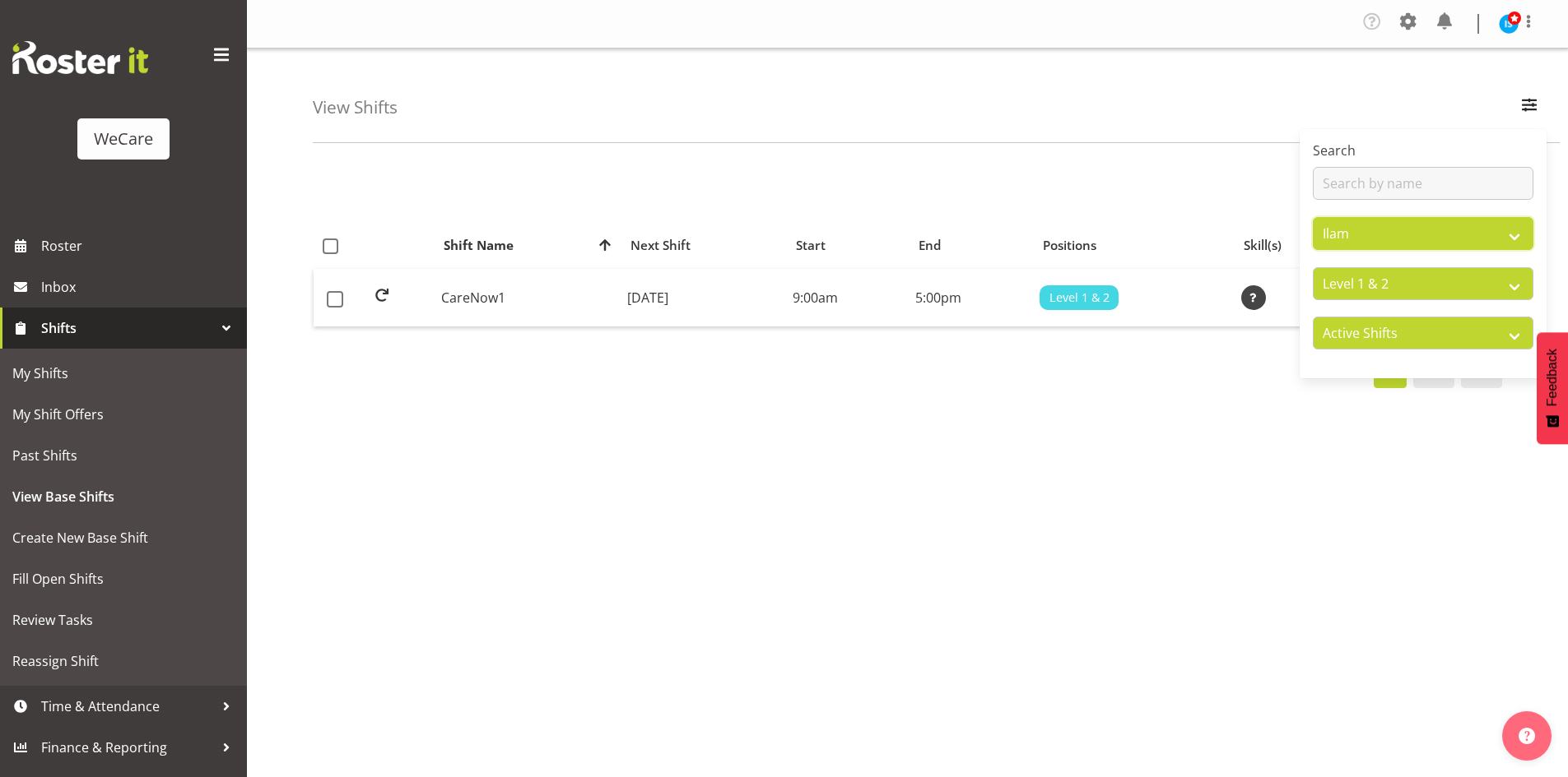
click at [1407, 240] on select "All Locations Business Support Office Faringdon Ilam Lincoln Riccarton Weekends…" at bounding box center [1423, 234] width 221 height 33
click at [1313, 217] on select "All Locations Business Support Office Faringdon Ilam Lincoln Riccarton Weekends…" at bounding box center [1423, 234] width 221 height 33
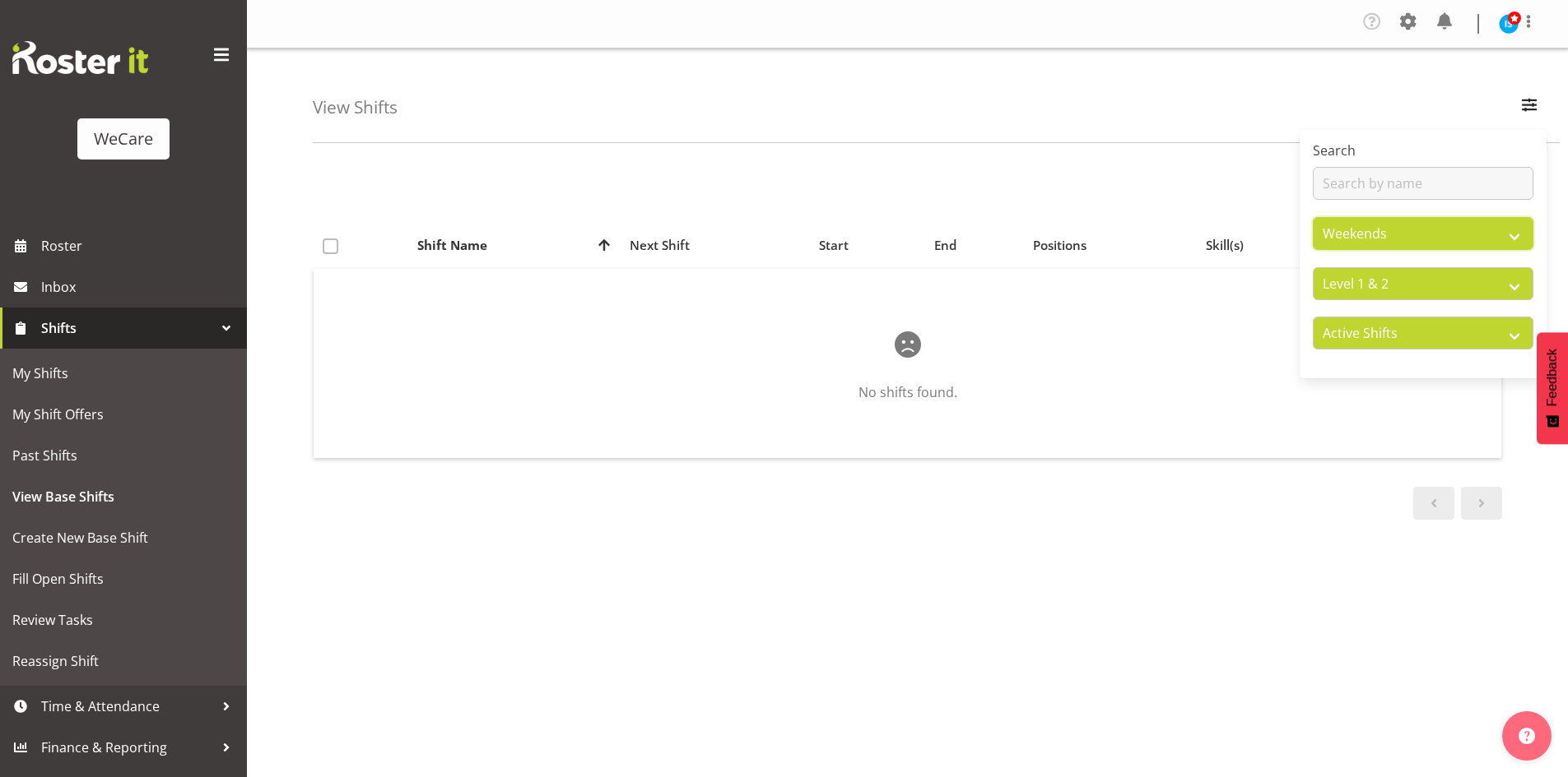
drag, startPoint x: 1373, startPoint y: 237, endPoint x: 1373, endPoint y: 246, distance: 9.0
click at [1373, 237] on select "All Locations Business Support Office Faringdon Ilam Lincoln Riccarton Weekends…" at bounding box center [1423, 234] width 221 height 33
select select "1201"
click at [1313, 217] on select "All Locations Business Support Office Faringdon Ilam Lincoln Riccarton Weekends…" at bounding box center [1423, 234] width 221 height 33
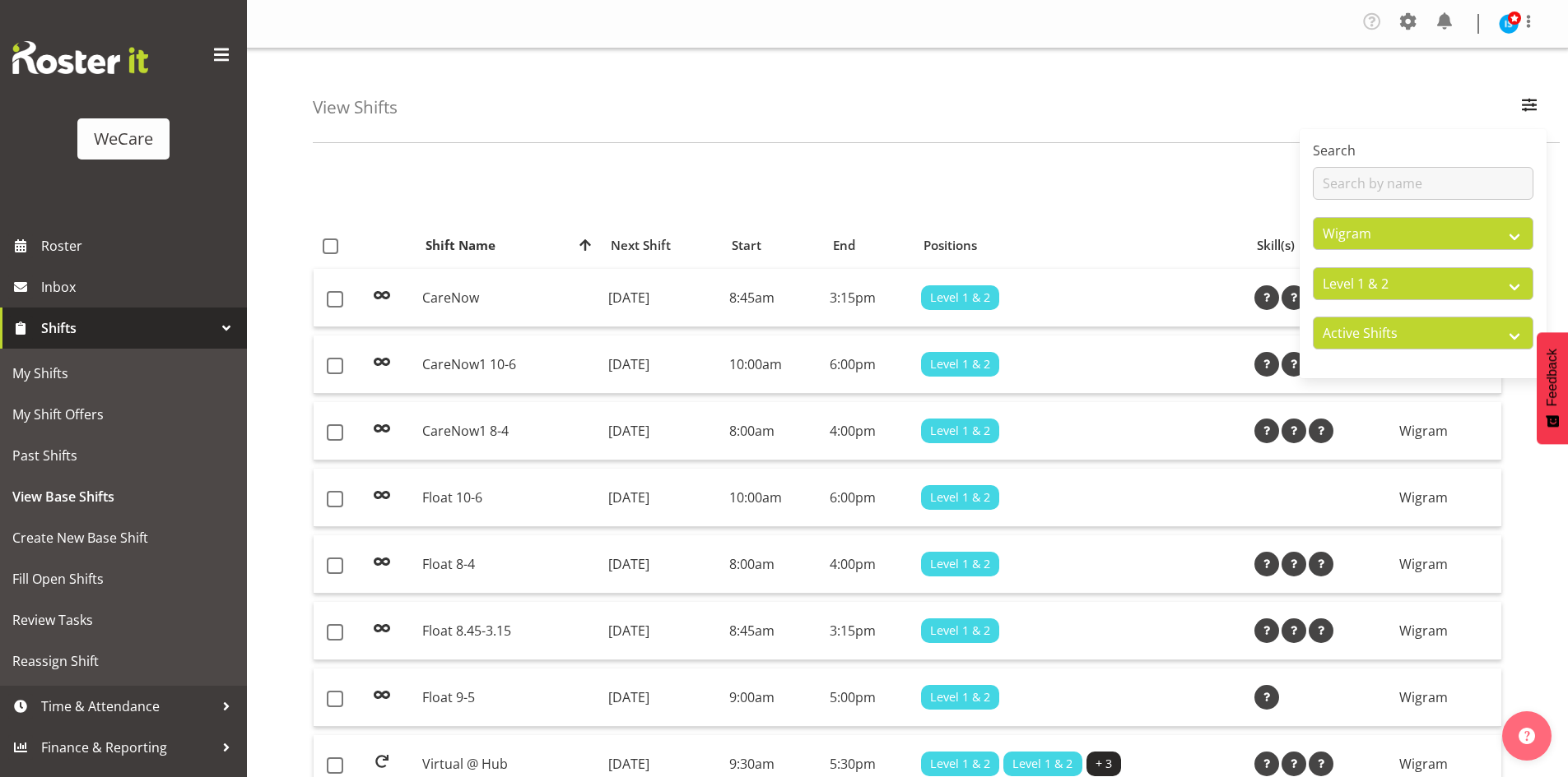
click at [506, 94] on div "View Shifts Search All Locations Business Support Office Faringdon Ilam Lincoln…" at bounding box center [936, 95] width 1247 height 95
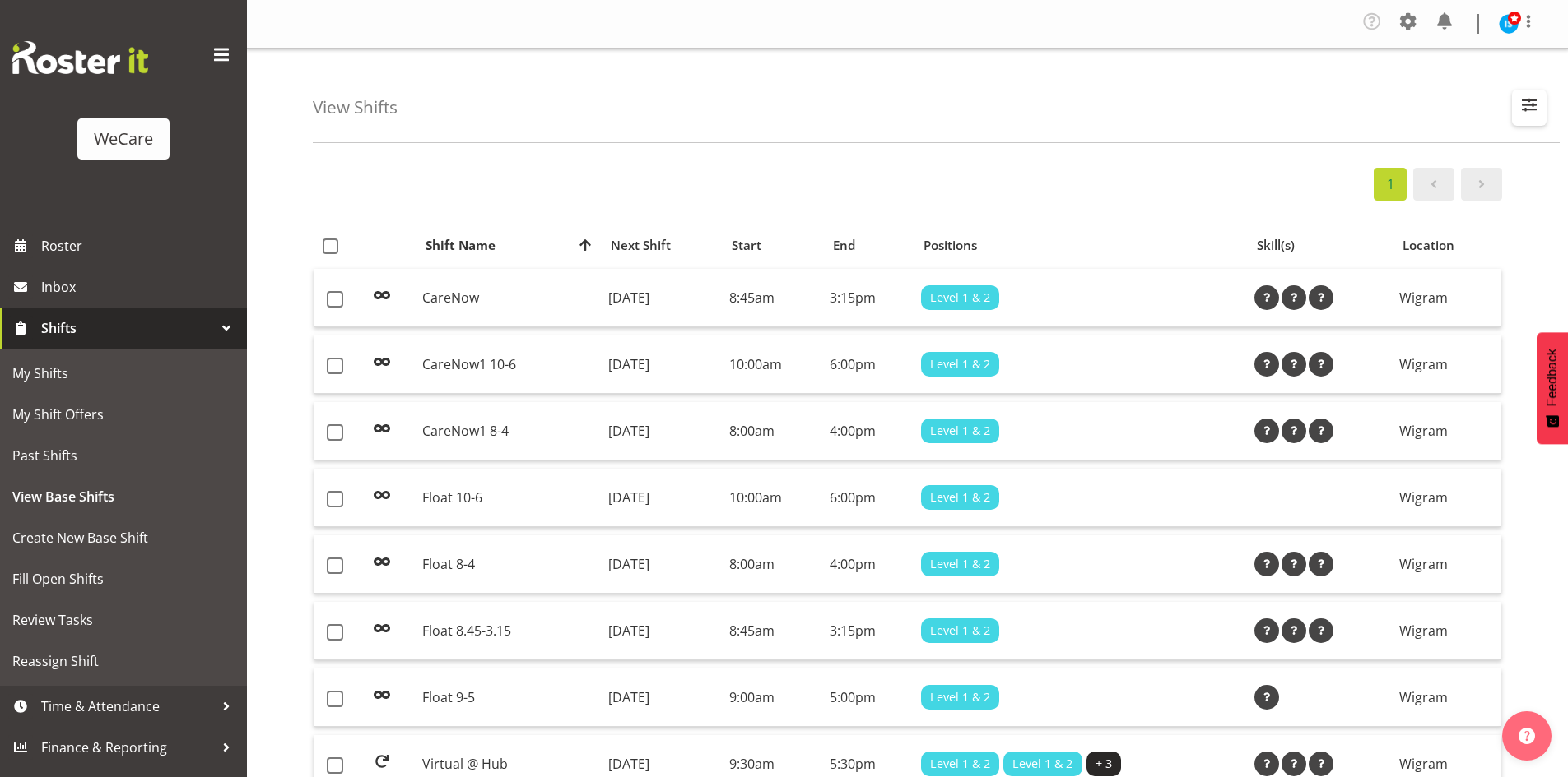
click at [1520, 98] on span "button" at bounding box center [1529, 104] width 22 height 22
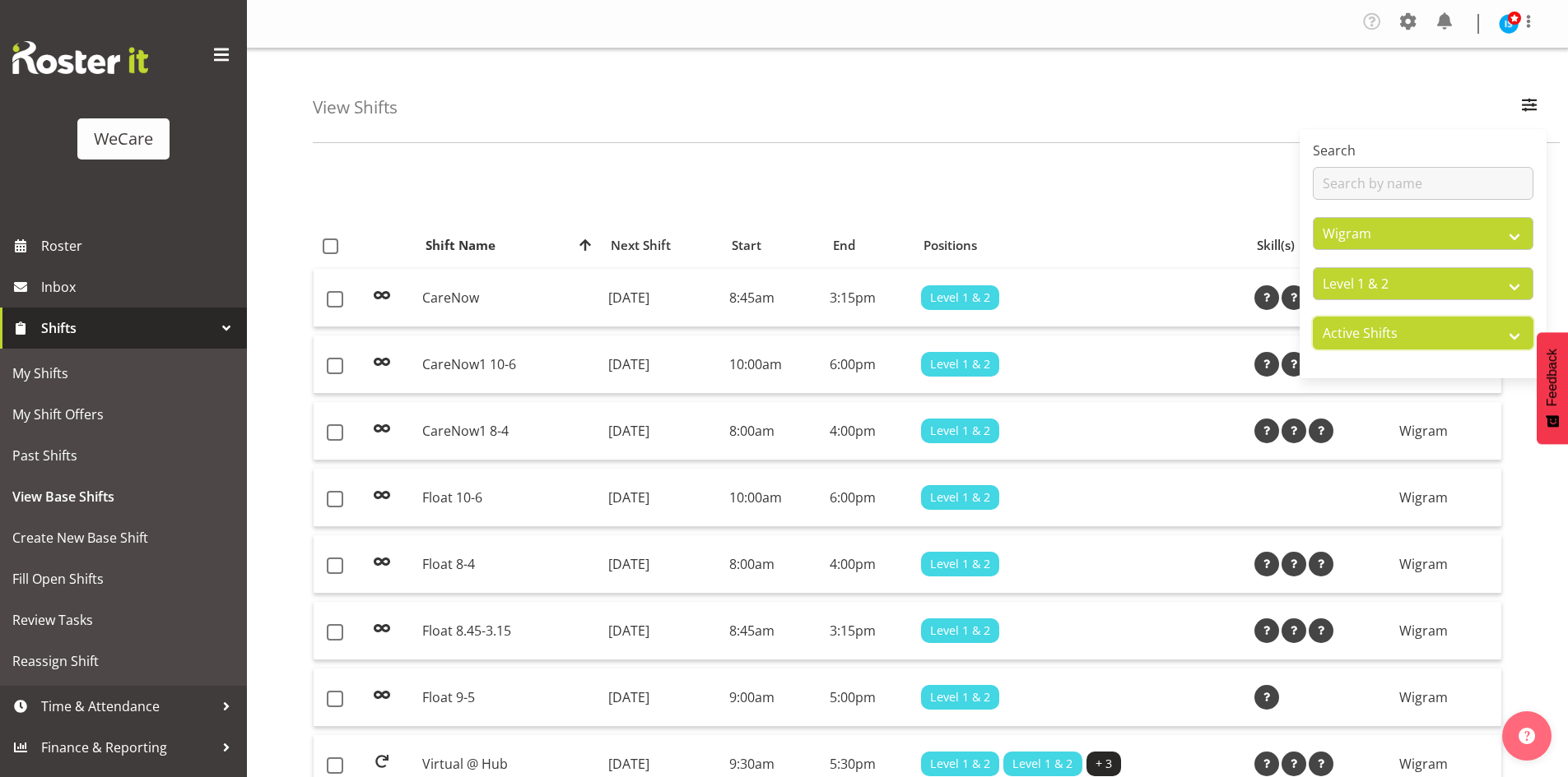
click at [1357, 320] on select "Active Shifts Inactive Shifts" at bounding box center [1423, 333] width 221 height 33
select select "inactive"
click at [1313, 317] on select "Active Shifts Inactive Shifts" at bounding box center [1423, 333] width 221 height 33
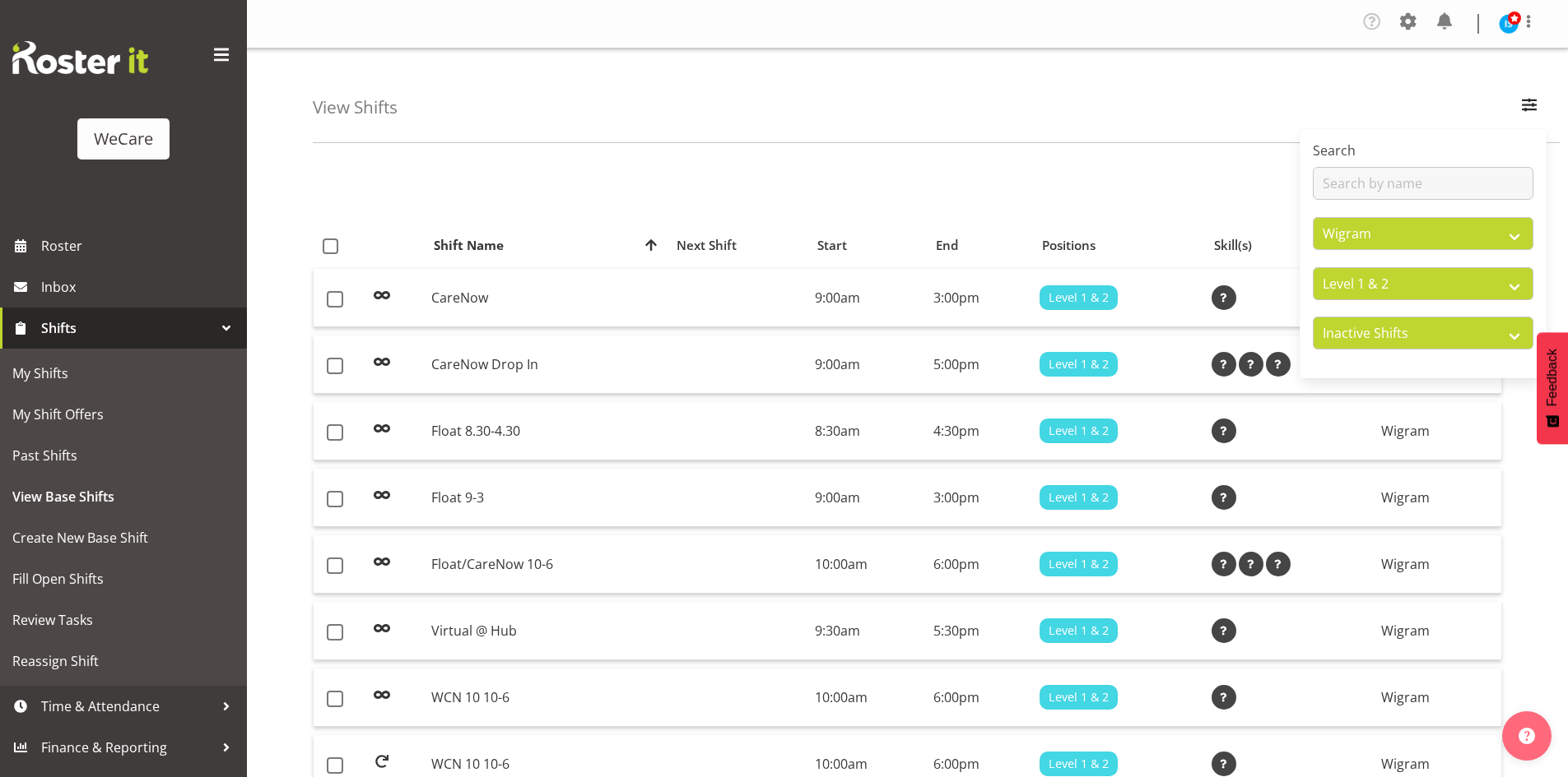
click at [678, 65] on div "View Shifts Search All Locations Business Support Office Faringdon Ilam Lincoln…" at bounding box center [936, 95] width 1247 height 95
